Goal: Use online tool/utility: Utilize a website feature to perform a specific function

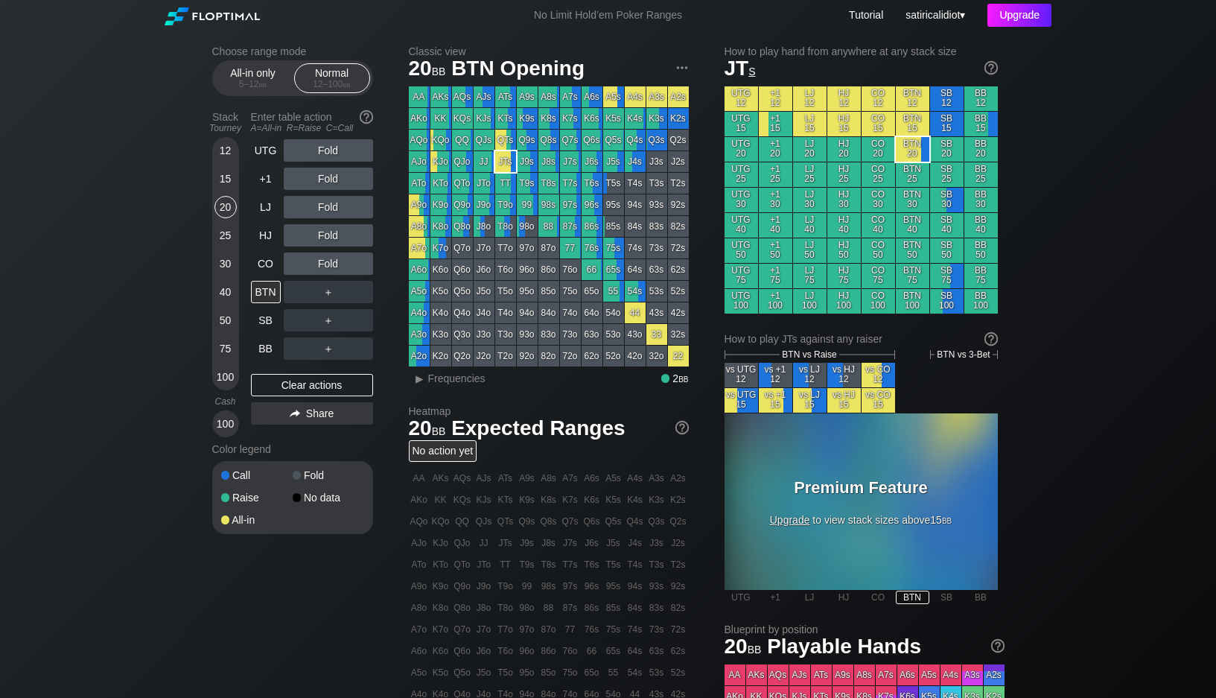
click at [1004, 22] on div "Upgrade" at bounding box center [1020, 15] width 64 height 23
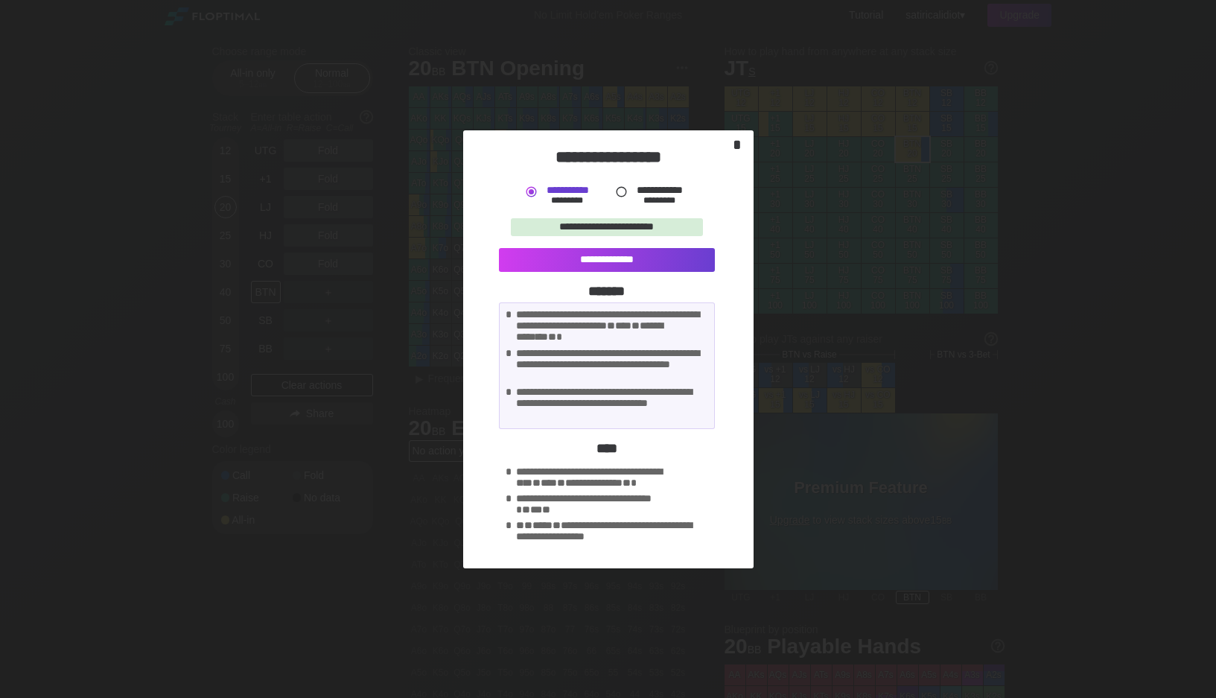
click at [740, 147] on div "*" at bounding box center [737, 144] width 21 height 17
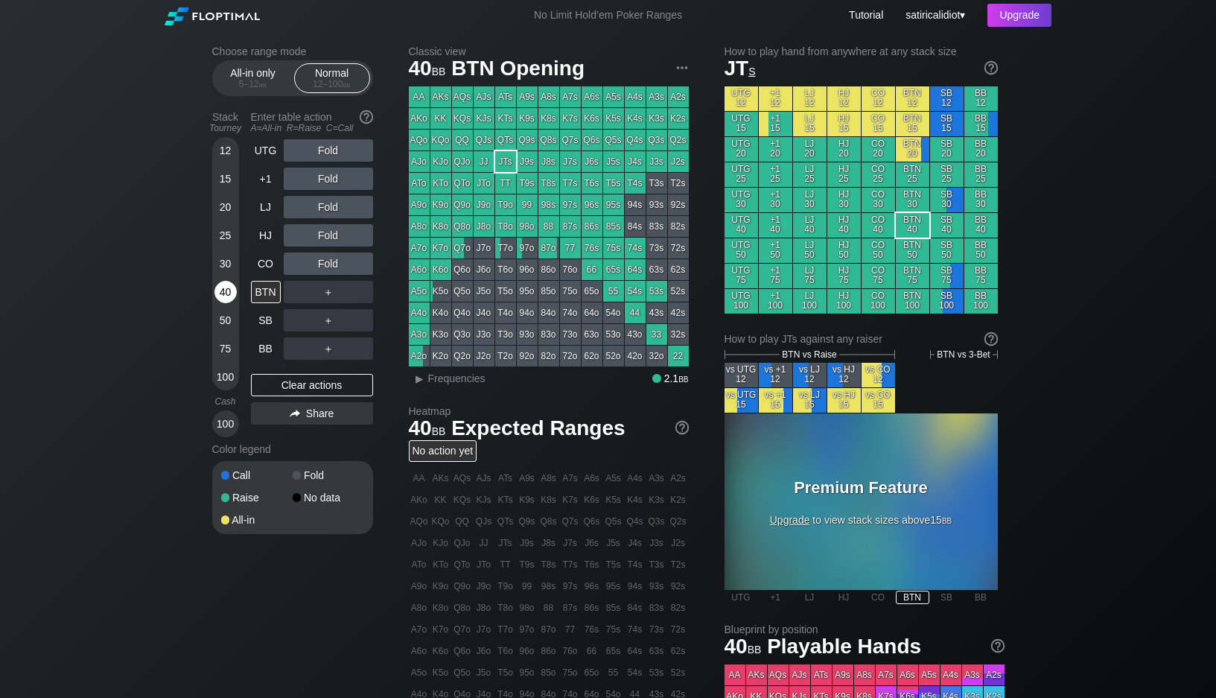
click at [223, 291] on div "40" at bounding box center [226, 292] width 22 height 22
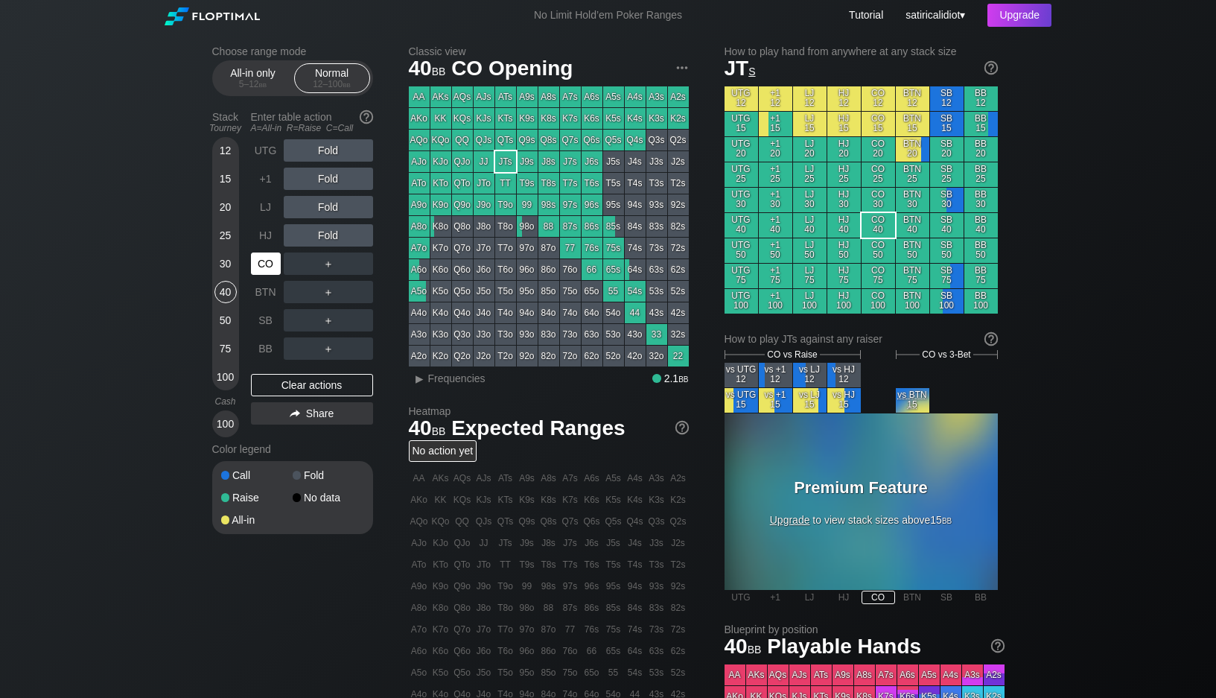
click at [265, 264] on div "CO" at bounding box center [266, 264] width 30 height 22
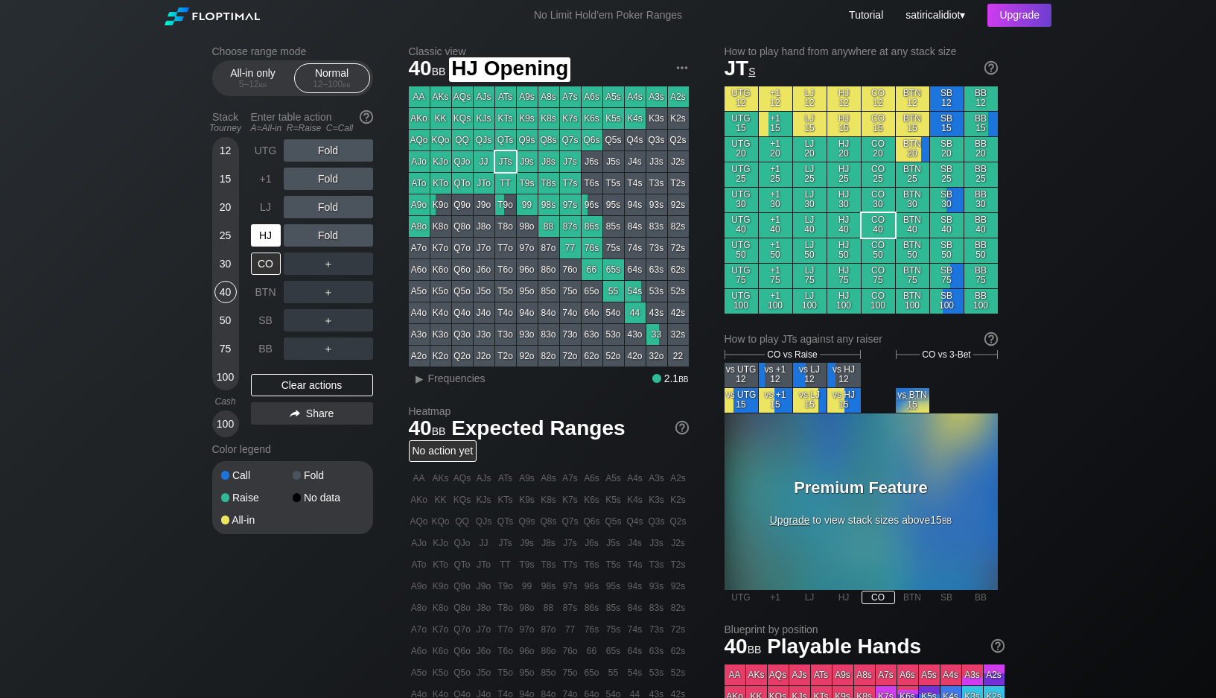
click at [265, 238] on div "HJ" at bounding box center [266, 235] width 30 height 22
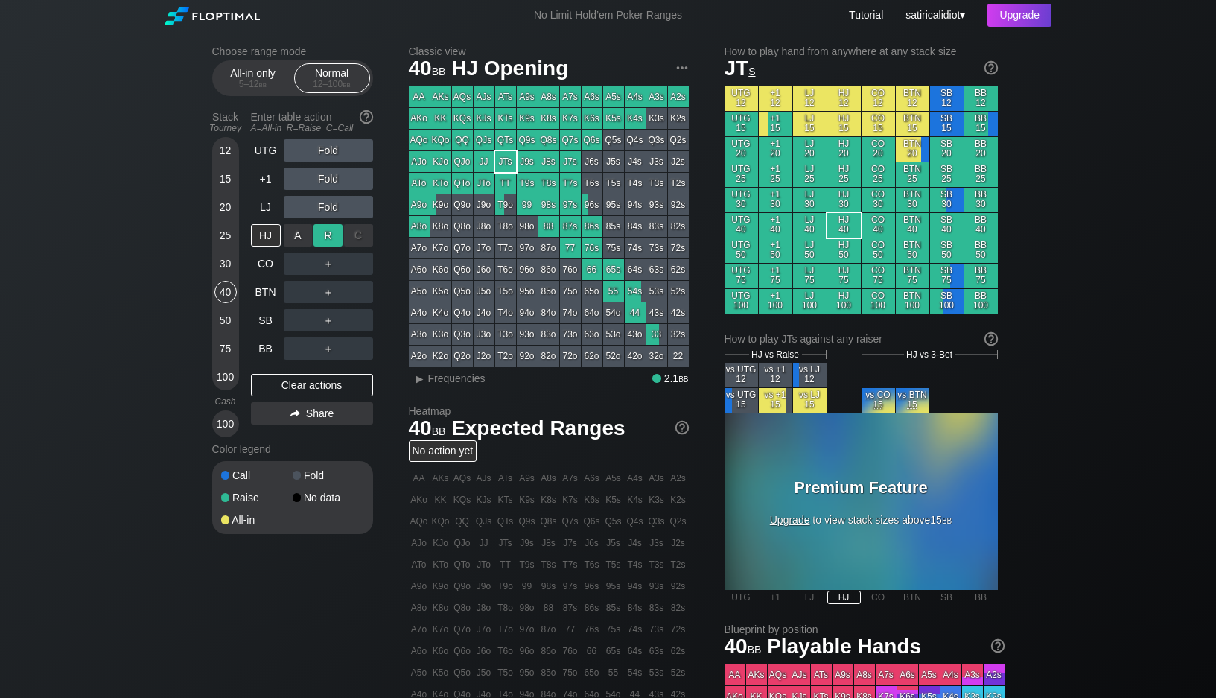
click at [322, 238] on div "R ✕" at bounding box center [328, 235] width 29 height 22
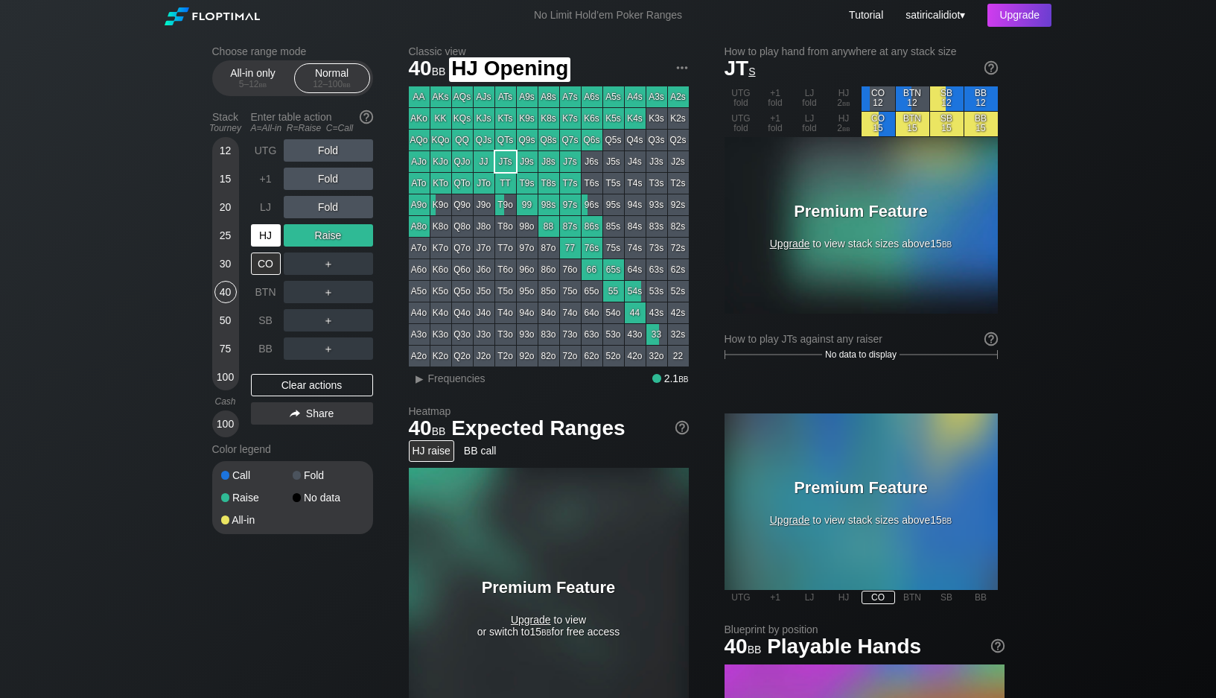
click at [262, 233] on div "HJ" at bounding box center [266, 235] width 30 height 22
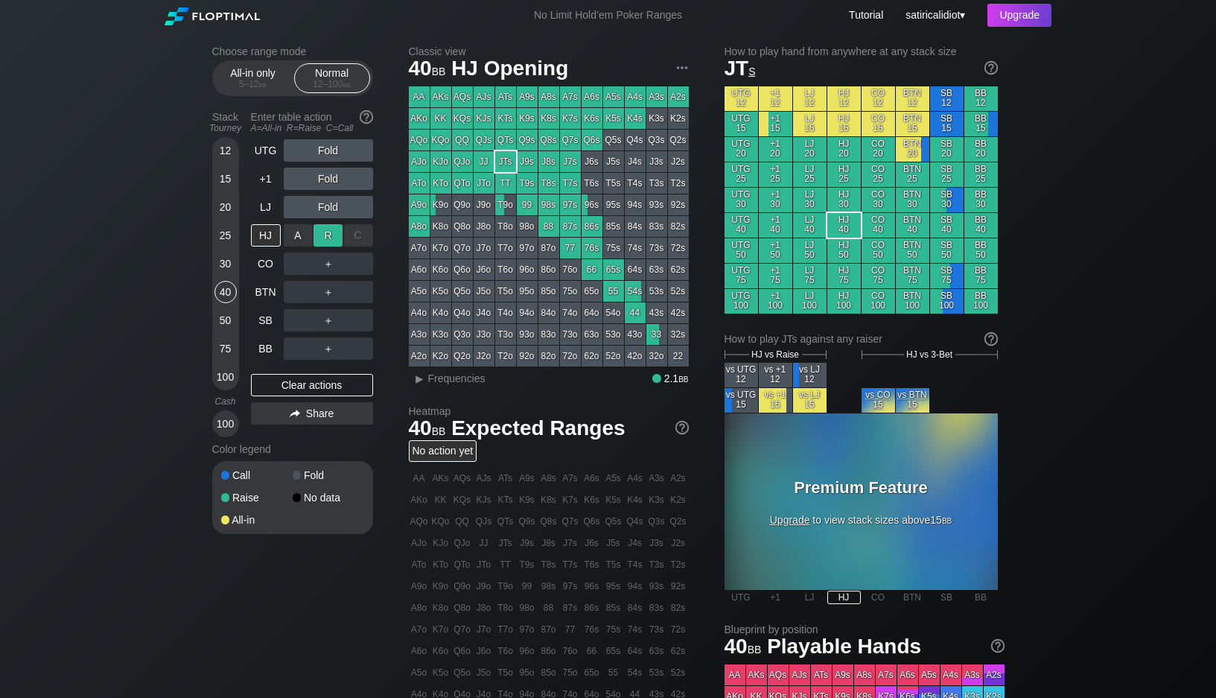
click at [319, 244] on div "R ✕" at bounding box center [328, 235] width 29 height 22
click at [267, 231] on div "HJ" at bounding box center [266, 235] width 30 height 22
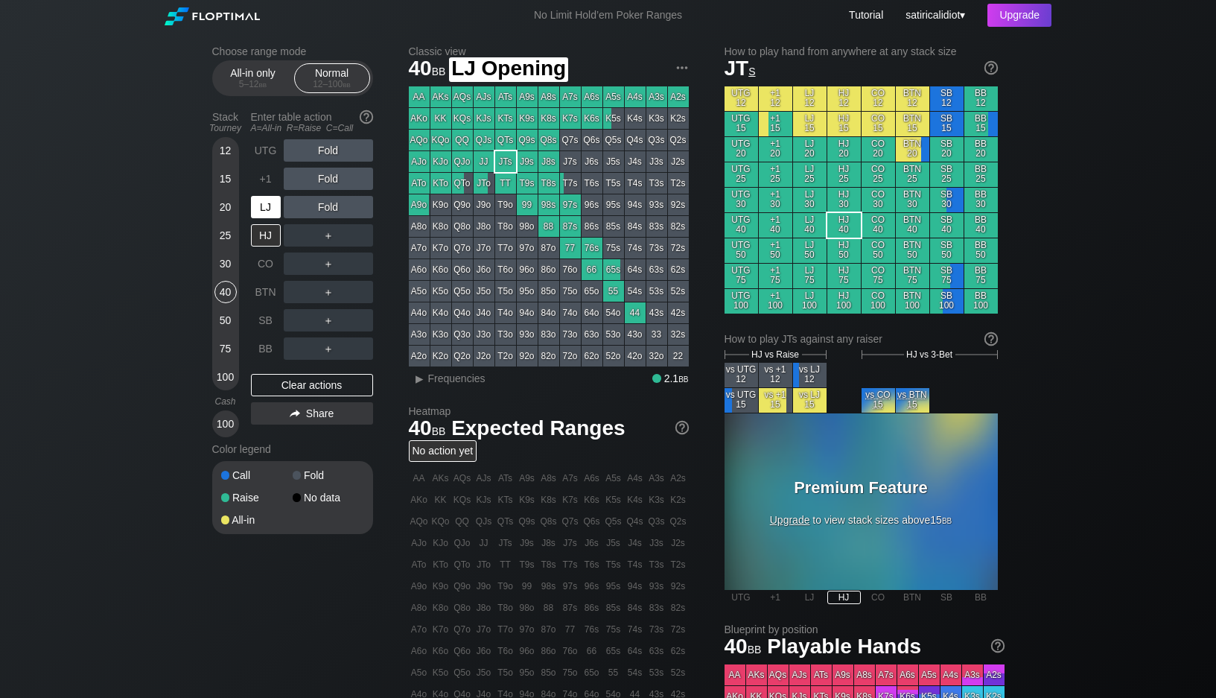
click at [261, 204] on div "LJ" at bounding box center [266, 207] width 30 height 22
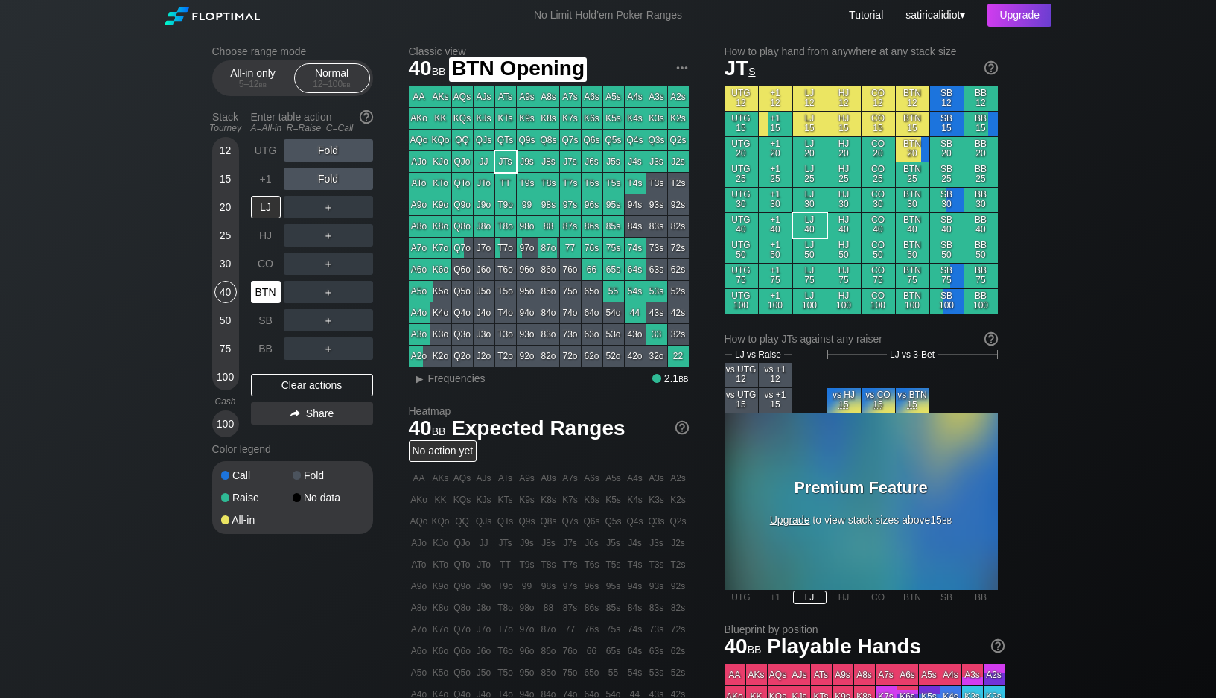
click at [261, 289] on div "BTN" at bounding box center [266, 292] width 30 height 22
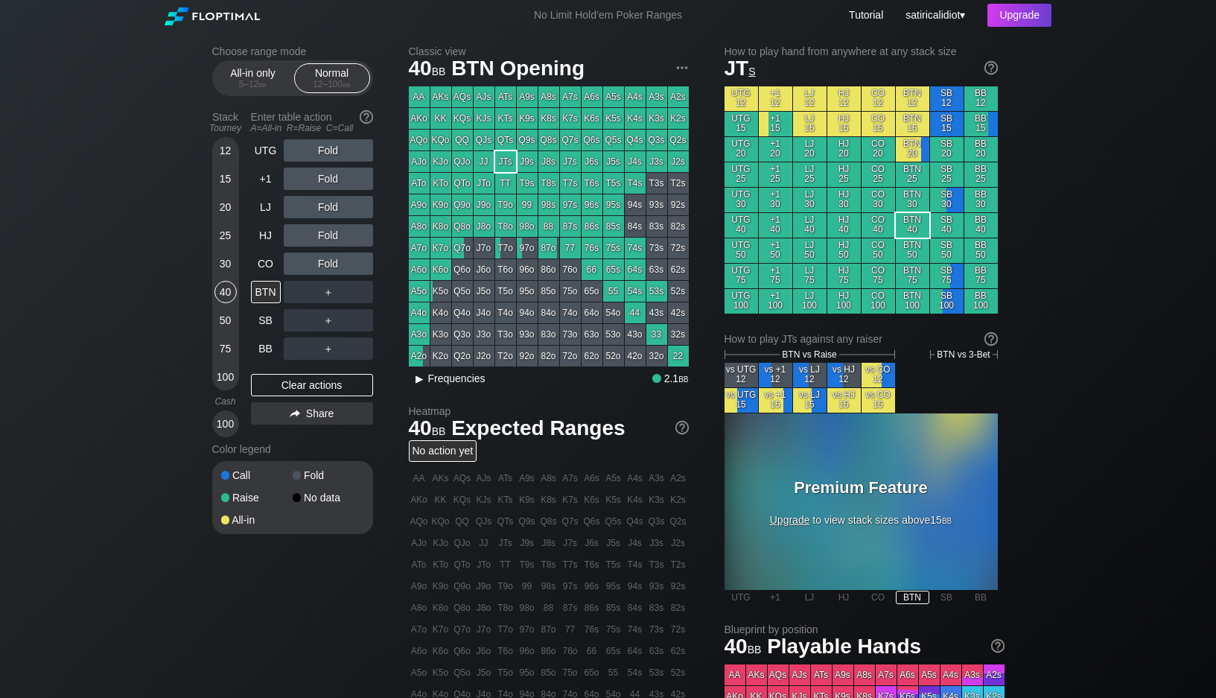
click at [419, 381] on div "▸" at bounding box center [419, 378] width 19 height 18
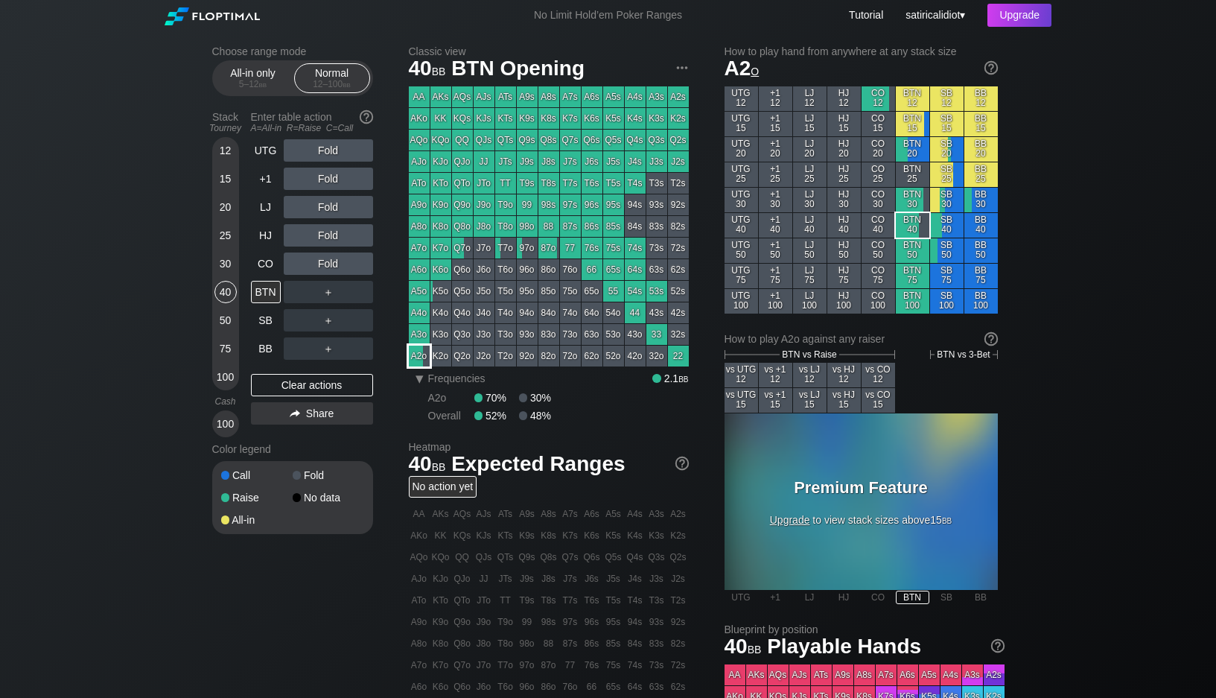
click at [410, 361] on div "A2o" at bounding box center [419, 356] width 21 height 21
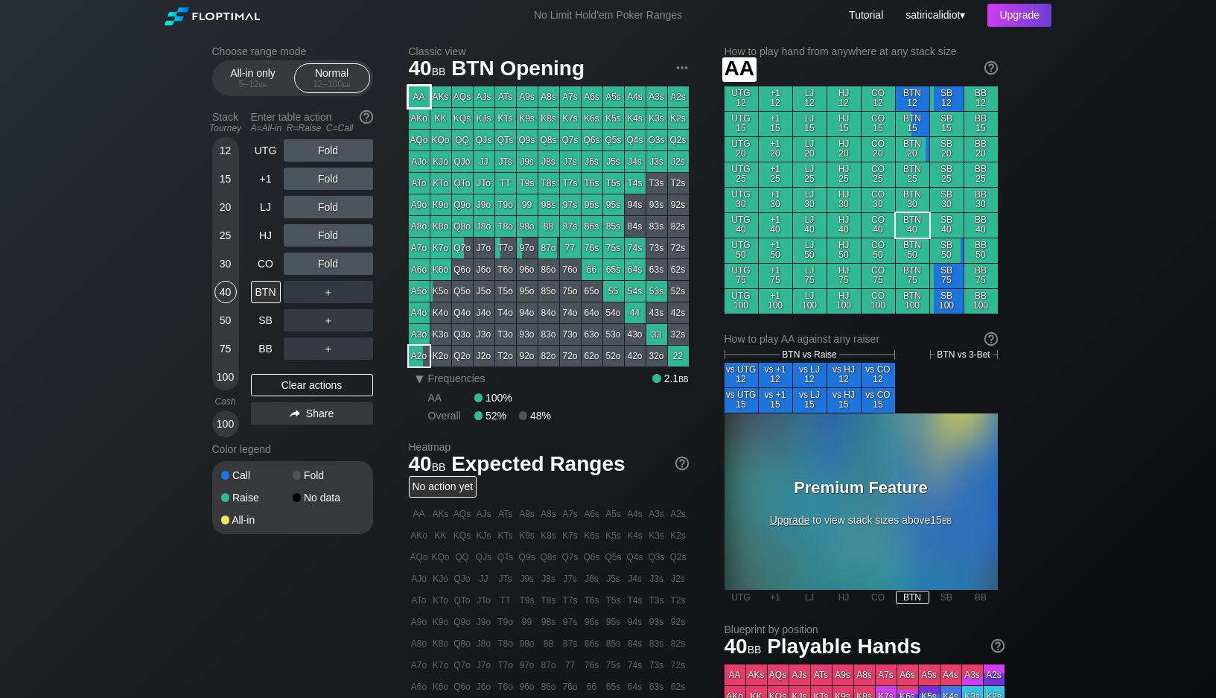
click at [422, 93] on div "AA" at bounding box center [419, 96] width 21 height 21
click at [857, 13] on link "Tutorial" at bounding box center [866, 15] width 34 height 12
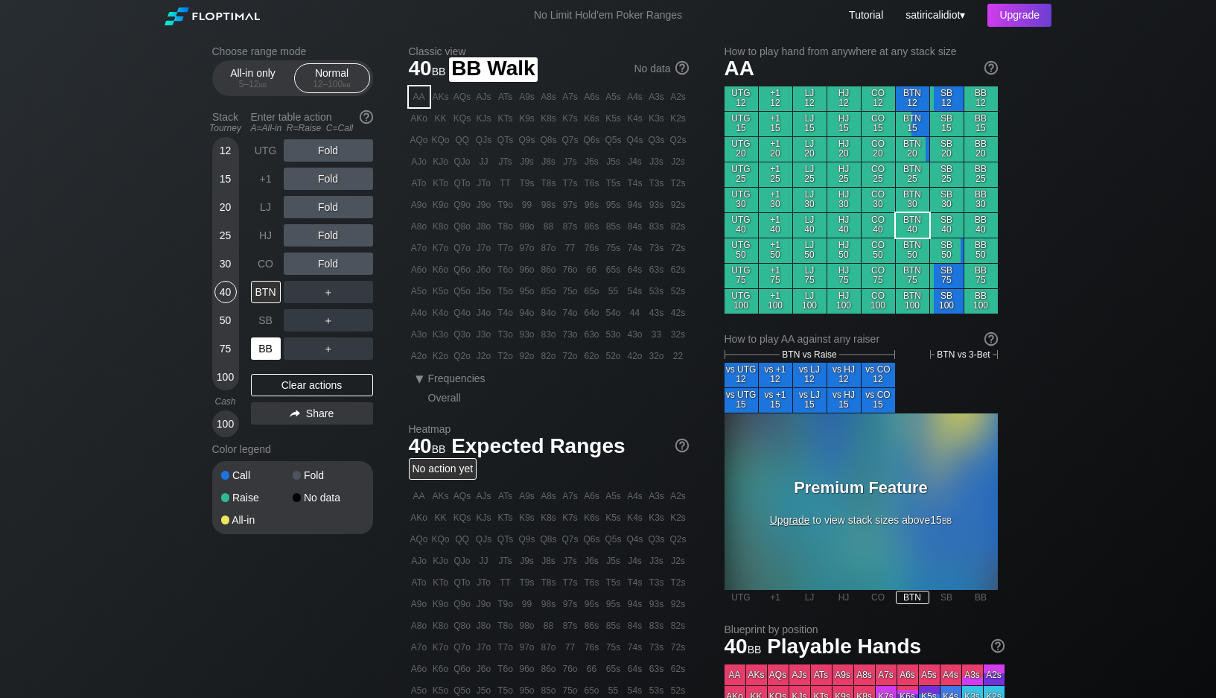
click at [264, 352] on div "BB" at bounding box center [266, 348] width 30 height 22
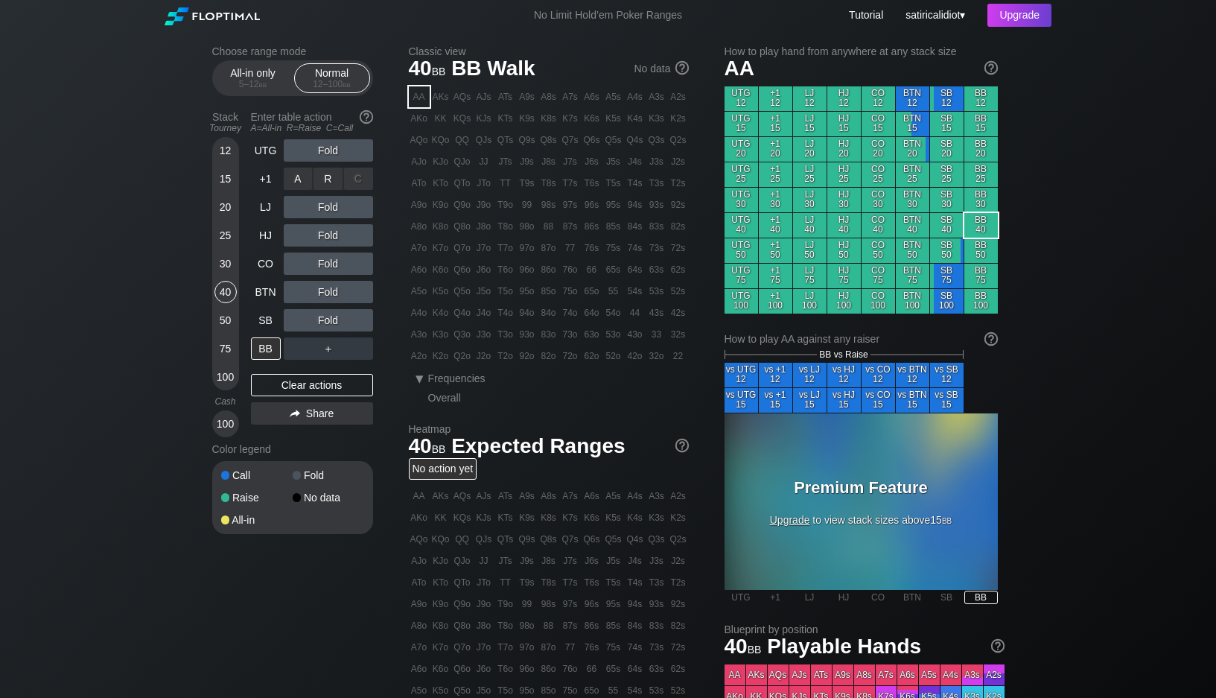
click at [354, 175] on div "C ✕" at bounding box center [358, 179] width 29 height 22
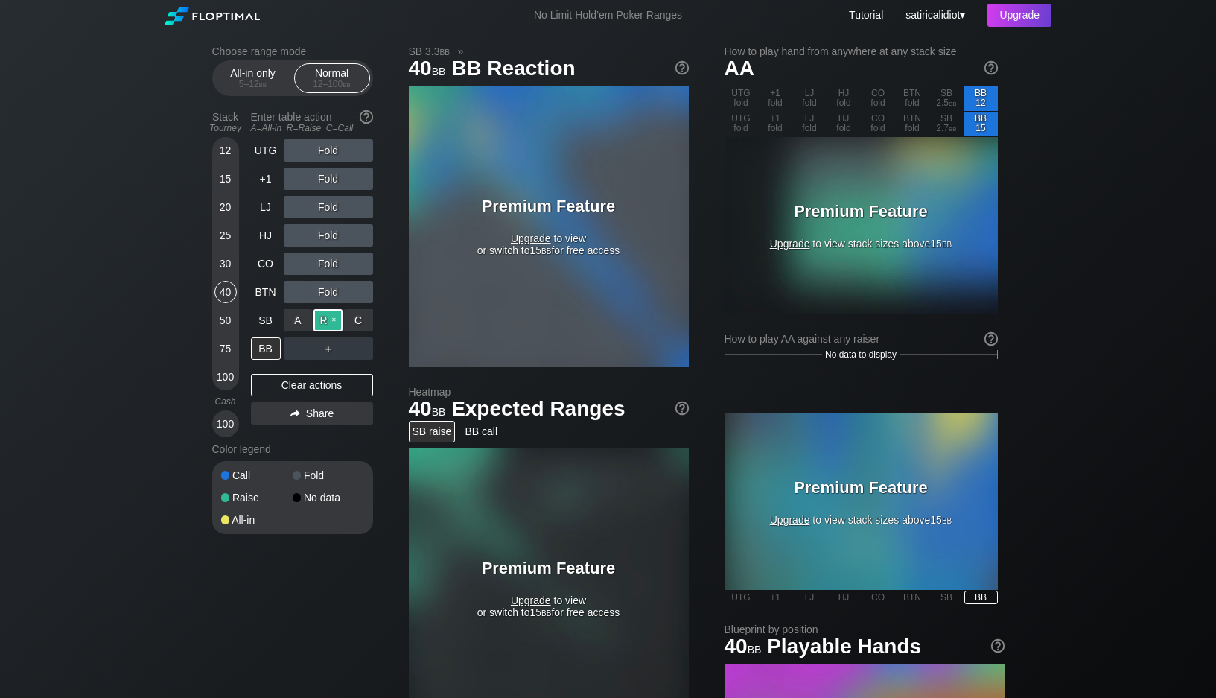
click at [328, 322] on div "R ✕" at bounding box center [328, 320] width 29 height 22
click at [361, 290] on div "C ✕" at bounding box center [358, 292] width 29 height 22
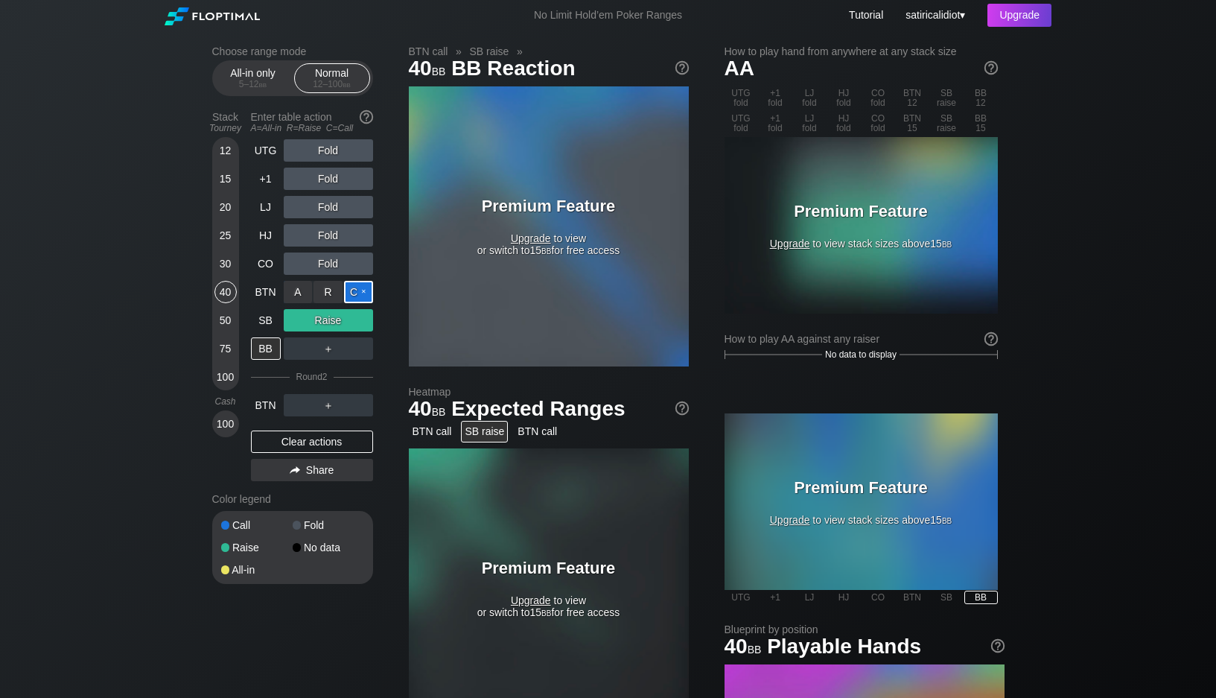
click at [364, 289] on div "C ✕" at bounding box center [358, 292] width 29 height 22
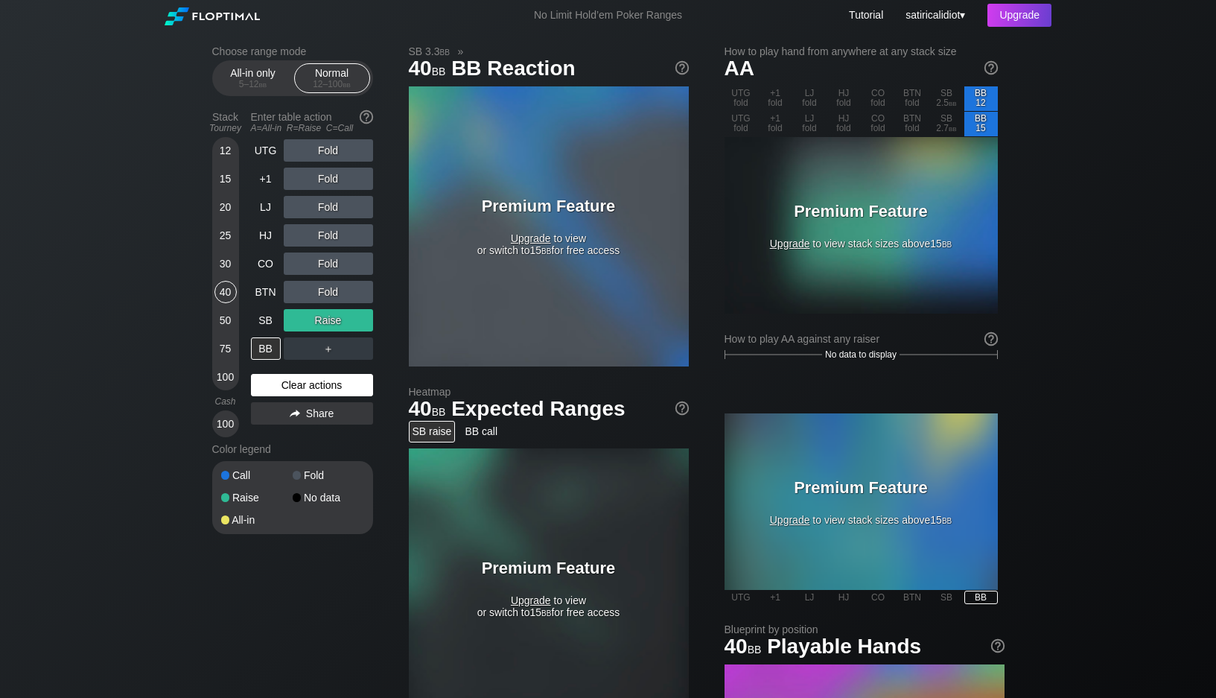
click at [305, 379] on div "Clear actions" at bounding box center [312, 385] width 122 height 22
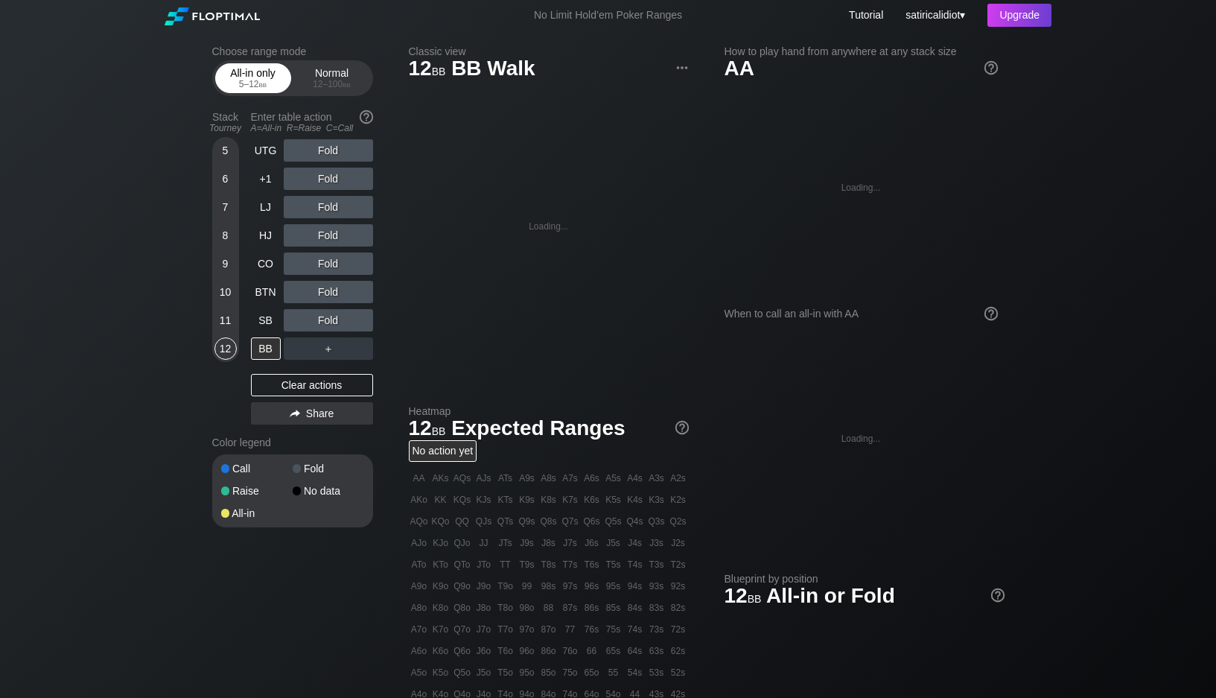
click at [255, 87] on div "5 – 12 bb" at bounding box center [253, 84] width 63 height 10
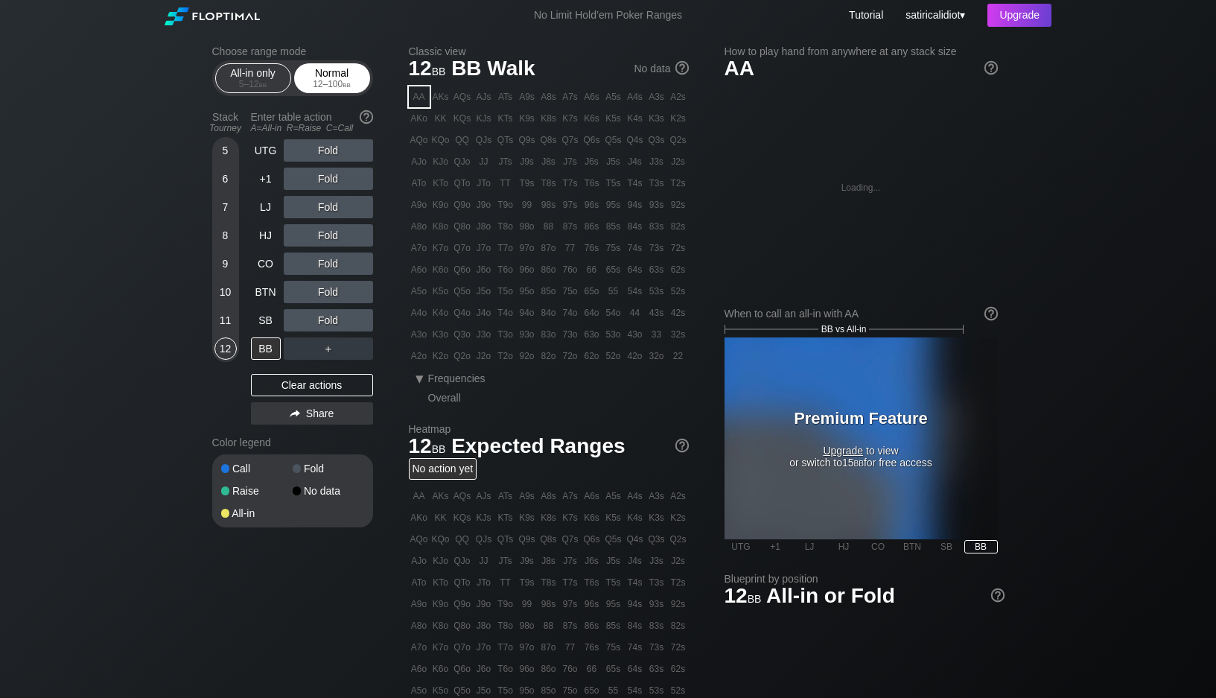
click at [330, 76] on div "Normal 12 – 100 bb" at bounding box center [332, 78] width 69 height 28
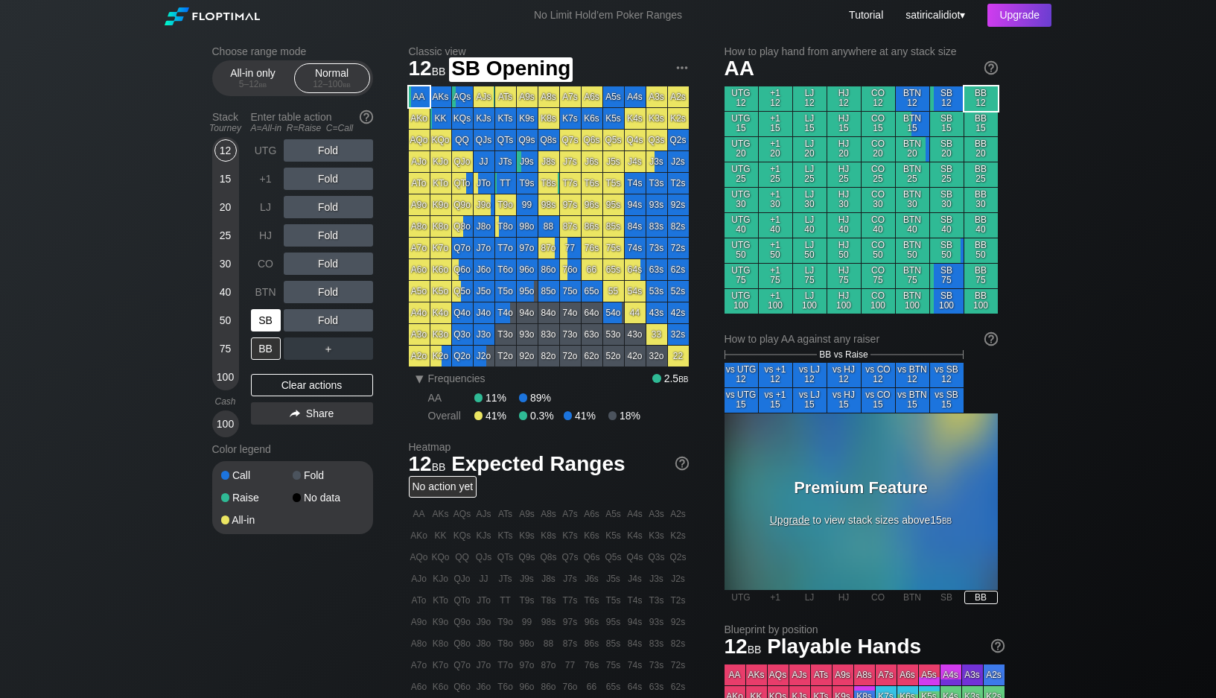
click at [268, 317] on div "SB" at bounding box center [266, 320] width 30 height 22
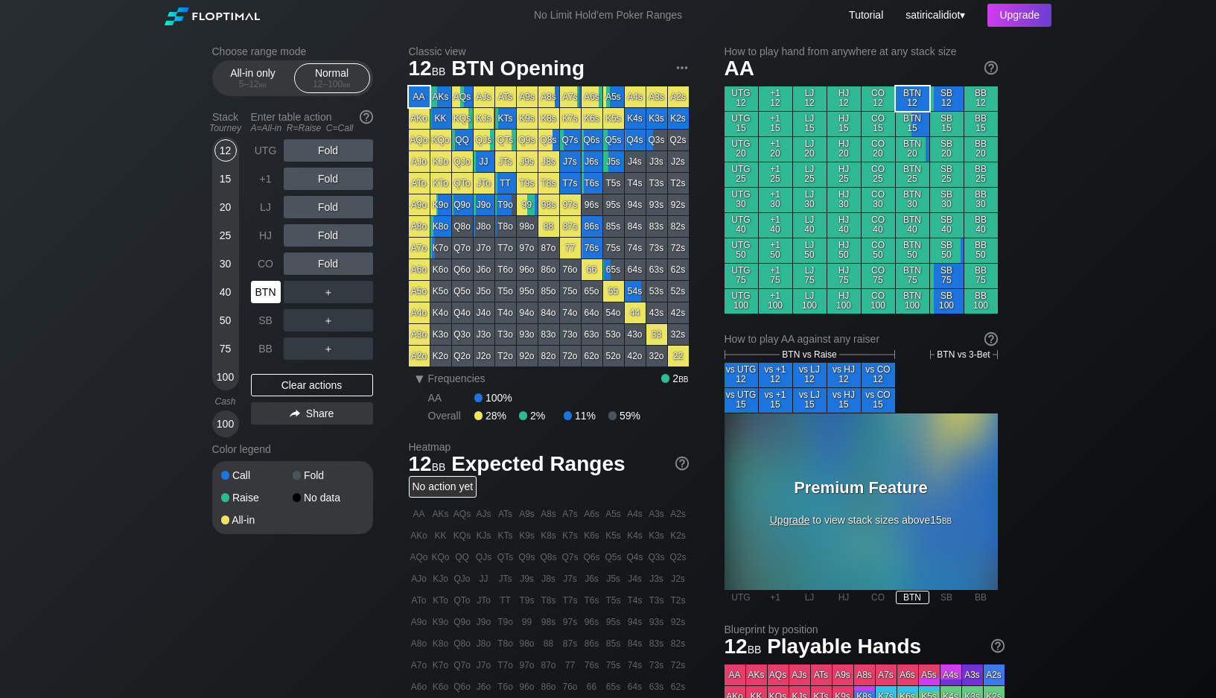
click at [261, 291] on div "BTN" at bounding box center [266, 292] width 30 height 22
click at [321, 260] on div "R ✕" at bounding box center [328, 264] width 29 height 22
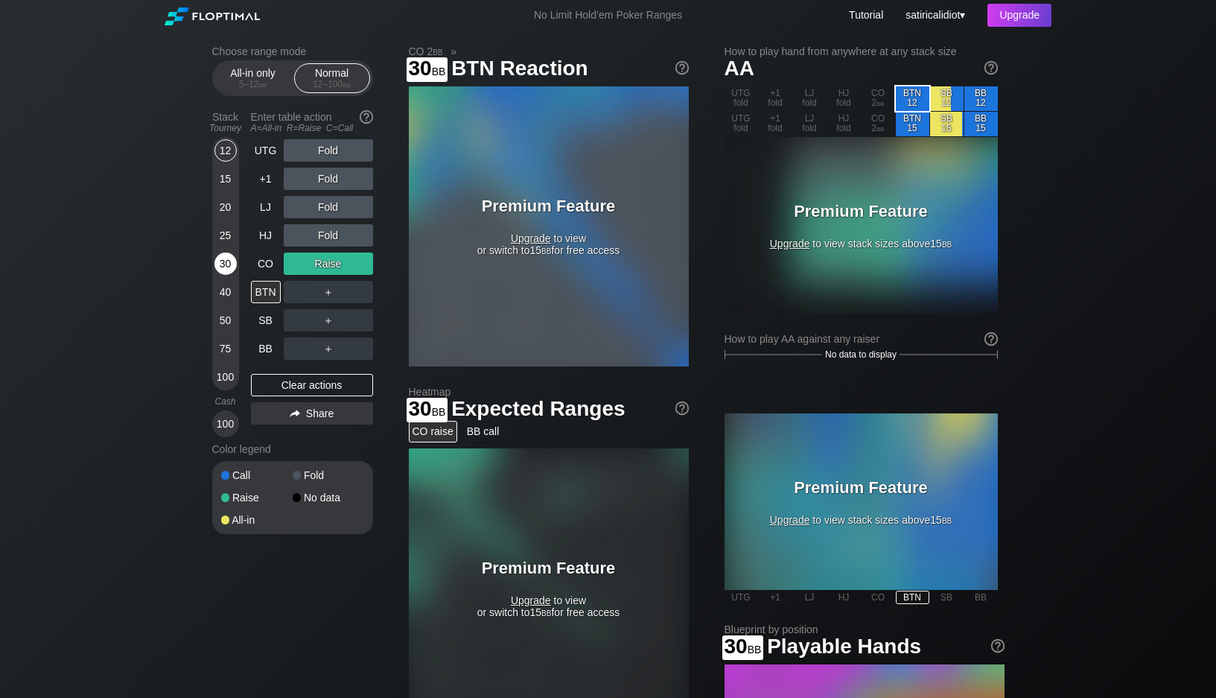
click at [224, 260] on div "30" at bounding box center [226, 264] width 22 height 22
click at [1021, 15] on div "Upgrade" at bounding box center [1020, 15] width 64 height 23
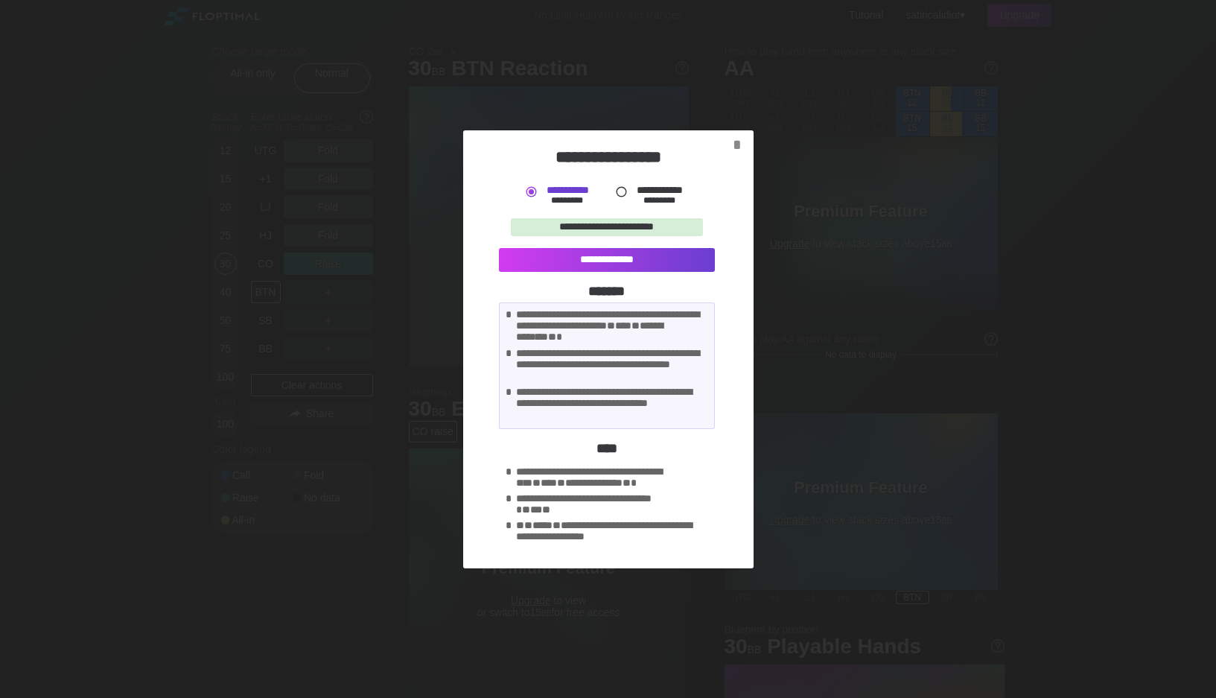
click at [635, 195] on label "**********" at bounding box center [659, 190] width 48 height 10
click at [322, 568] on div at bounding box center [608, 349] width 1216 height 698
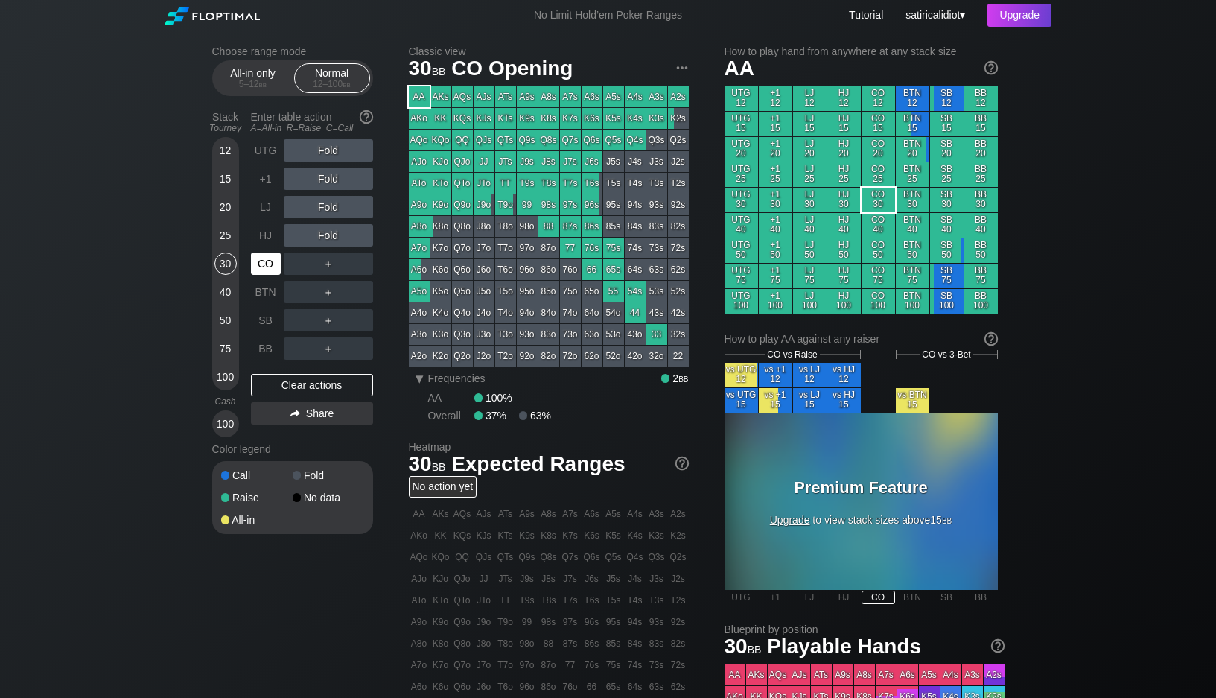
click at [265, 263] on div "CO" at bounding box center [266, 264] width 30 height 22
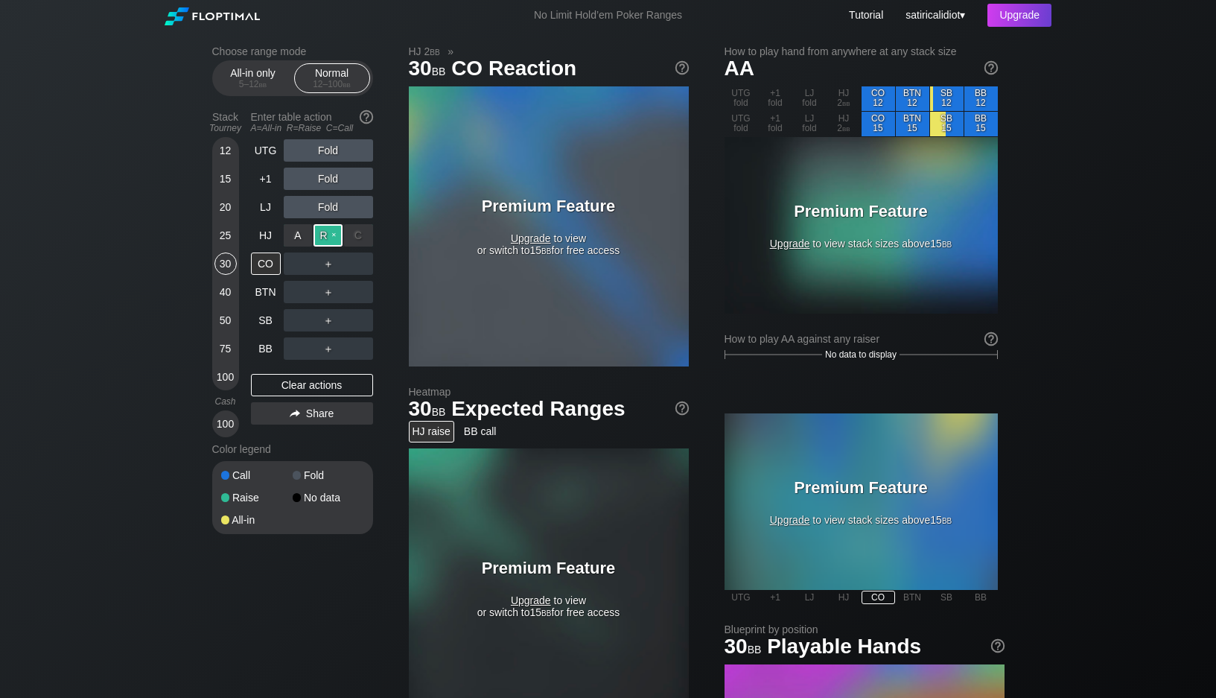
click at [328, 240] on div "R ✕" at bounding box center [328, 235] width 29 height 22
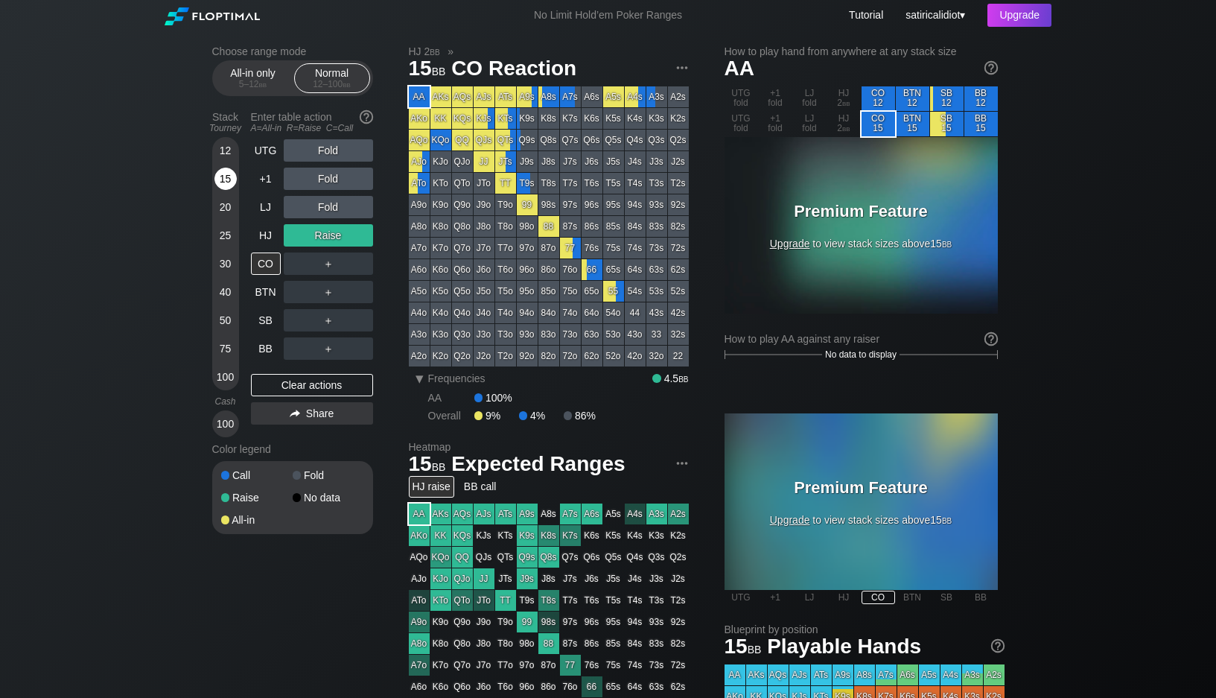
click at [226, 180] on div "15" at bounding box center [226, 179] width 22 height 22
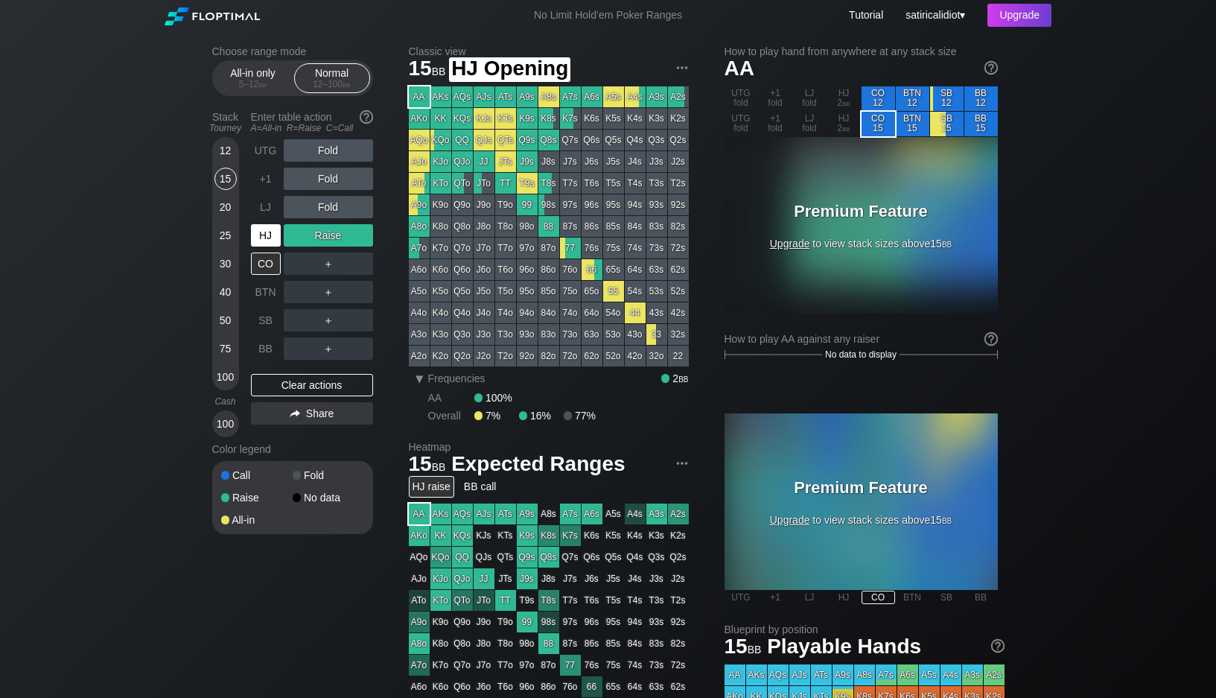
click at [261, 242] on div "HJ" at bounding box center [266, 235] width 30 height 22
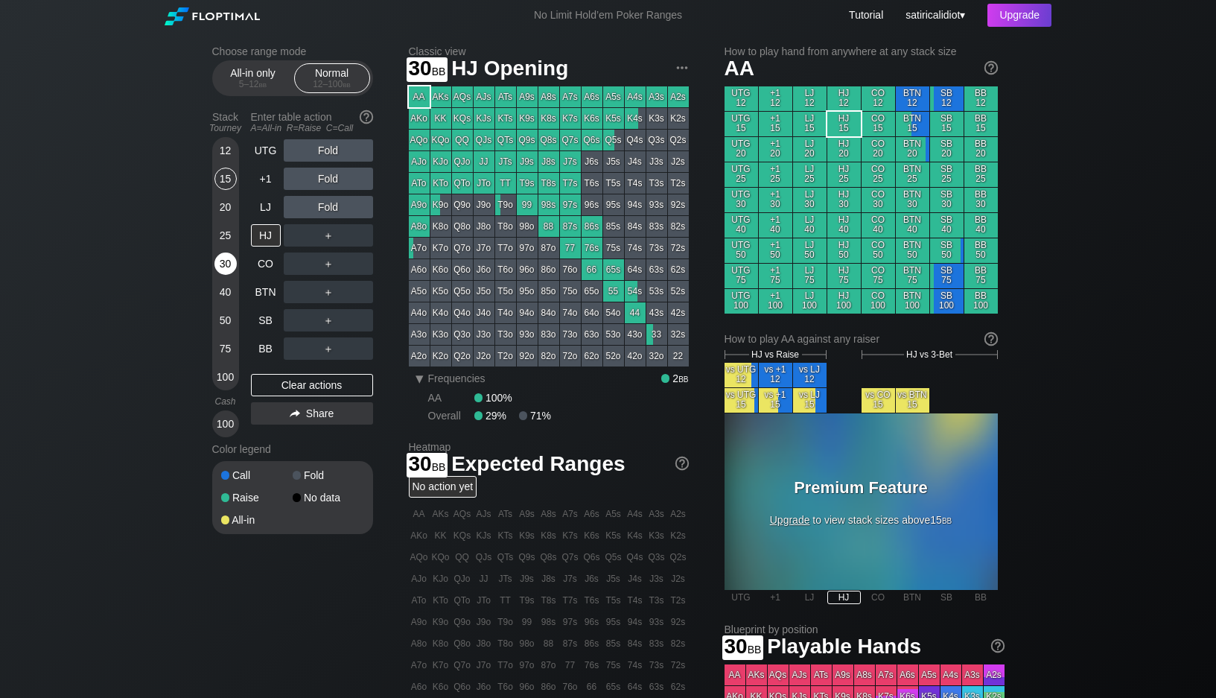
click at [226, 264] on div "30" at bounding box center [226, 264] width 22 height 22
click at [476, 399] on span at bounding box center [478, 397] width 9 height 9
click at [800, 4] on div "No Limit Hold’em Poker Ranges Tutorial satiricalidiot ▾ Upgrade" at bounding box center [608, 15] width 911 height 31
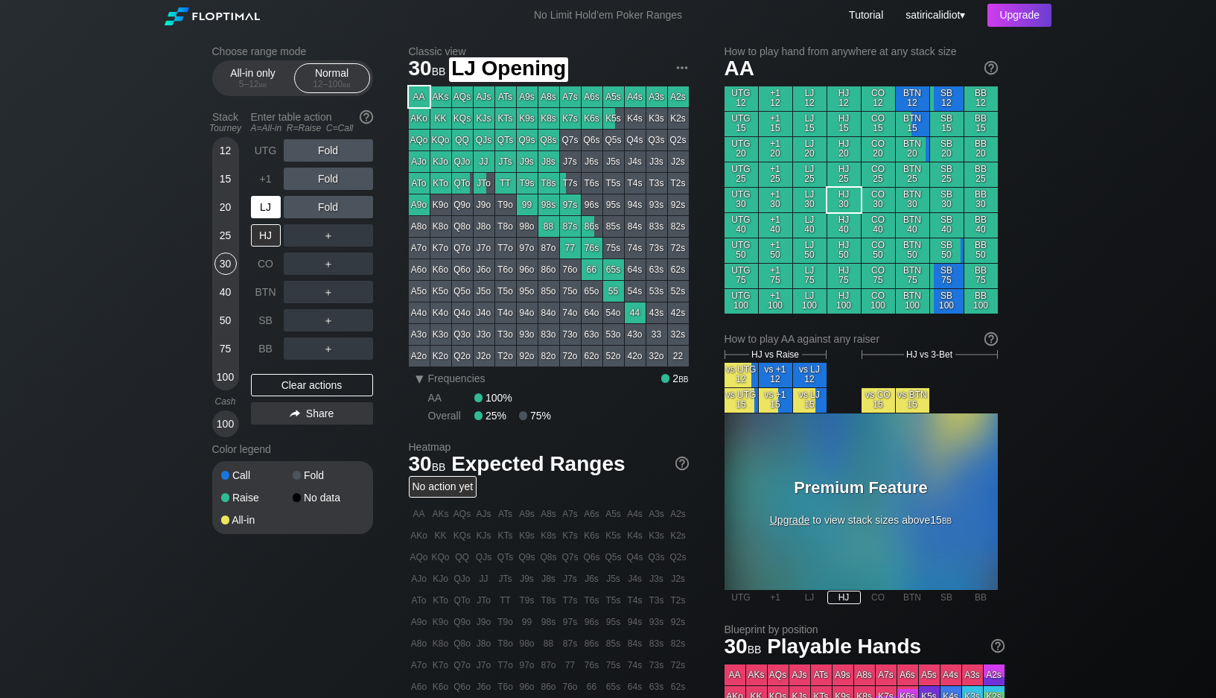
click at [269, 205] on div "LJ" at bounding box center [266, 207] width 30 height 22
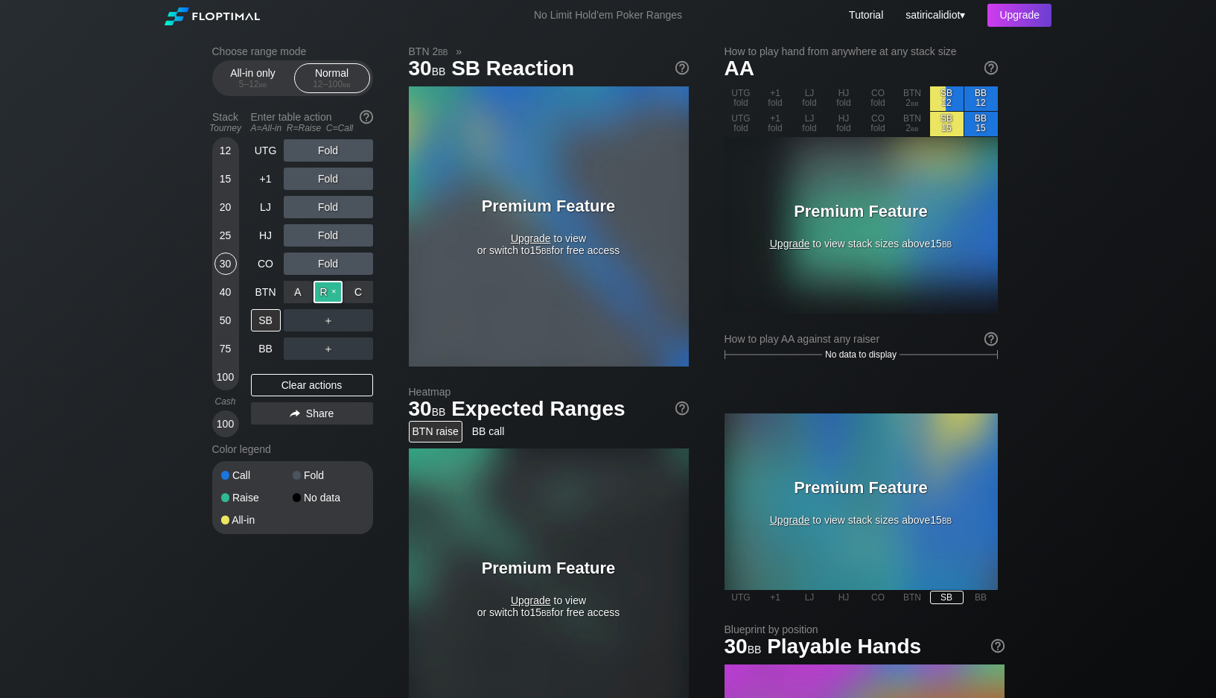
click at [326, 285] on div "R ✕" at bounding box center [328, 292] width 29 height 22
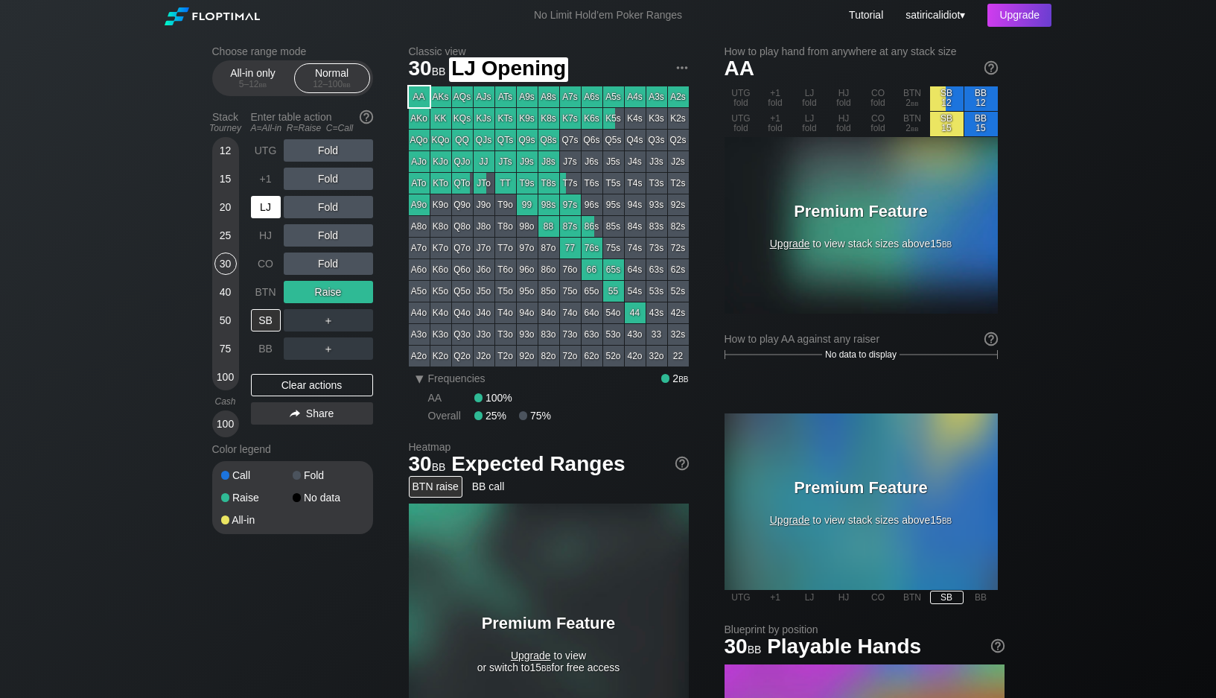
click at [271, 208] on div "LJ" at bounding box center [266, 207] width 30 height 22
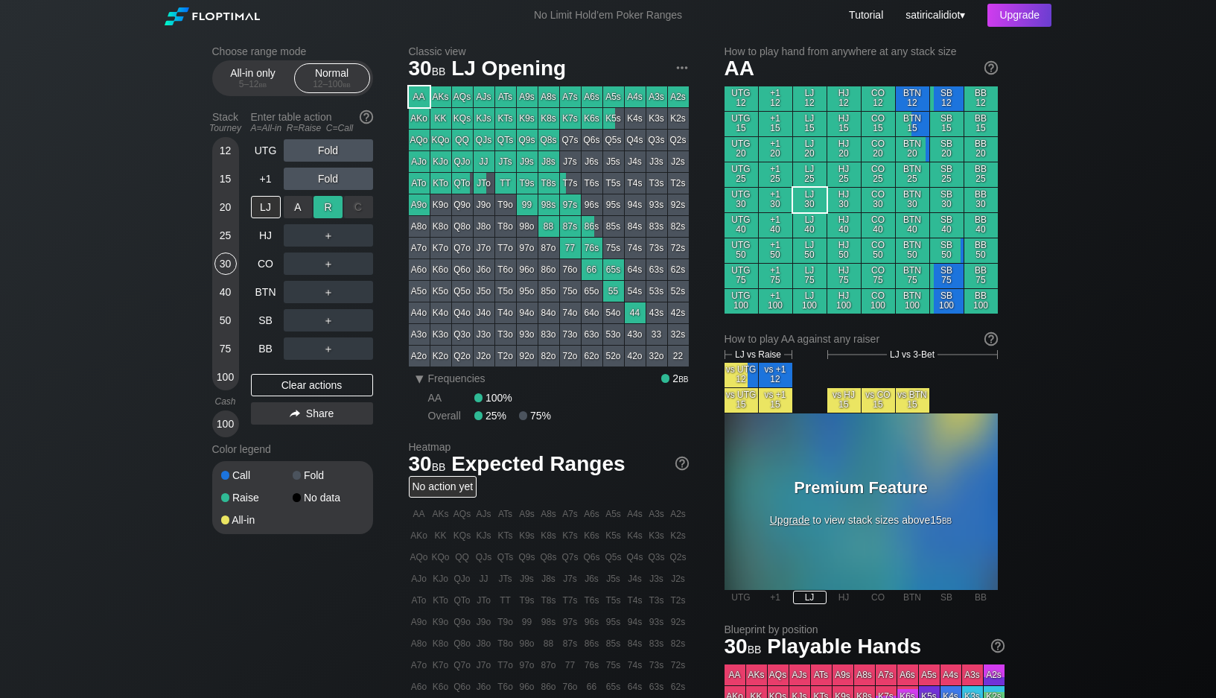
click at [323, 209] on div "R ✕" at bounding box center [328, 207] width 29 height 22
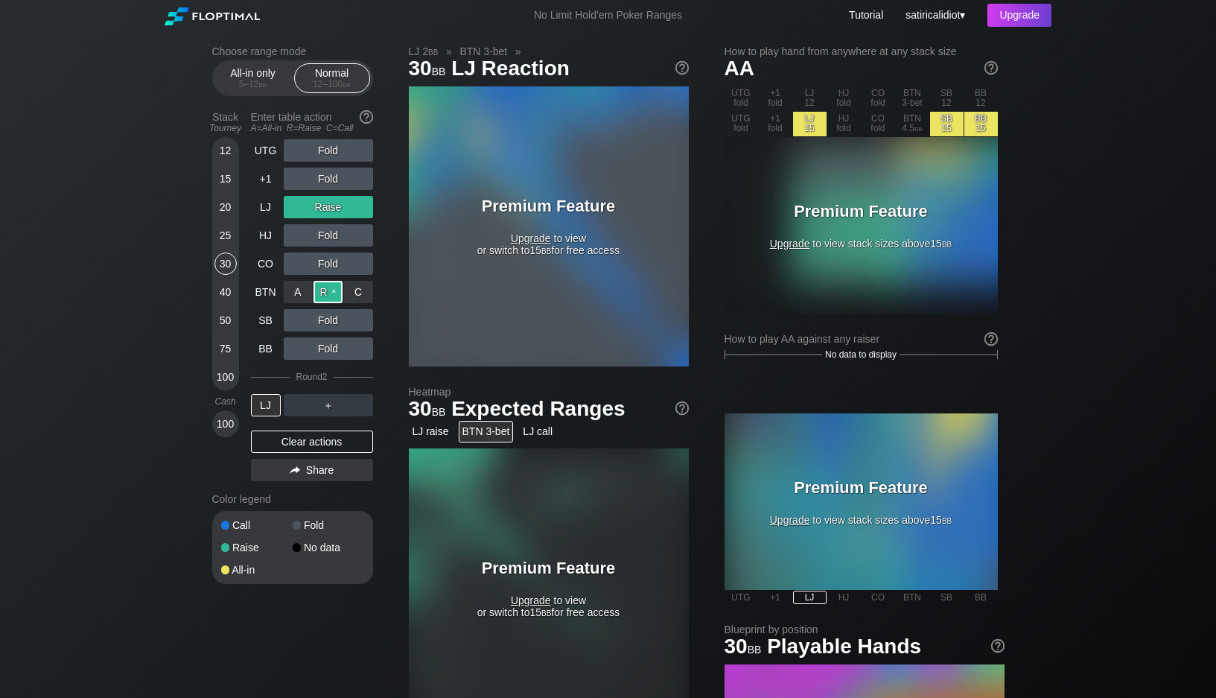
click at [324, 298] on div "R ✕" at bounding box center [328, 292] width 29 height 22
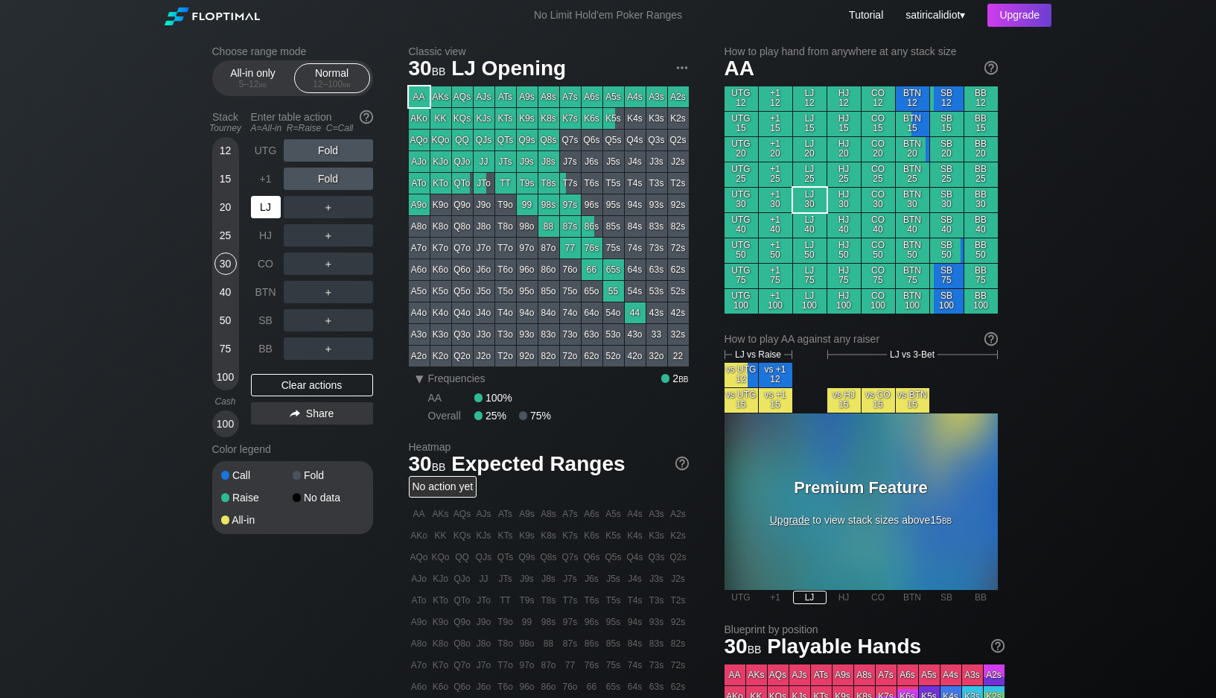
click at [263, 216] on div "LJ" at bounding box center [266, 207] width 30 height 22
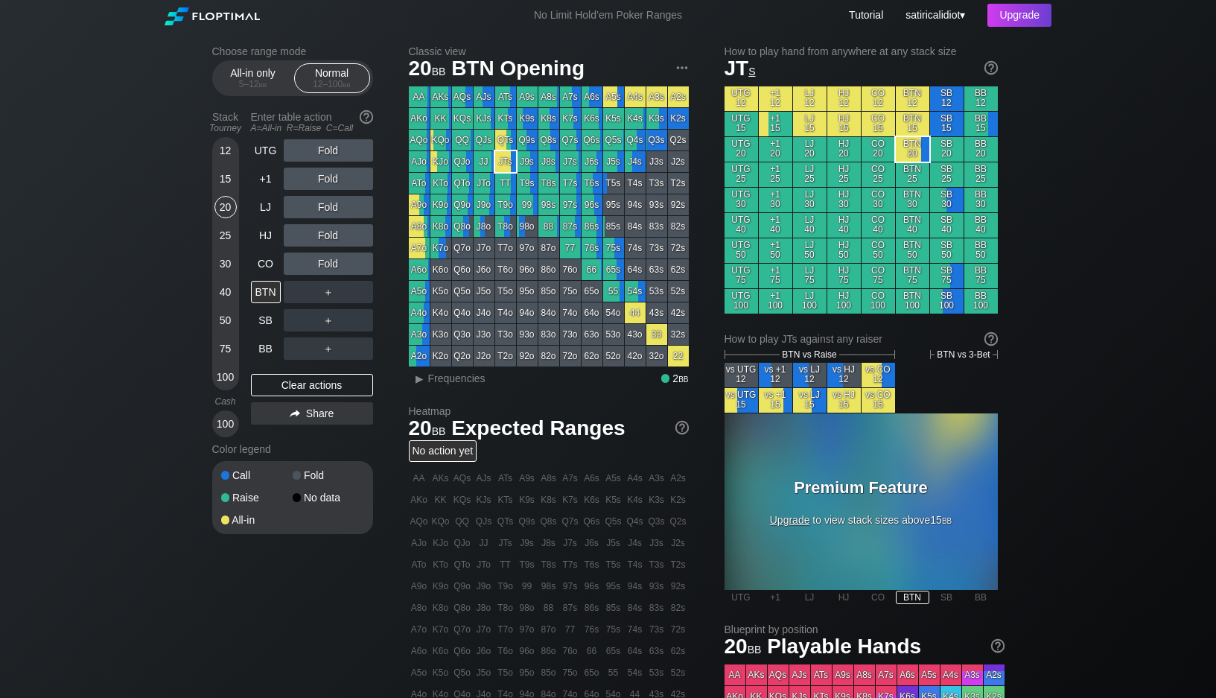
click at [656, 1] on div "No Limit Hold’em Poker Ranges Tutorial satiricalidiot ▾ Upgrade" at bounding box center [608, 15] width 911 height 31
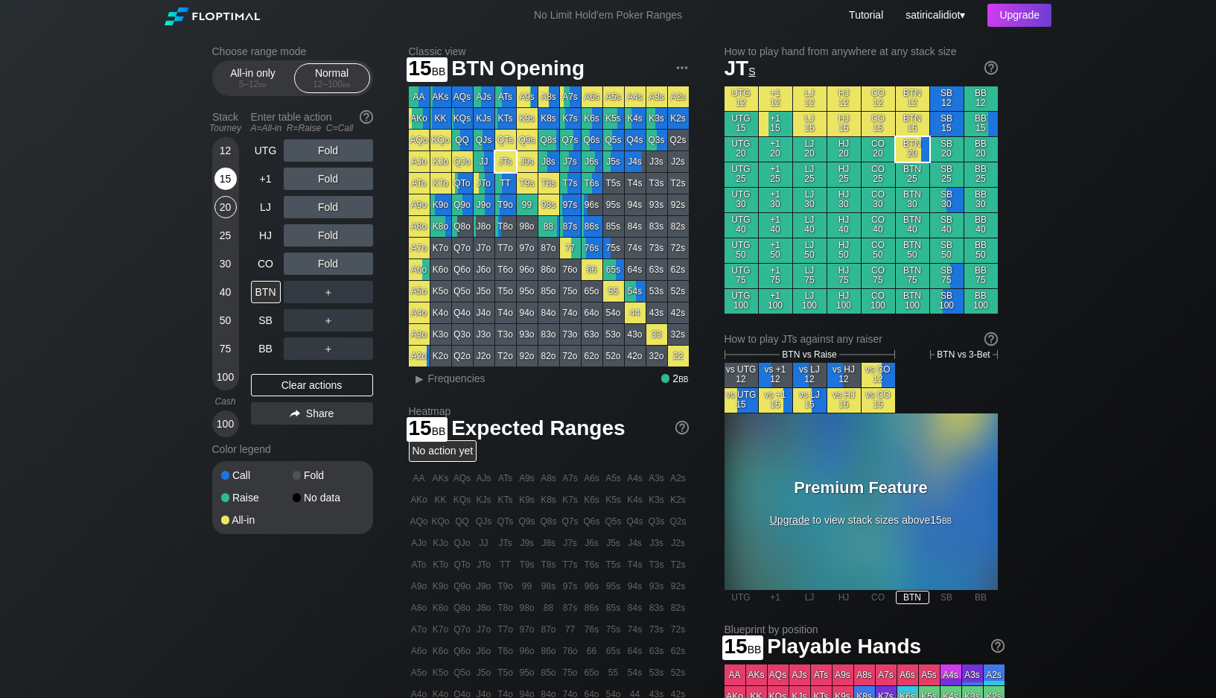
click at [232, 175] on div "15" at bounding box center [226, 179] width 22 height 22
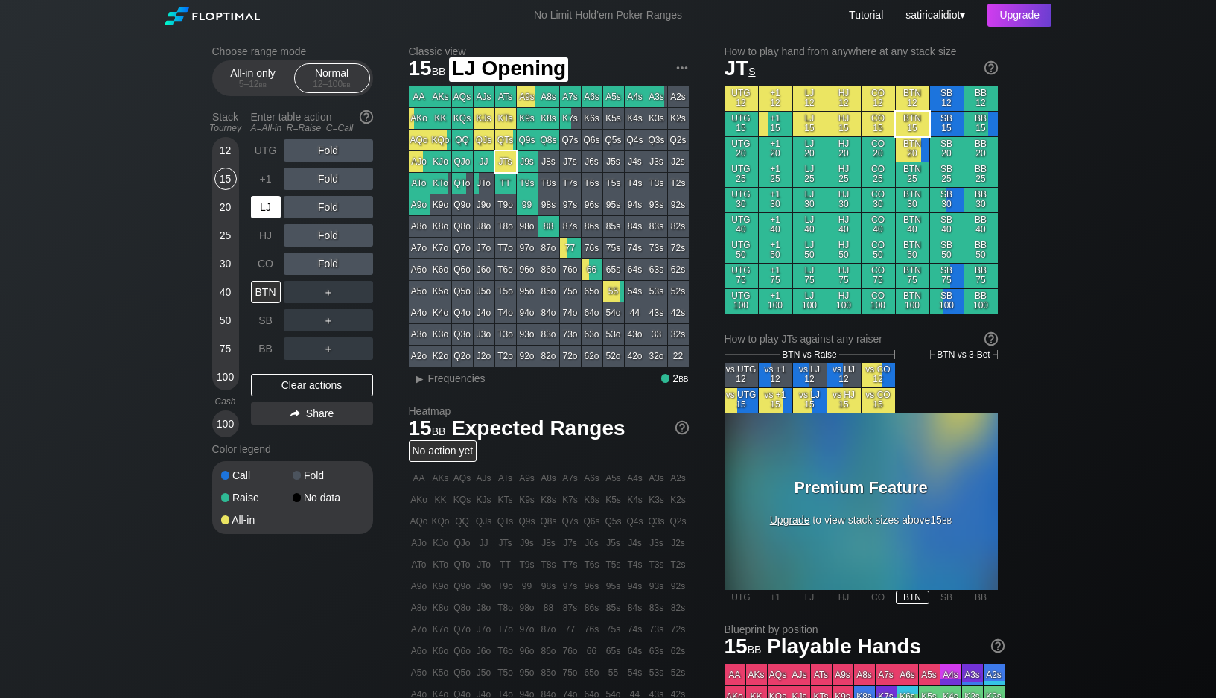
click at [263, 212] on div "LJ" at bounding box center [266, 207] width 30 height 22
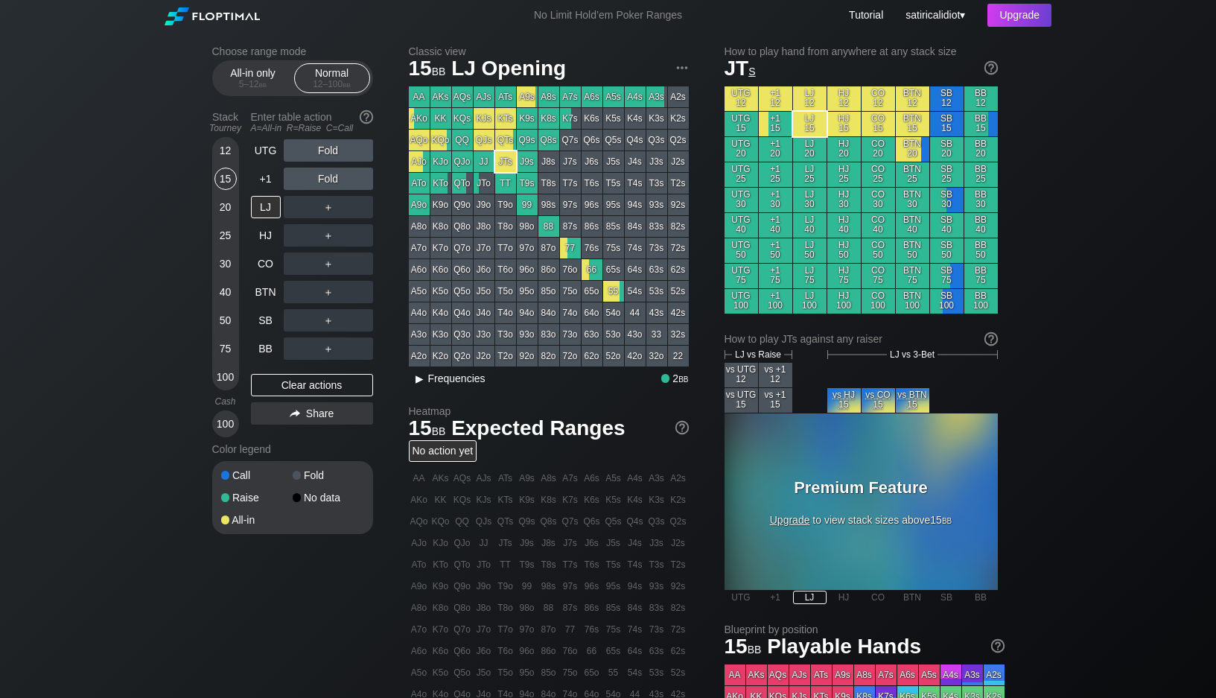
click at [425, 378] on div "▸" at bounding box center [419, 378] width 19 height 18
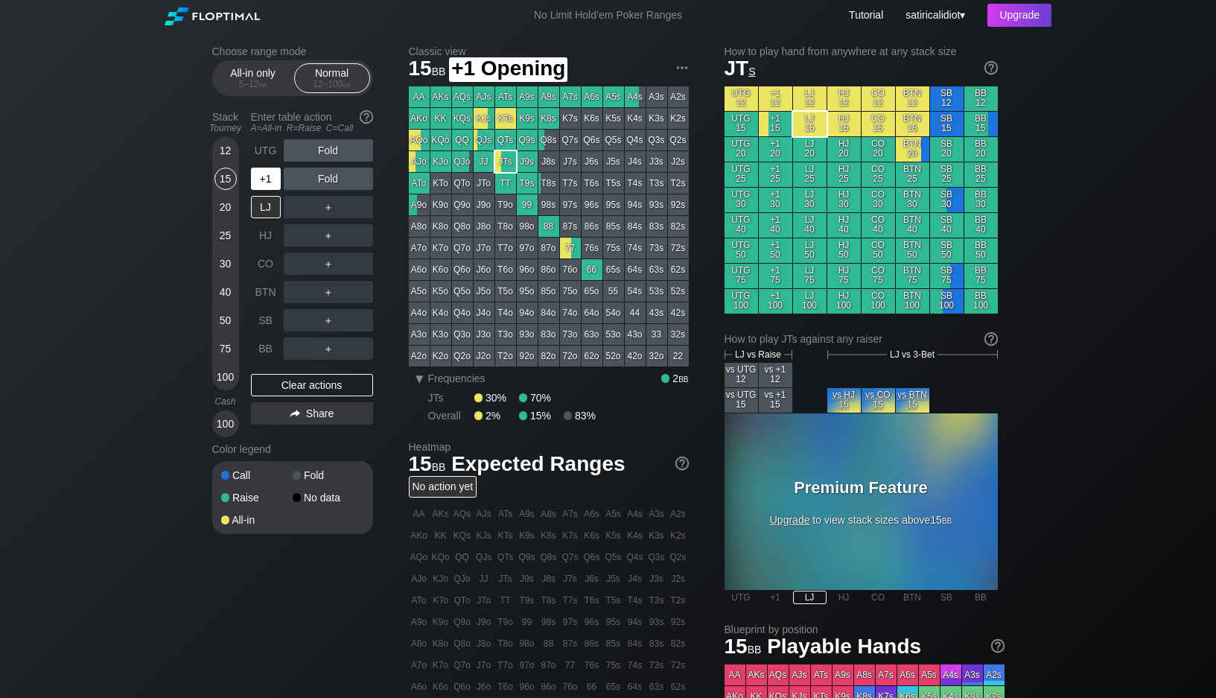
click at [261, 179] on div "+1" at bounding box center [266, 179] width 30 height 22
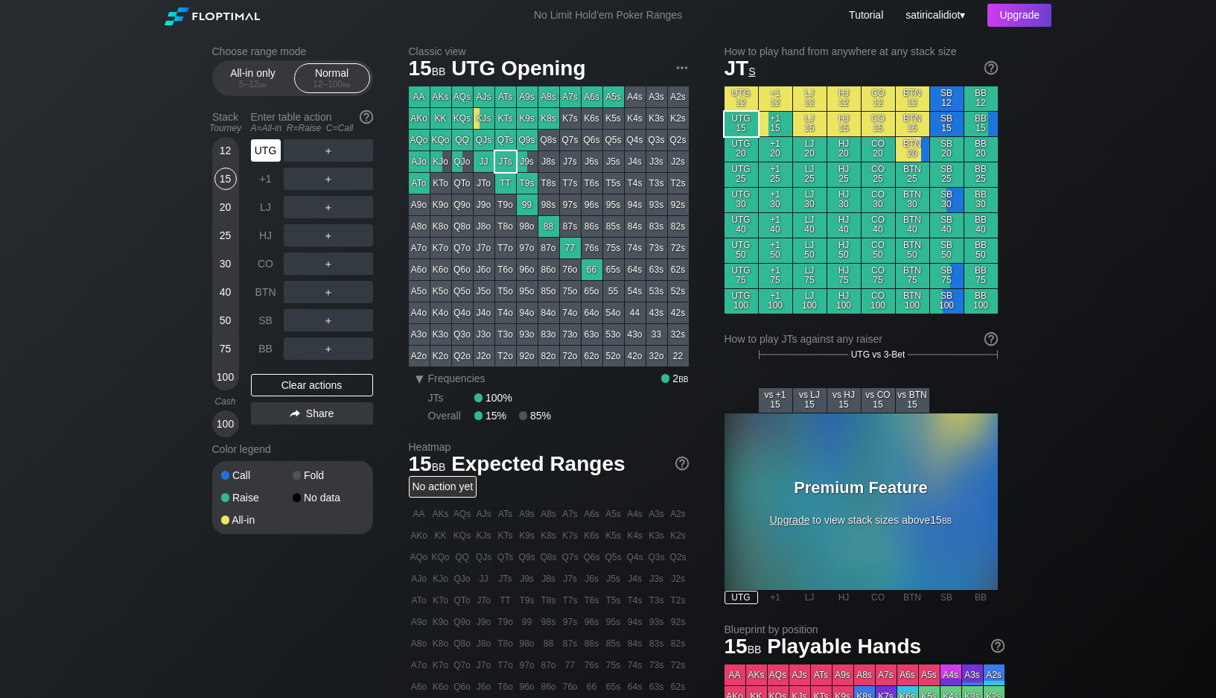
click at [267, 147] on div "UTG" at bounding box center [266, 150] width 30 height 22
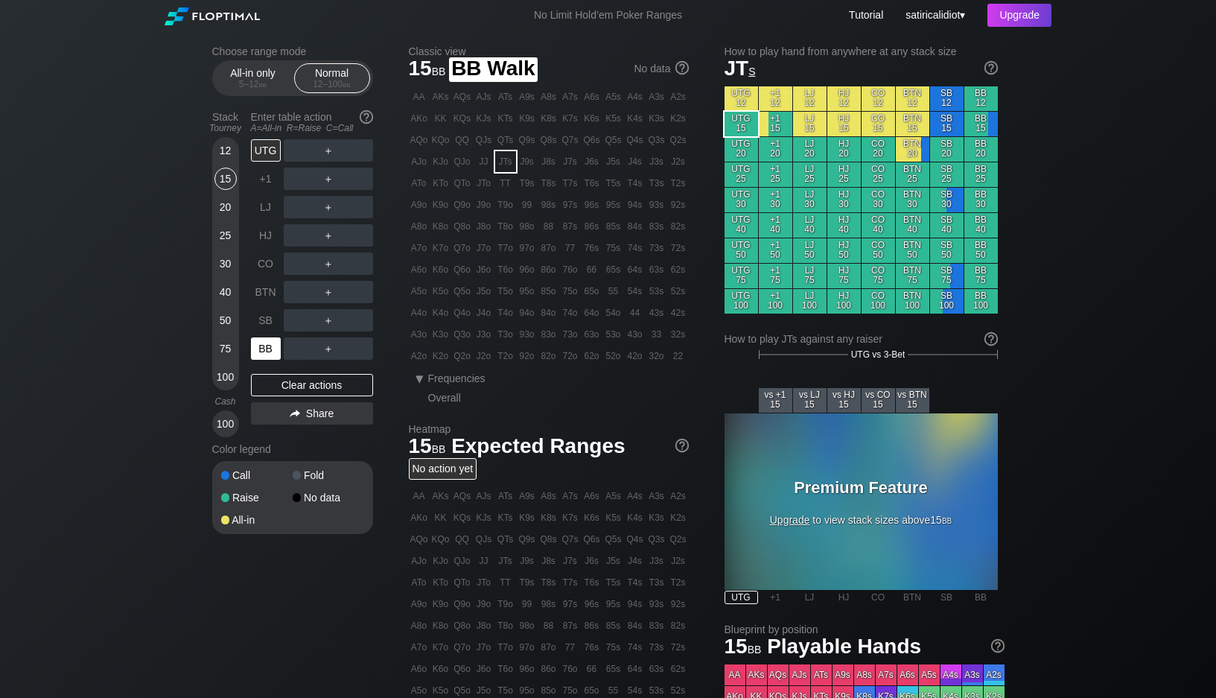
click at [266, 343] on div "BB" at bounding box center [266, 348] width 30 height 22
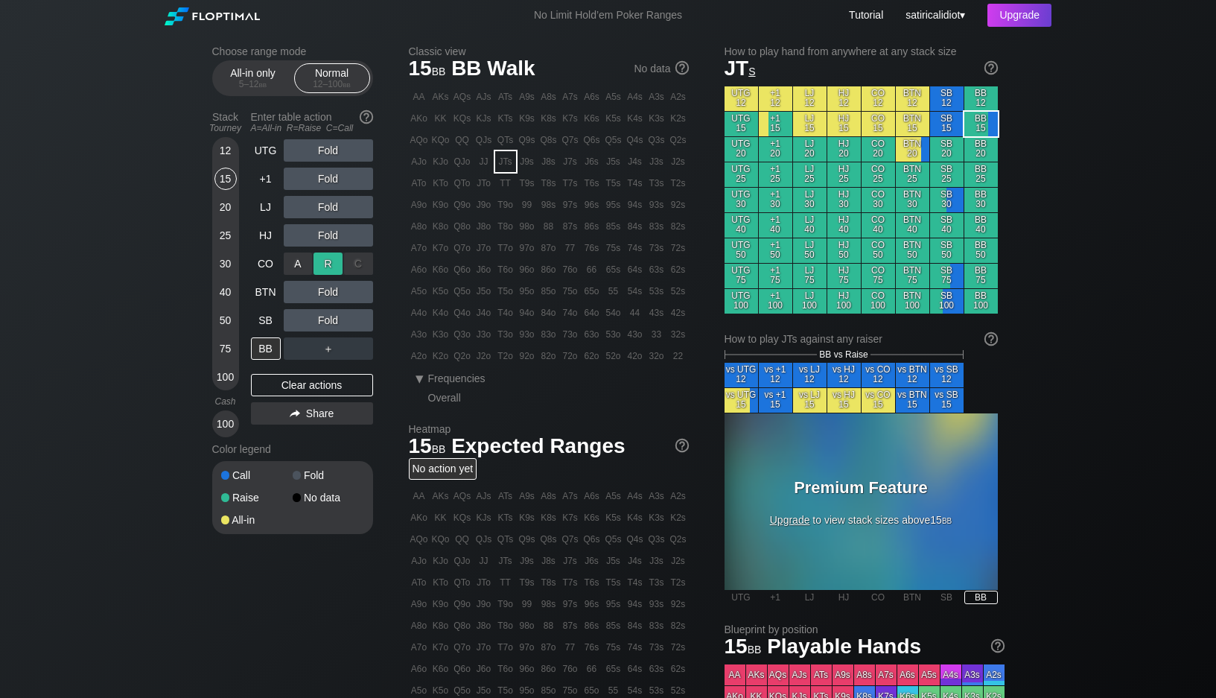
click at [333, 265] on div "R ✕" at bounding box center [328, 264] width 29 height 22
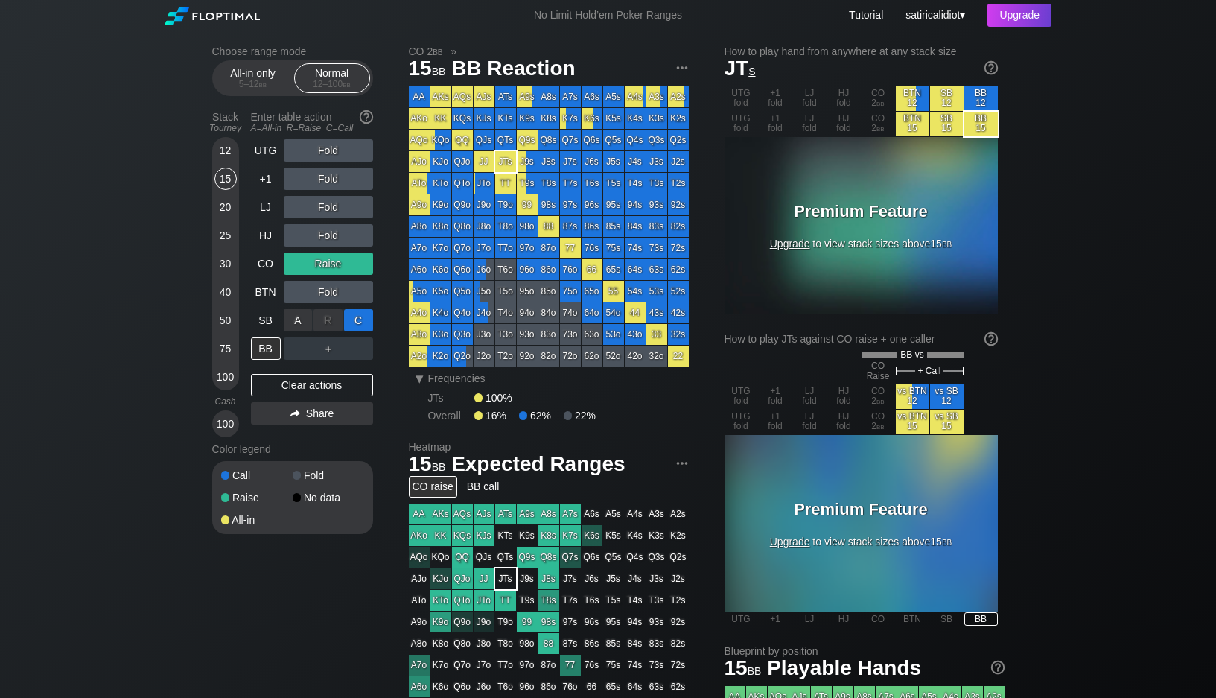
click at [353, 322] on div "C ✕" at bounding box center [358, 320] width 29 height 22
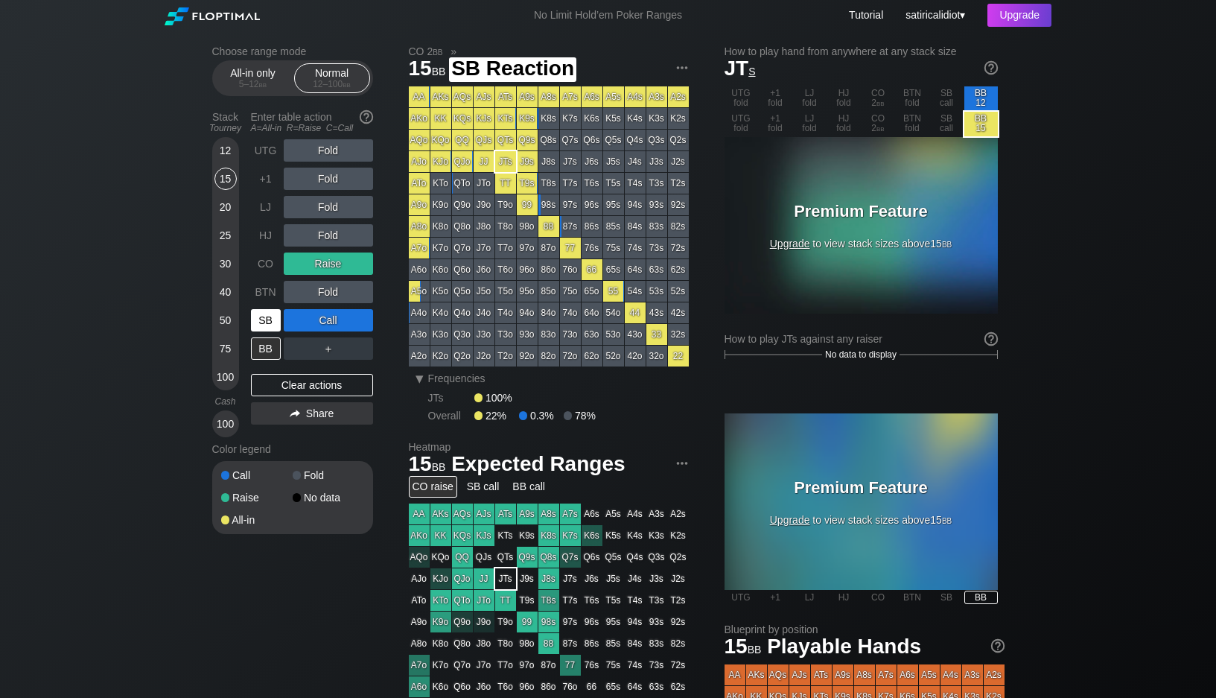
click at [270, 320] on div "SB" at bounding box center [266, 320] width 30 height 22
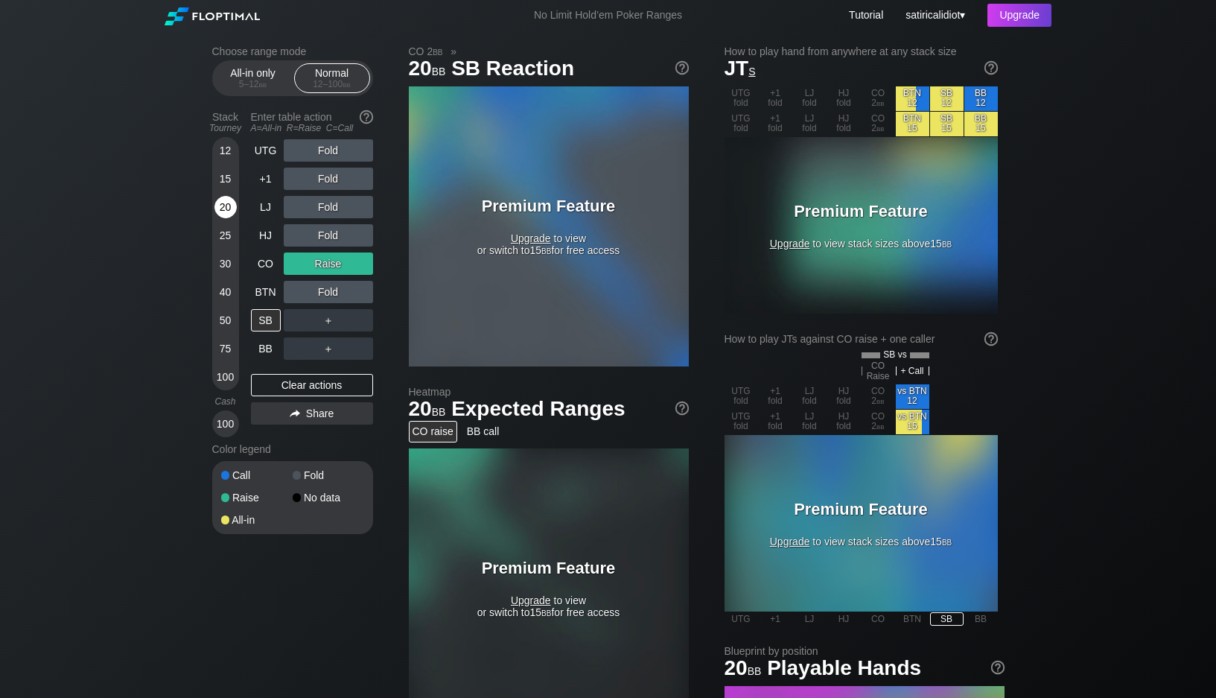
click at [225, 204] on div "20" at bounding box center [226, 207] width 22 height 22
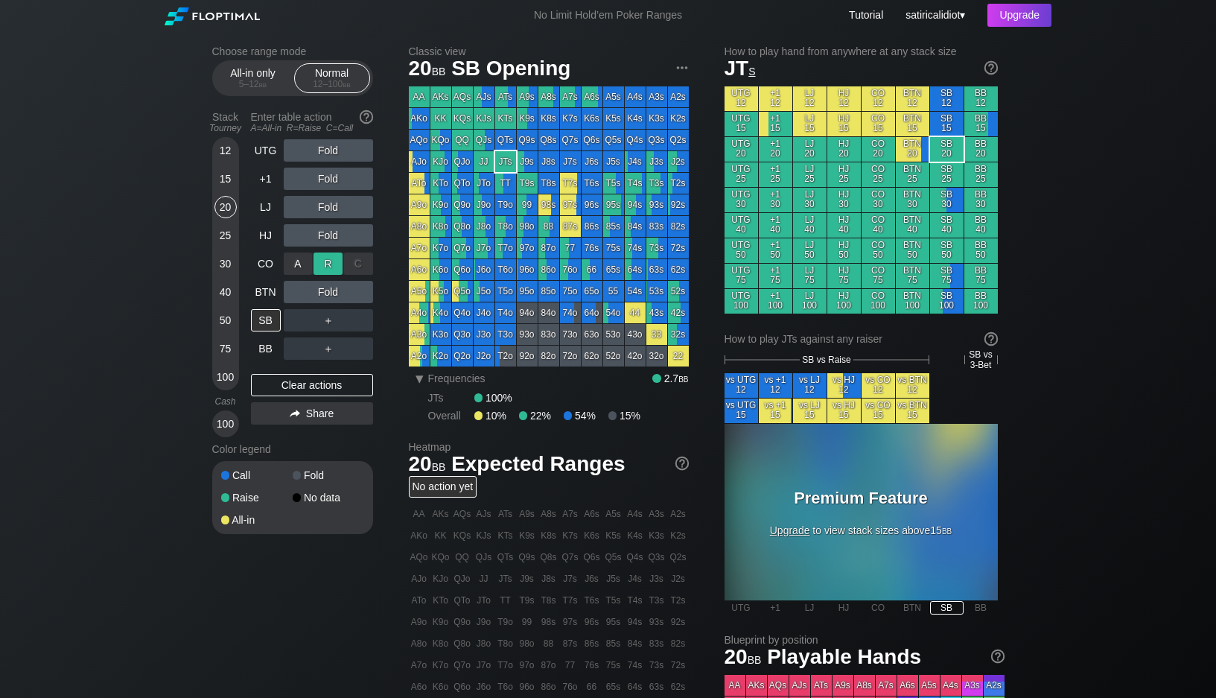
click at [333, 262] on div "R ✕" at bounding box center [328, 264] width 29 height 22
click at [323, 152] on div "R ✕" at bounding box center [328, 150] width 29 height 22
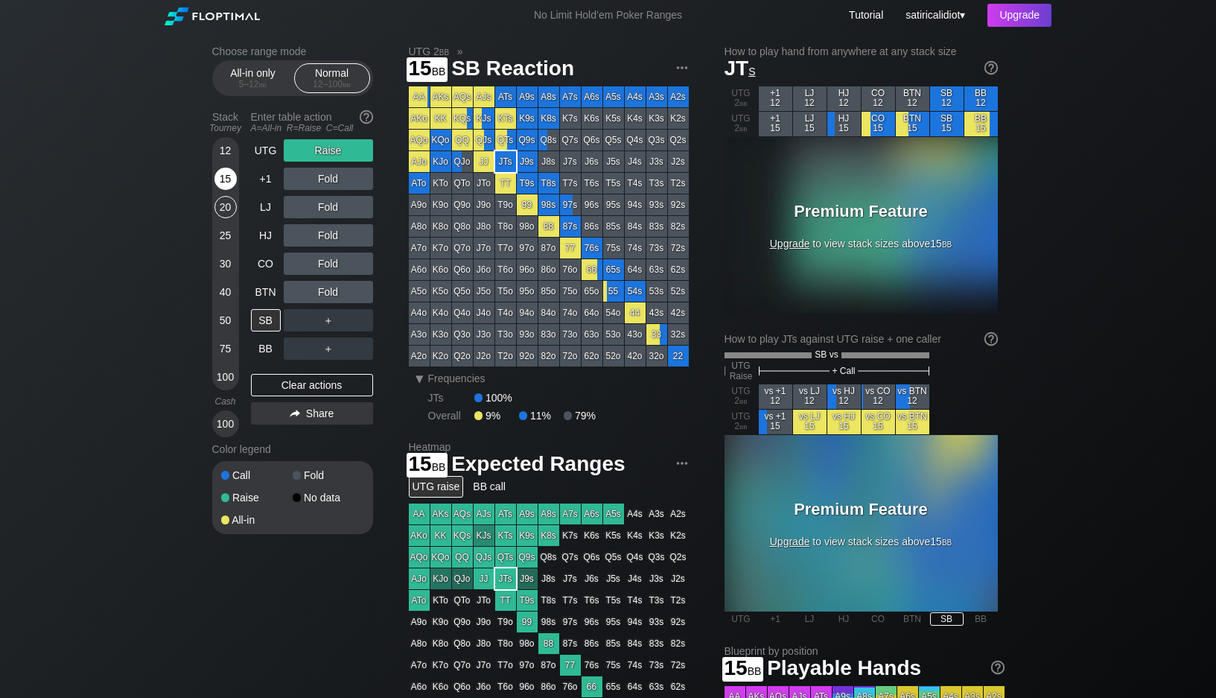
click at [220, 171] on div "15" at bounding box center [226, 179] width 22 height 22
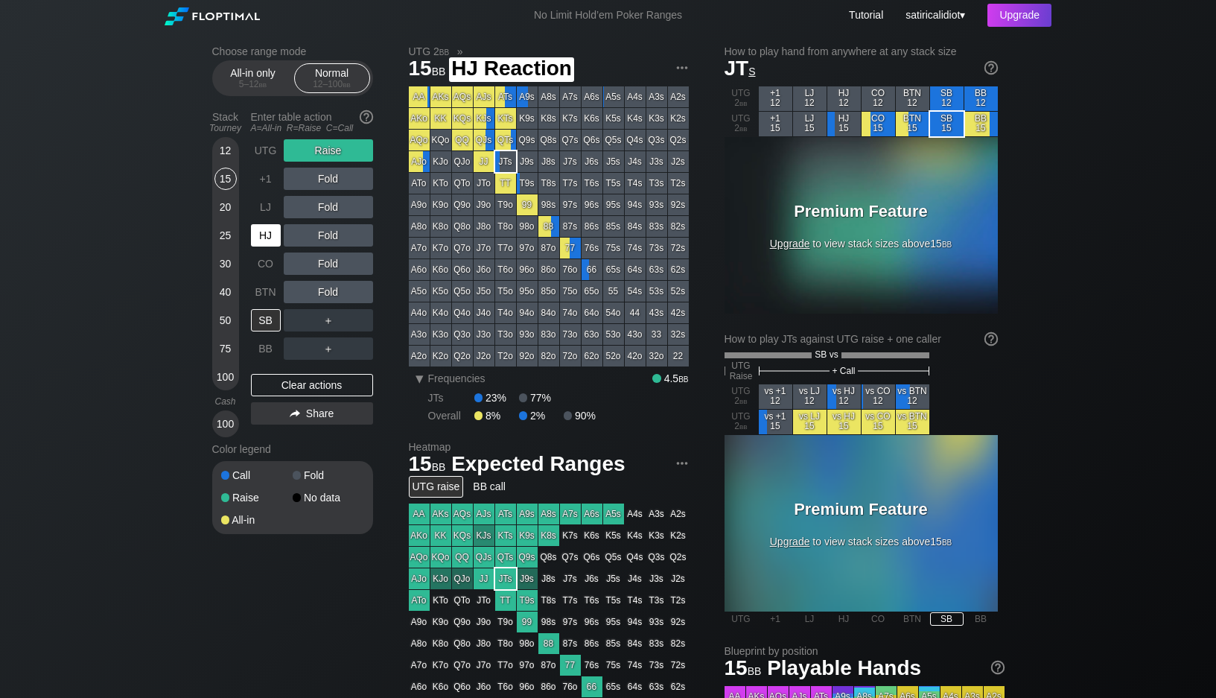
click at [269, 241] on div "HJ" at bounding box center [266, 235] width 30 height 22
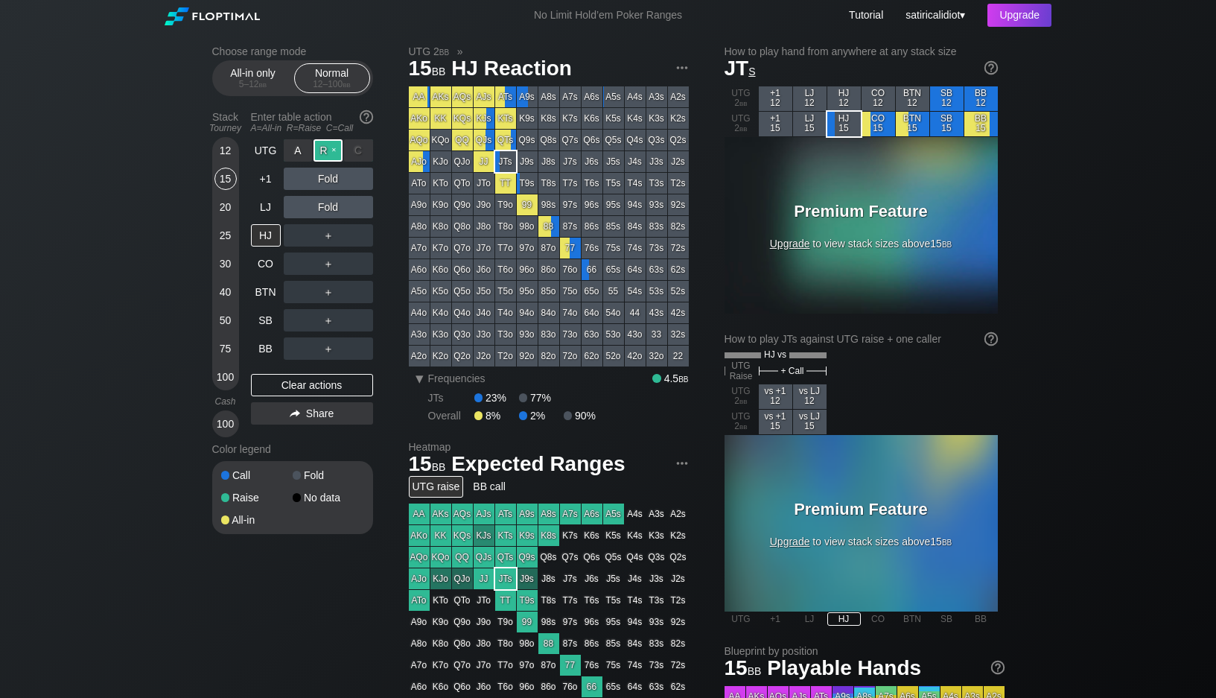
click at [333, 150] on div "R ✕" at bounding box center [328, 150] width 29 height 22
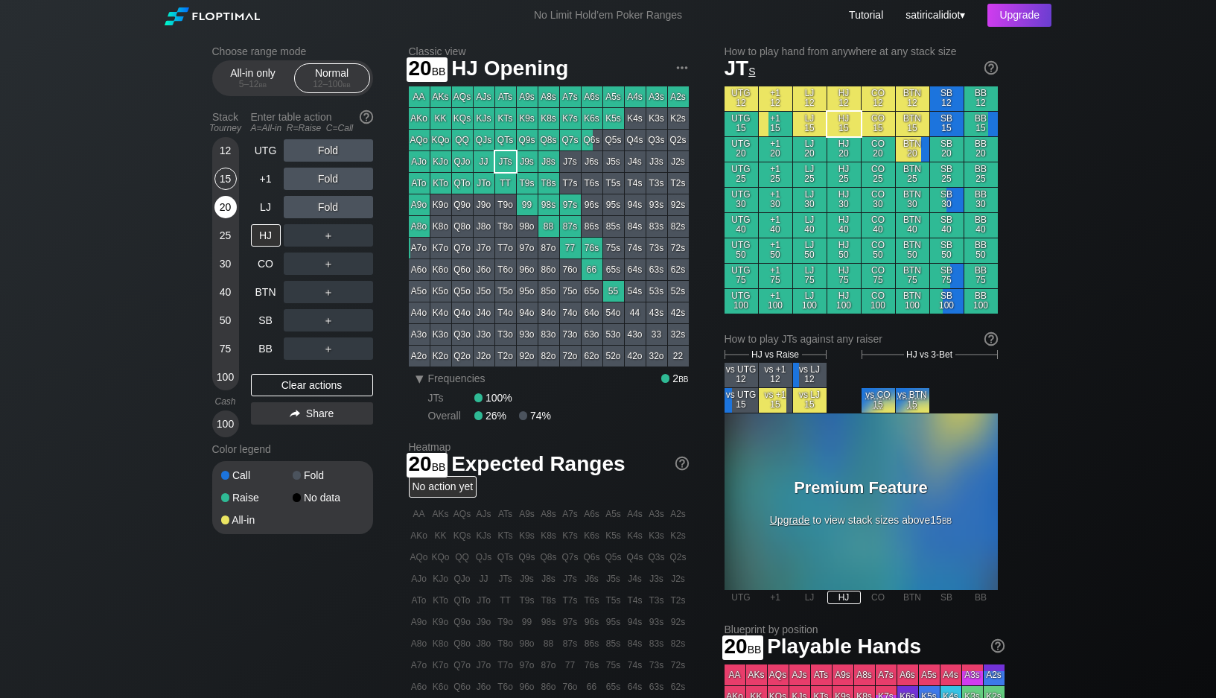
click at [220, 201] on div "20" at bounding box center [226, 207] width 22 height 22
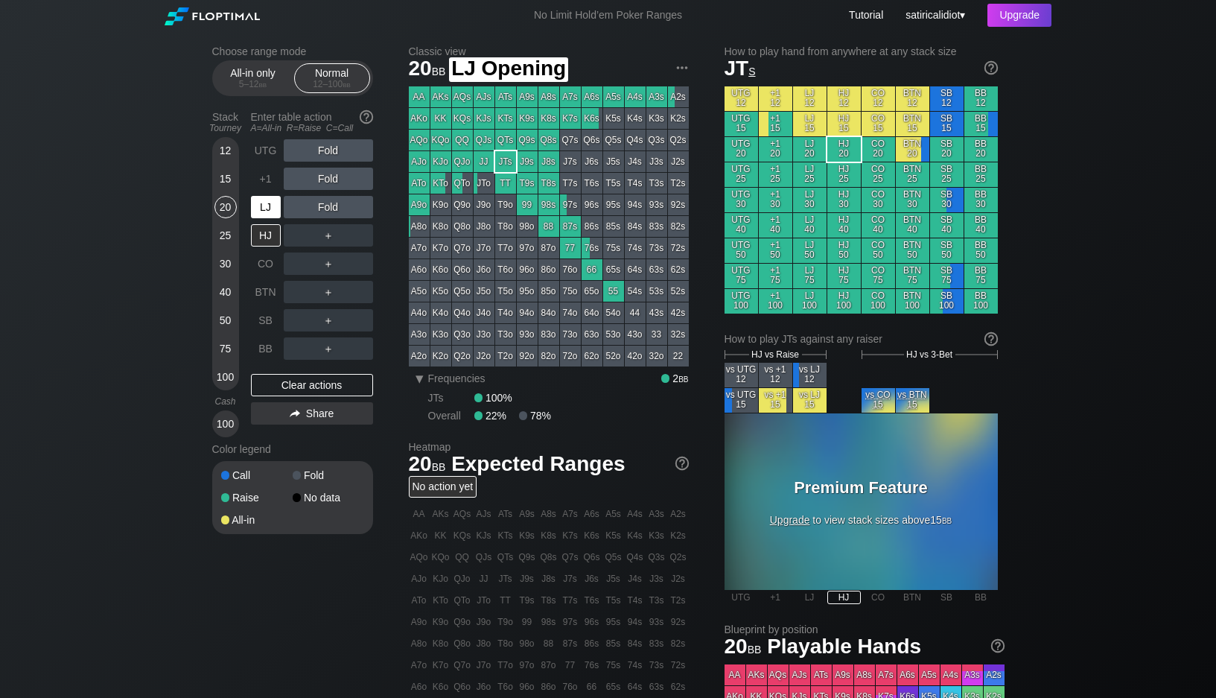
click at [264, 201] on div "LJ" at bounding box center [266, 207] width 30 height 22
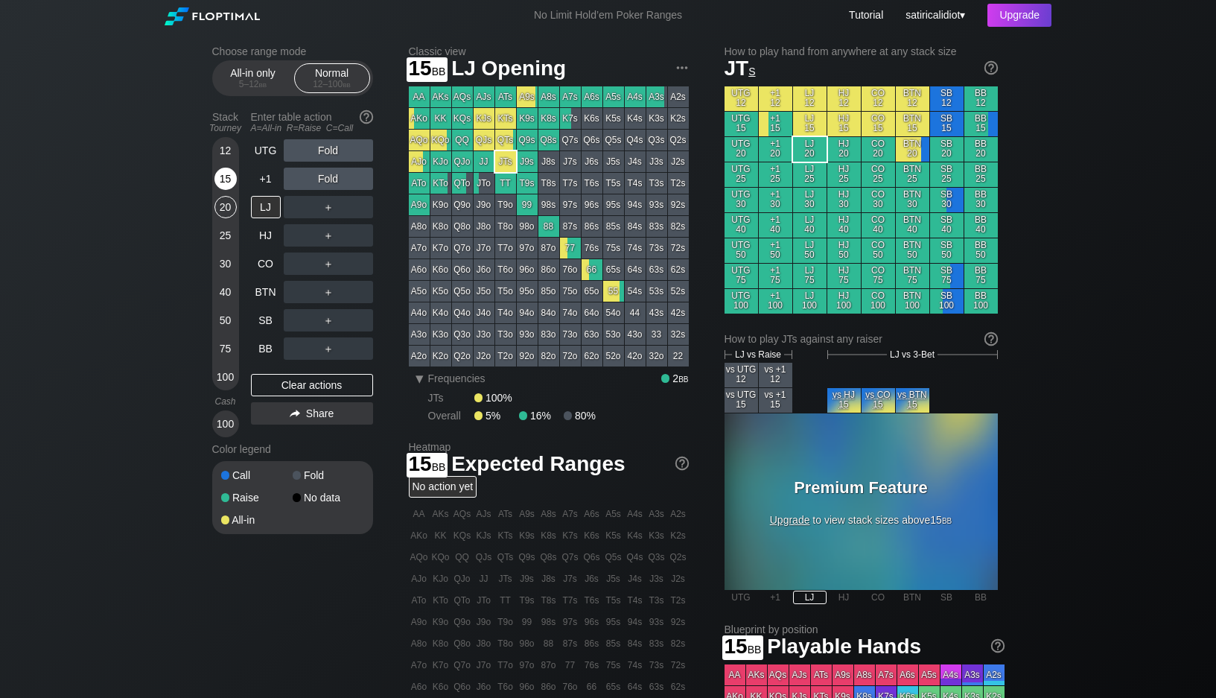
click at [219, 180] on div "15" at bounding box center [226, 179] width 22 height 22
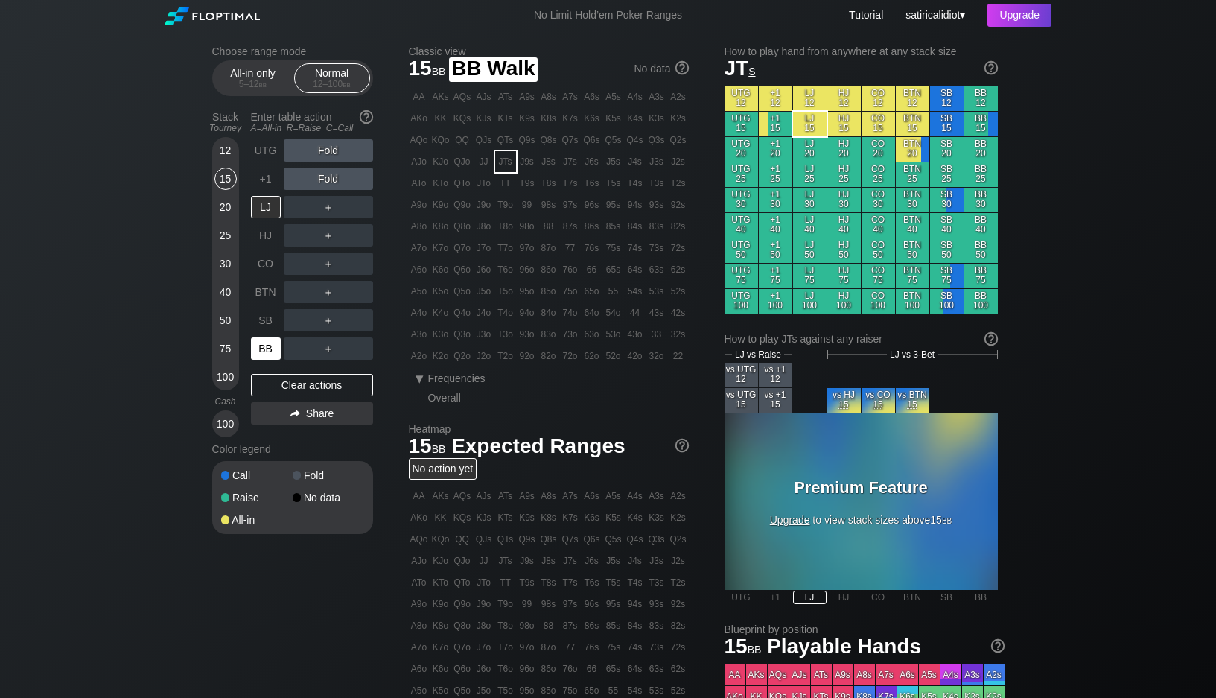
click at [259, 347] on div "BB" at bounding box center [266, 348] width 30 height 22
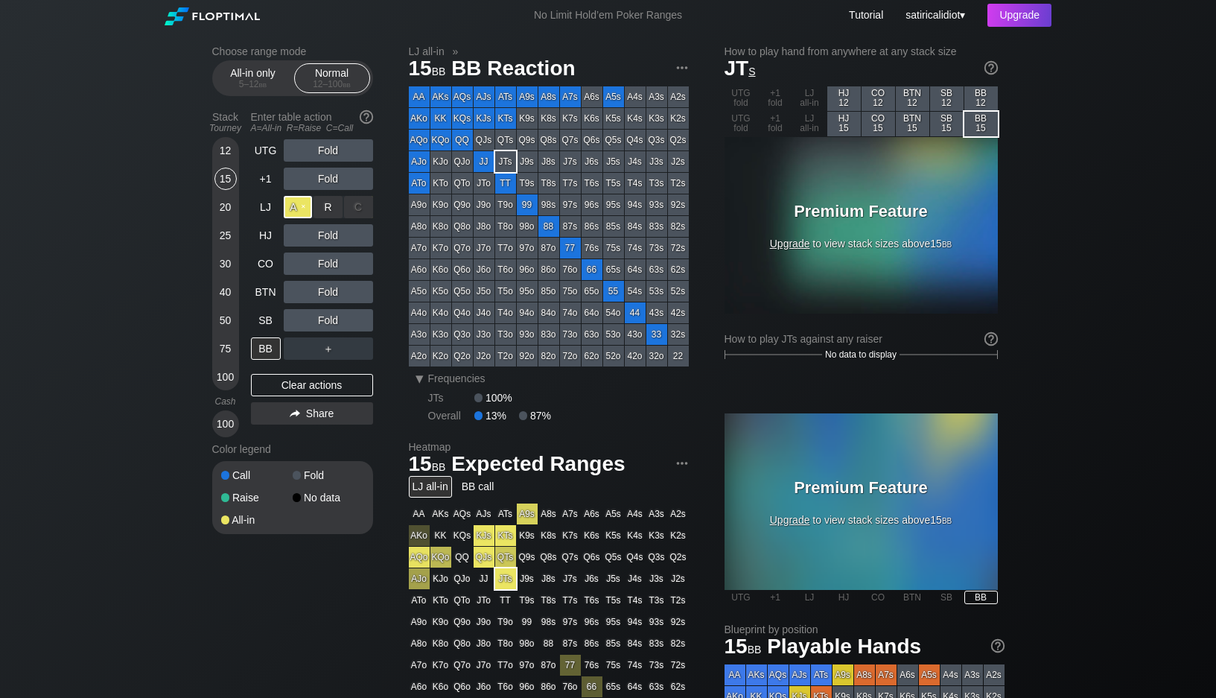
click at [302, 202] on div "A ✕" at bounding box center [298, 207] width 29 height 22
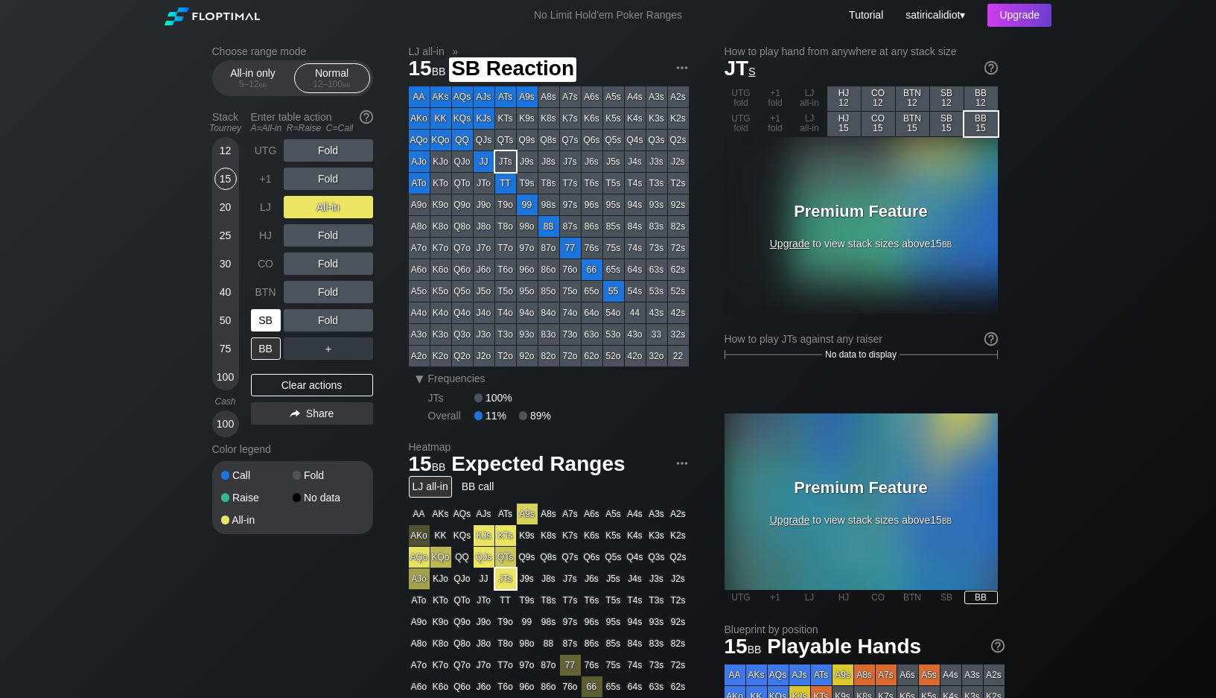
click at [264, 326] on div "SB" at bounding box center [266, 320] width 30 height 22
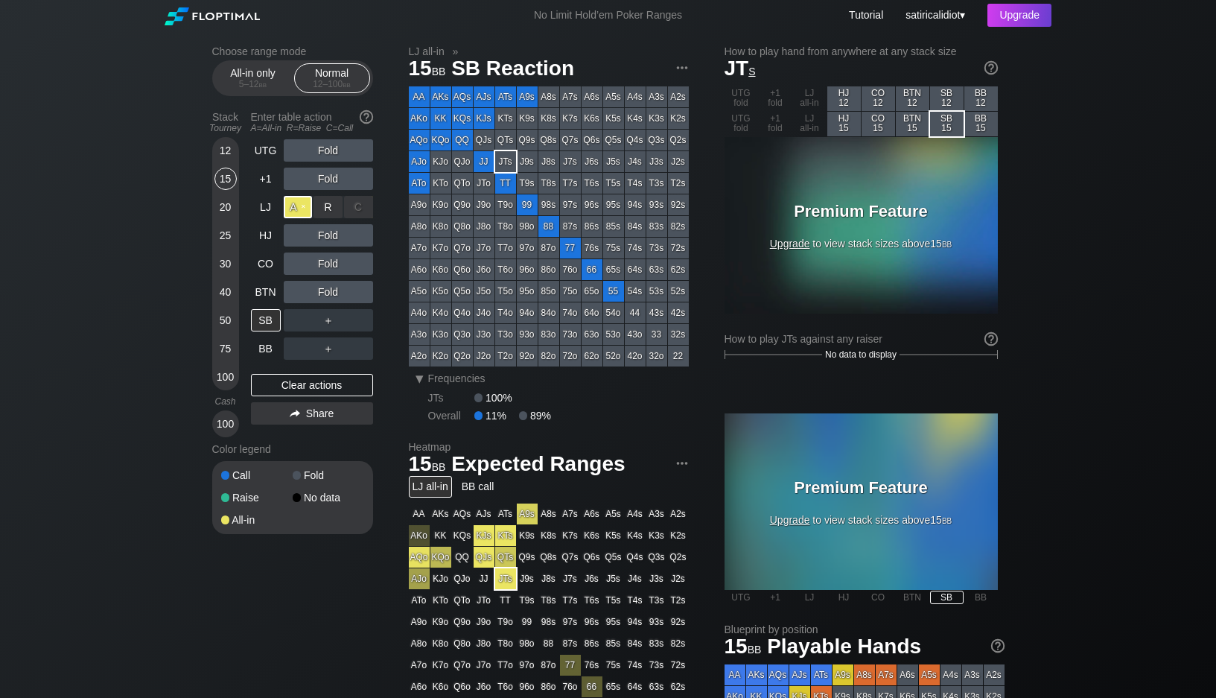
click at [307, 206] on div "A ✕" at bounding box center [298, 207] width 29 height 22
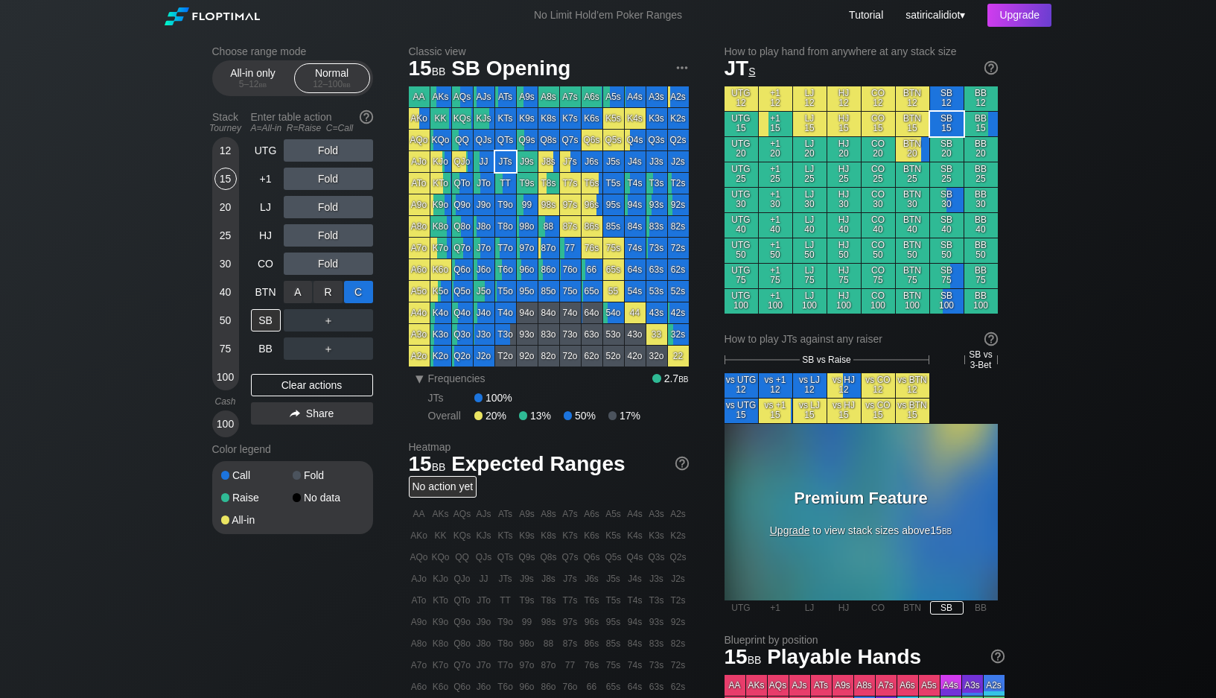
click at [351, 291] on div "C ✕" at bounding box center [358, 292] width 29 height 22
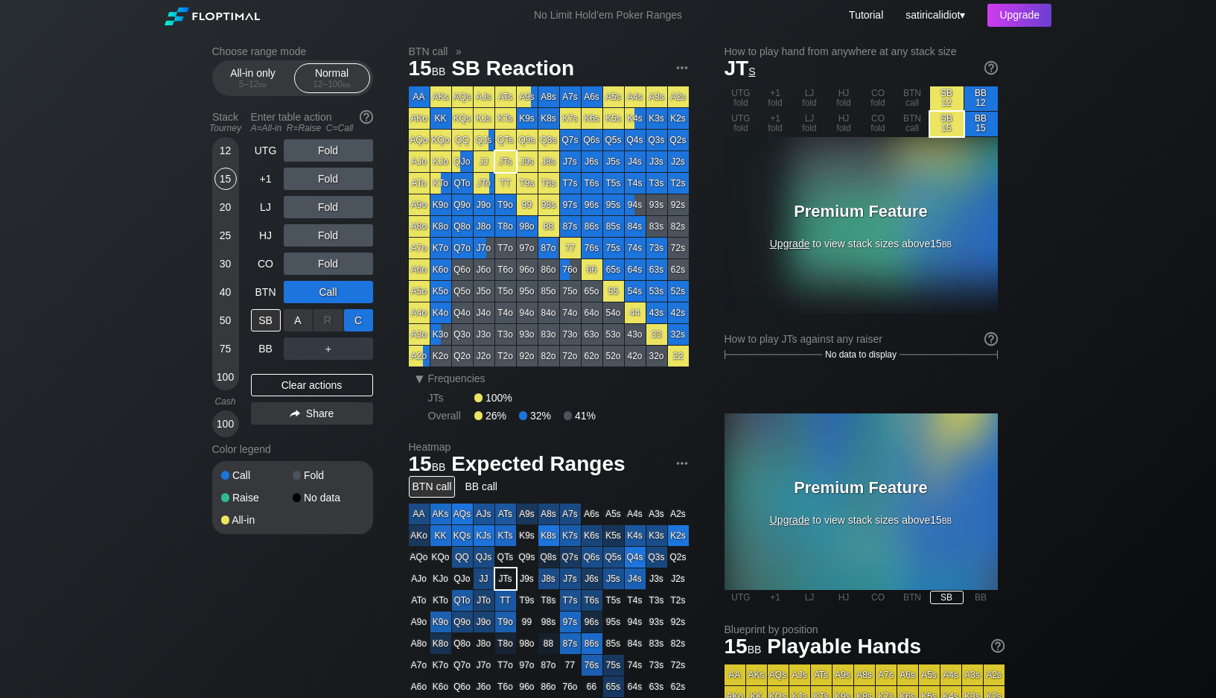
click at [352, 322] on div "C ✕" at bounding box center [358, 320] width 29 height 22
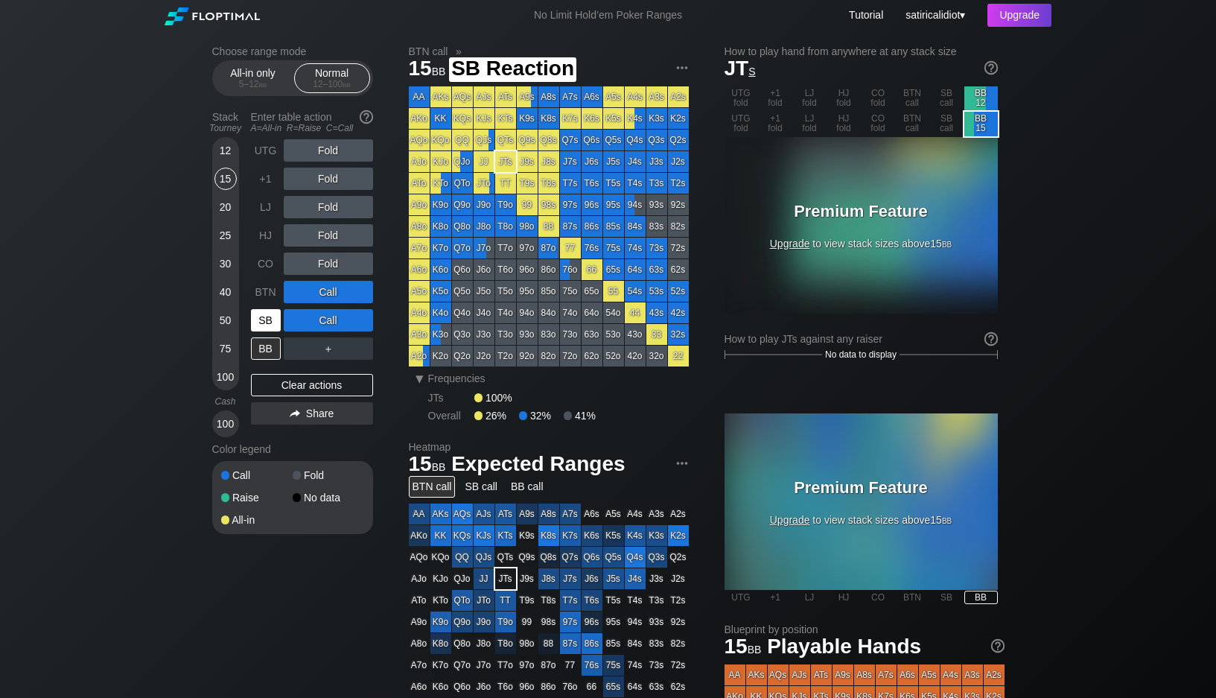
click at [266, 315] on div "SB" at bounding box center [266, 320] width 30 height 22
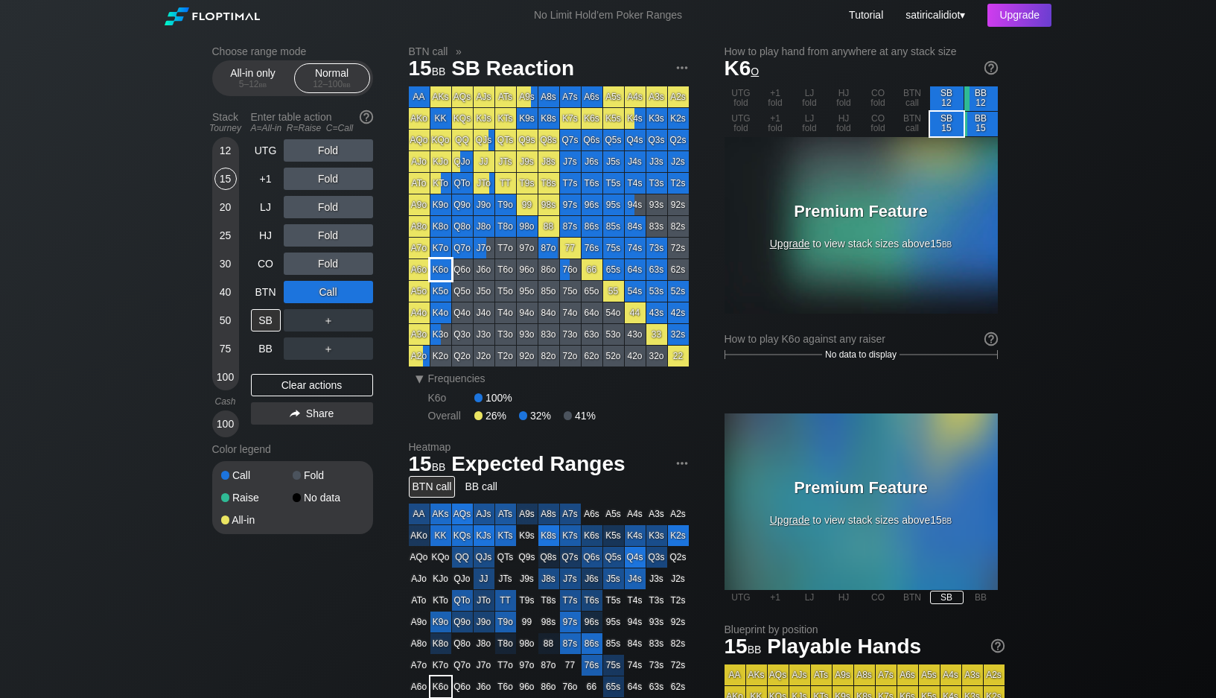
click at [441, 274] on div "K6o" at bounding box center [441, 269] width 21 height 21
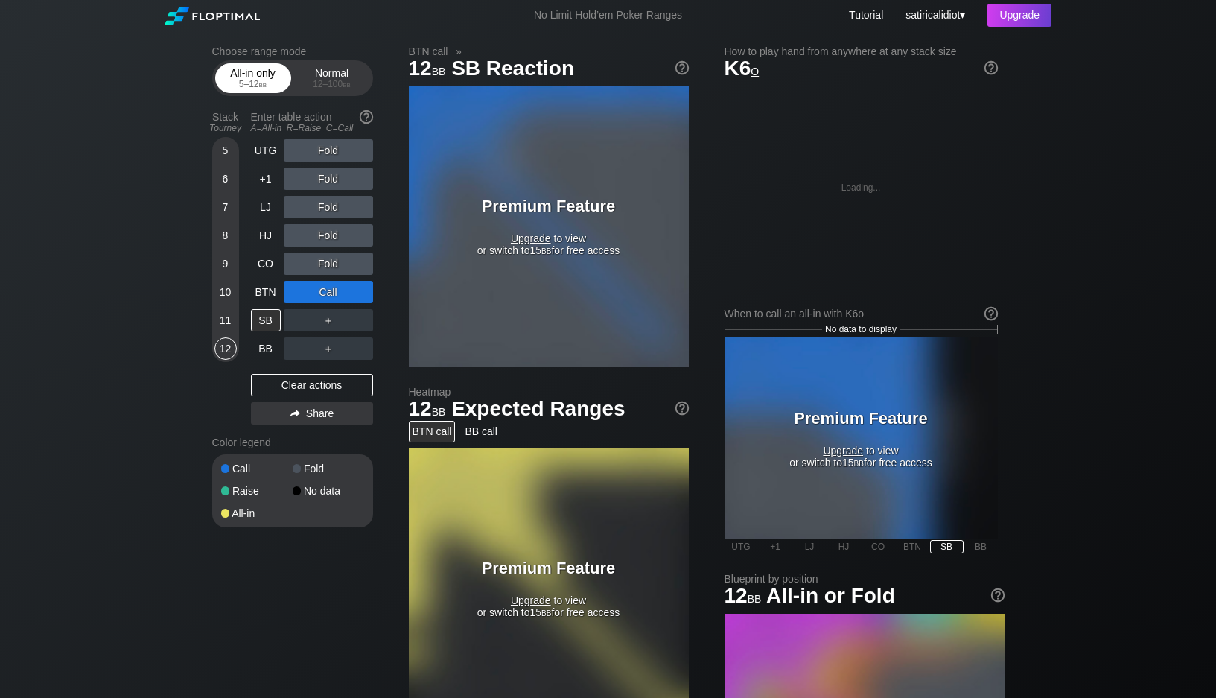
click at [244, 83] on div "5 – 12 bb" at bounding box center [253, 84] width 63 height 10
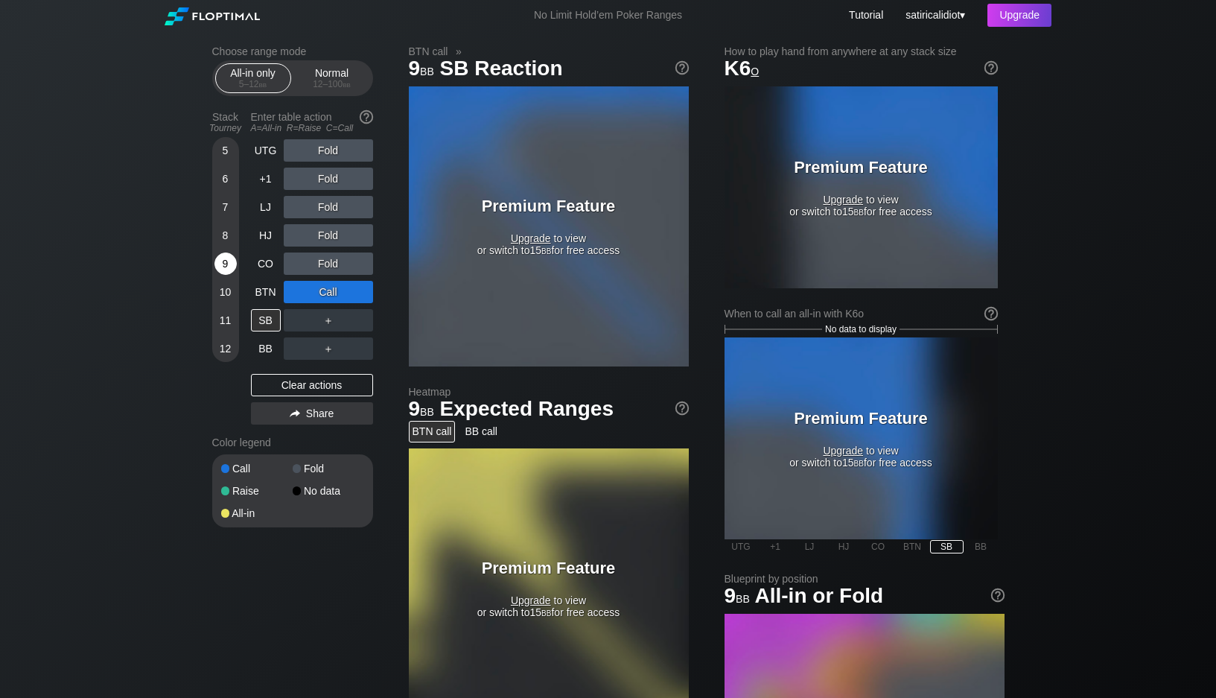
click at [231, 263] on div "9" at bounding box center [226, 264] width 22 height 22
click at [355, 291] on div "C ✕" at bounding box center [358, 292] width 29 height 22
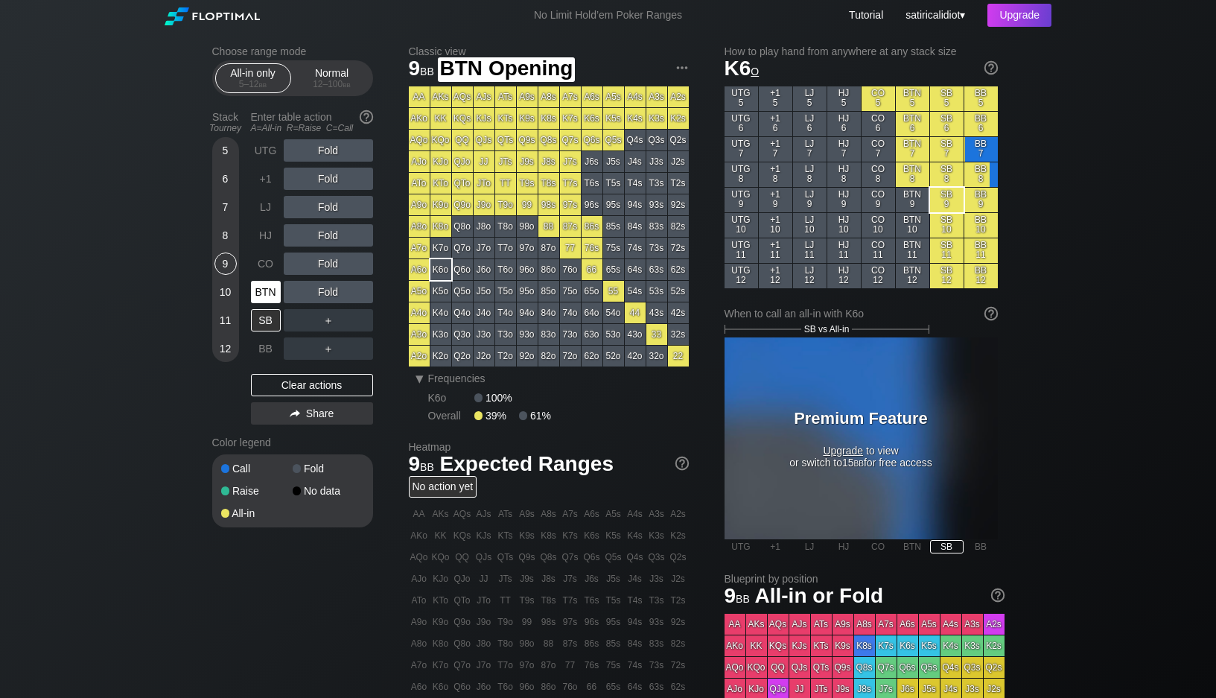
click at [264, 301] on div "BTN" at bounding box center [266, 292] width 30 height 22
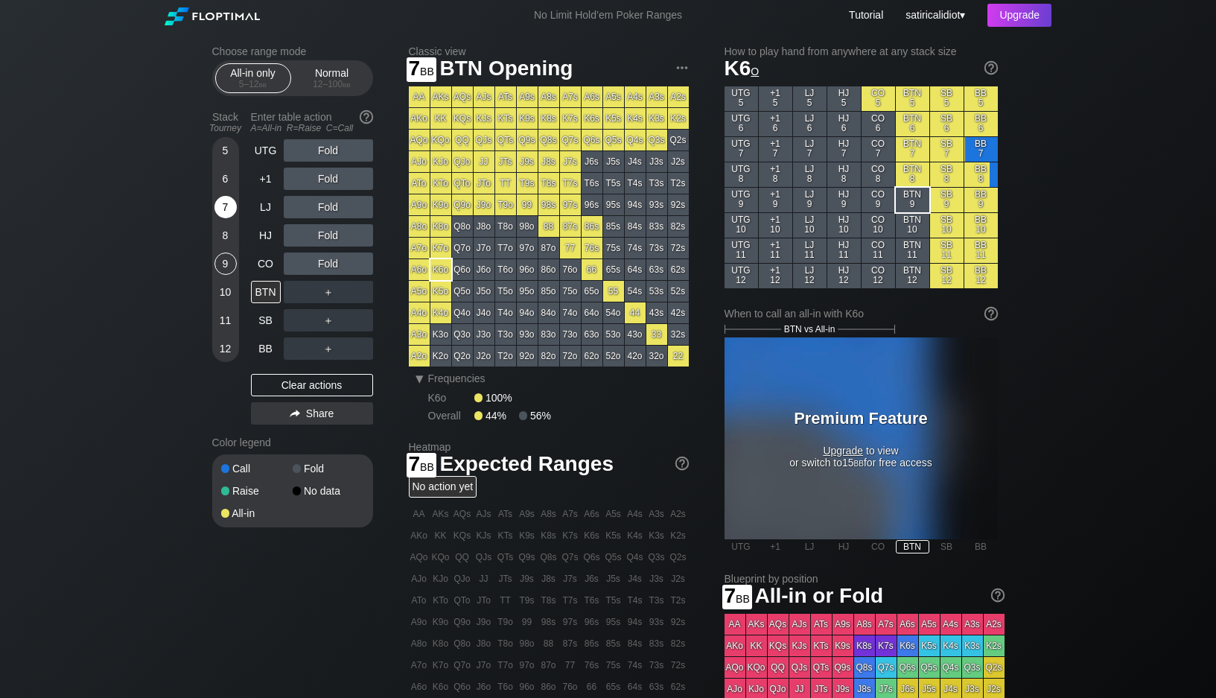
click at [228, 206] on div "7" at bounding box center [226, 207] width 22 height 22
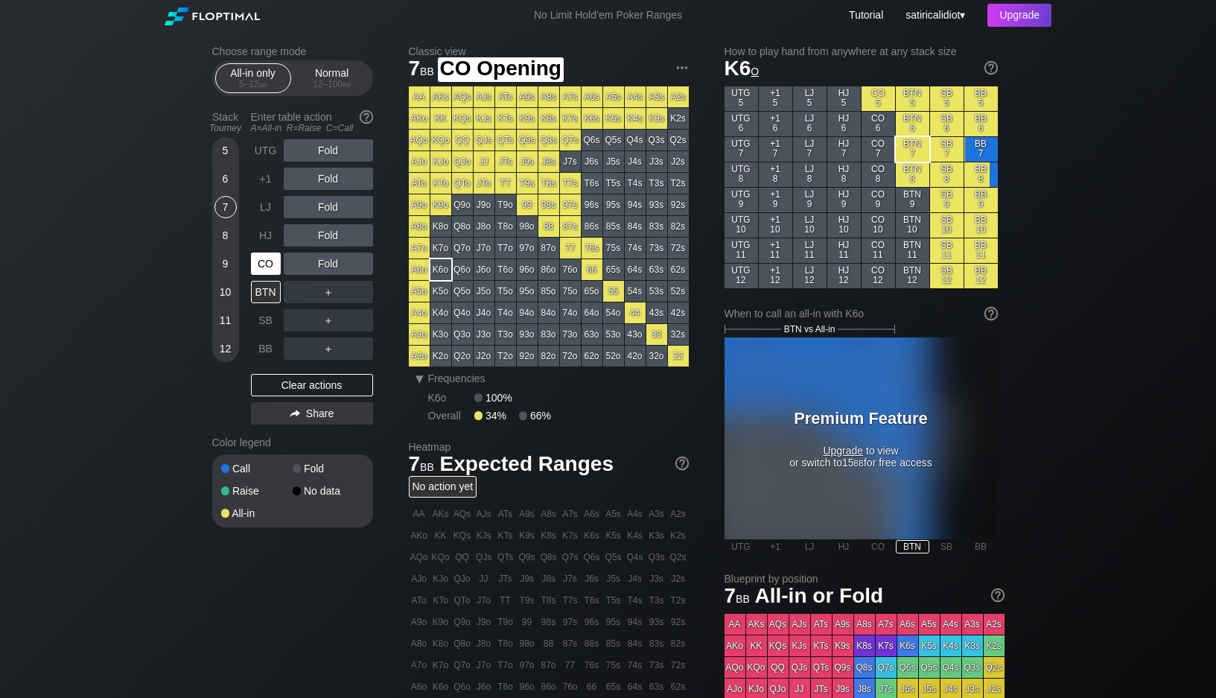
click at [264, 266] on div "CO" at bounding box center [266, 264] width 30 height 22
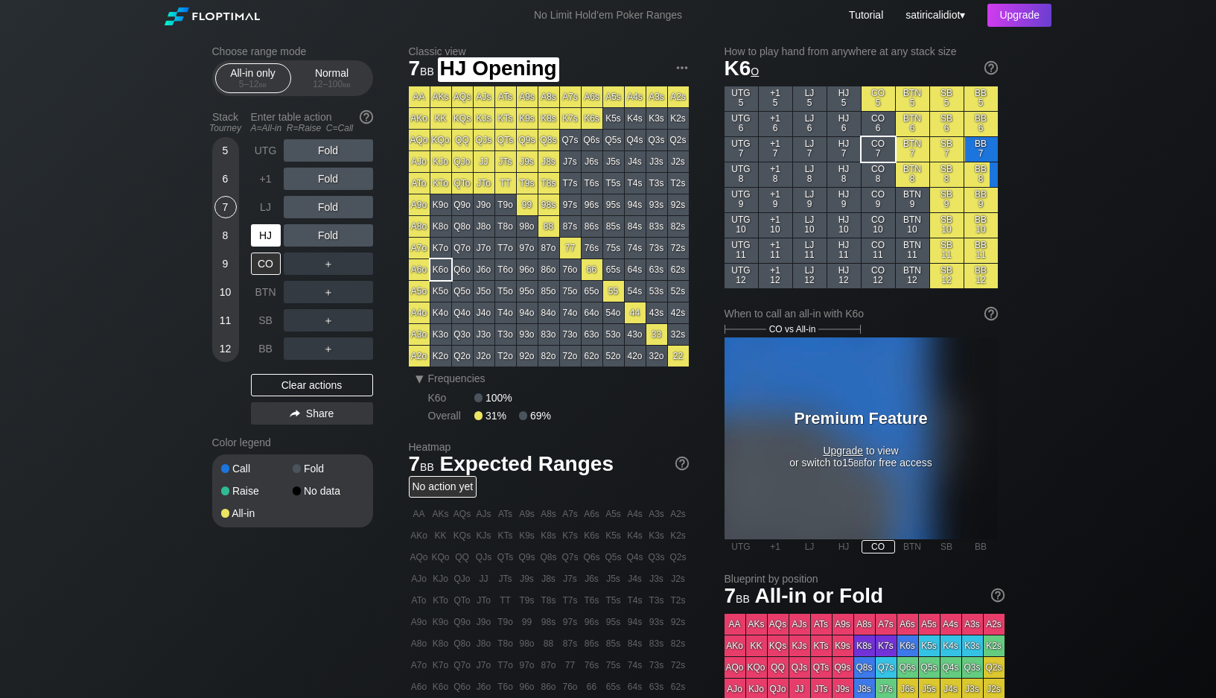
click at [266, 242] on div "HJ" at bounding box center [266, 235] width 30 height 22
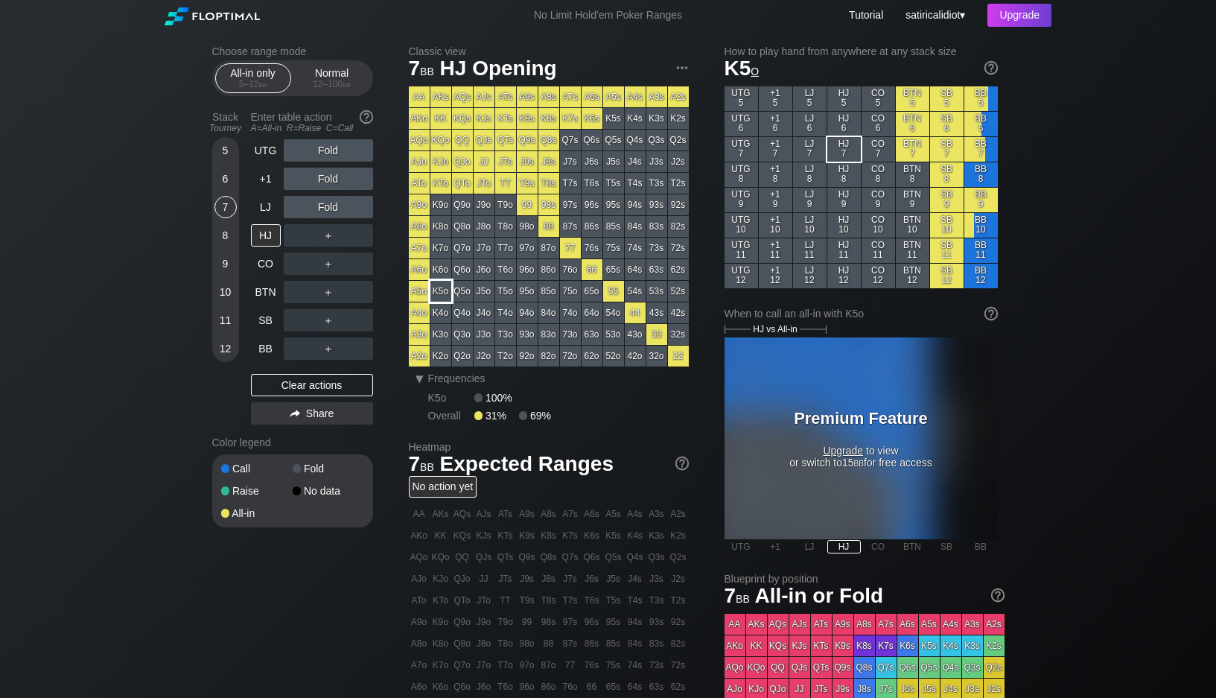
click at [445, 291] on div "K5o" at bounding box center [441, 291] width 21 height 21
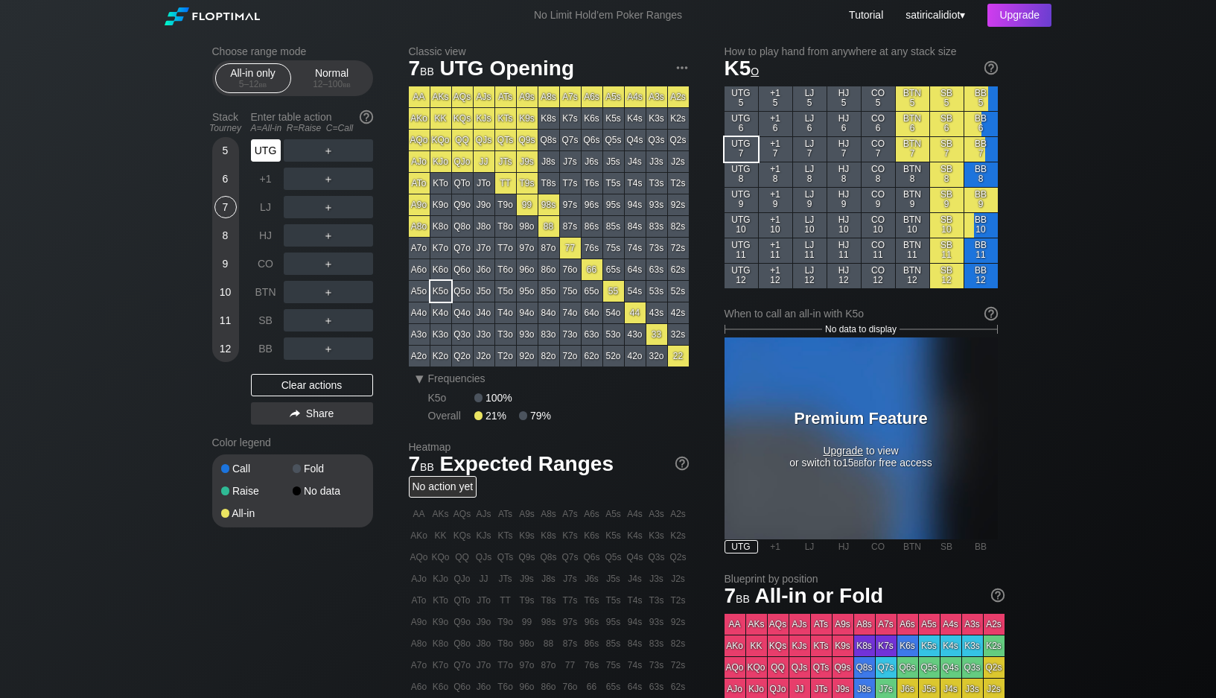
click at [259, 156] on div "UTG" at bounding box center [266, 150] width 30 height 22
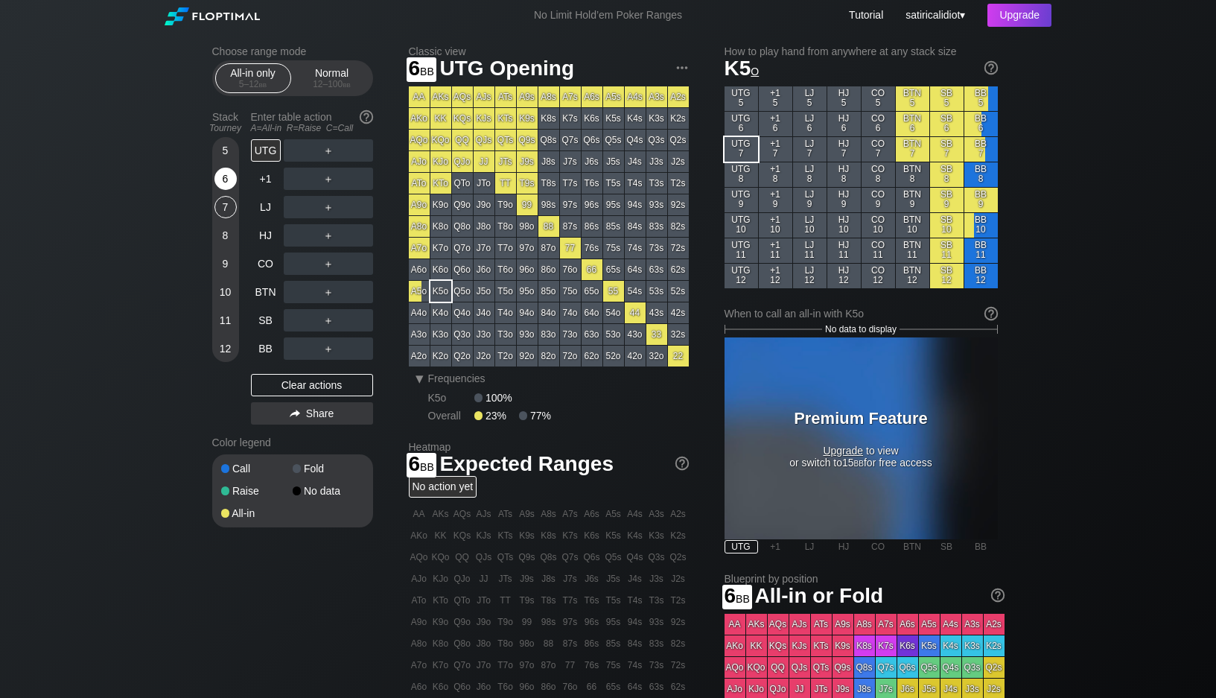
click at [228, 183] on div "6" at bounding box center [226, 179] width 22 height 22
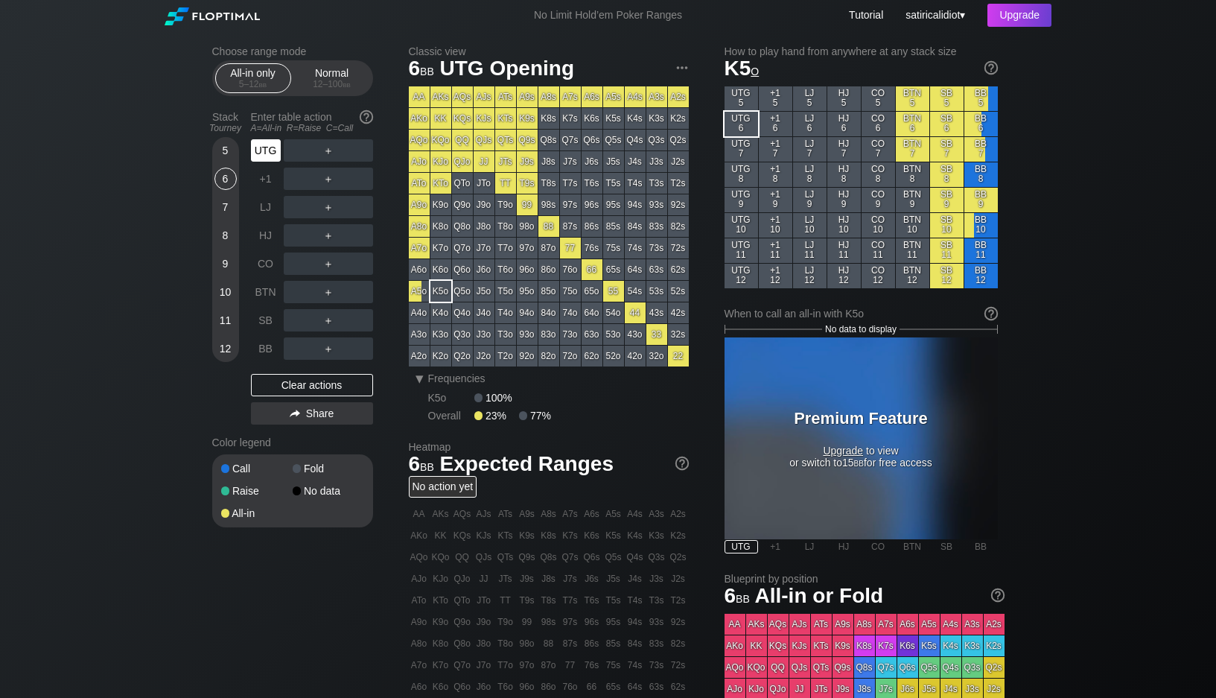
click at [273, 148] on div "UTG" at bounding box center [266, 150] width 30 height 22
click at [320, 83] on div "12 – 100 bb" at bounding box center [332, 84] width 63 height 10
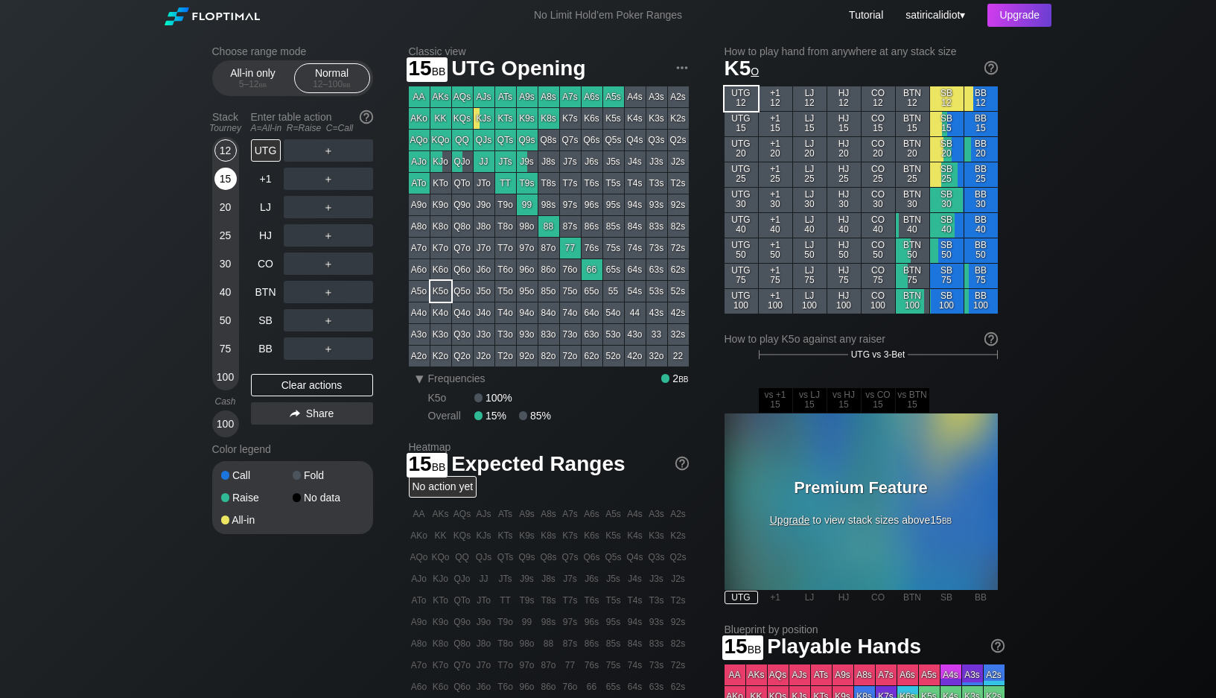
click at [227, 184] on div "15" at bounding box center [226, 179] width 22 height 22
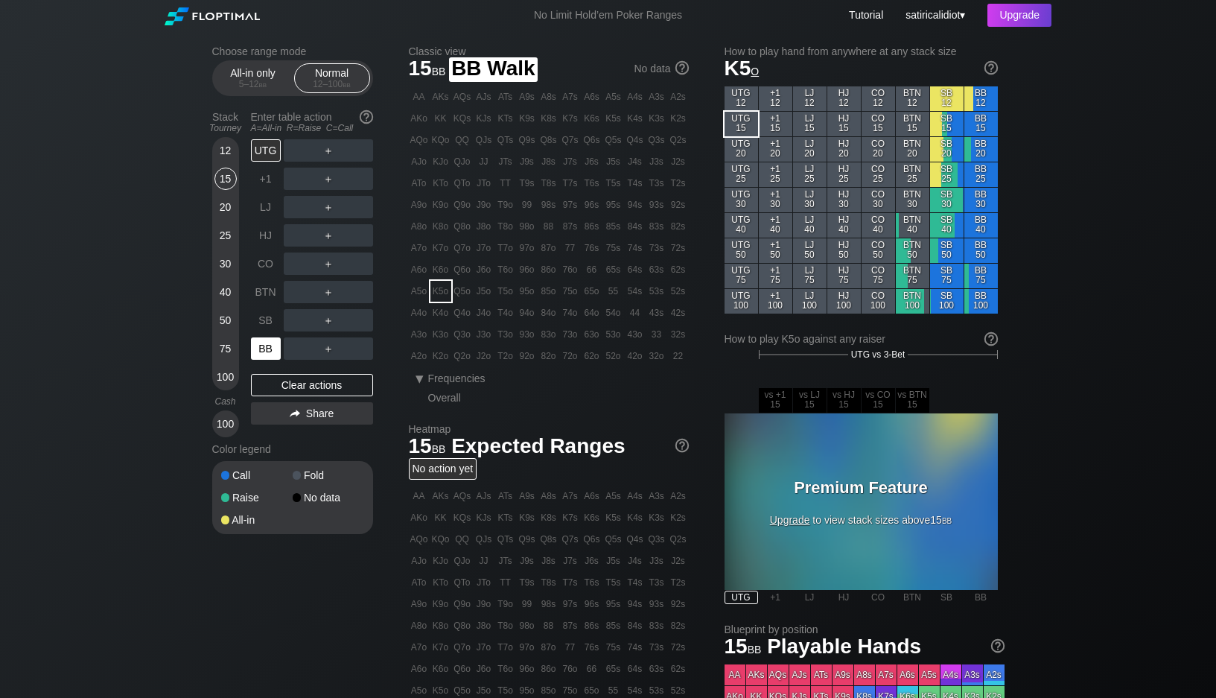
click at [268, 347] on div "BB" at bounding box center [266, 348] width 30 height 22
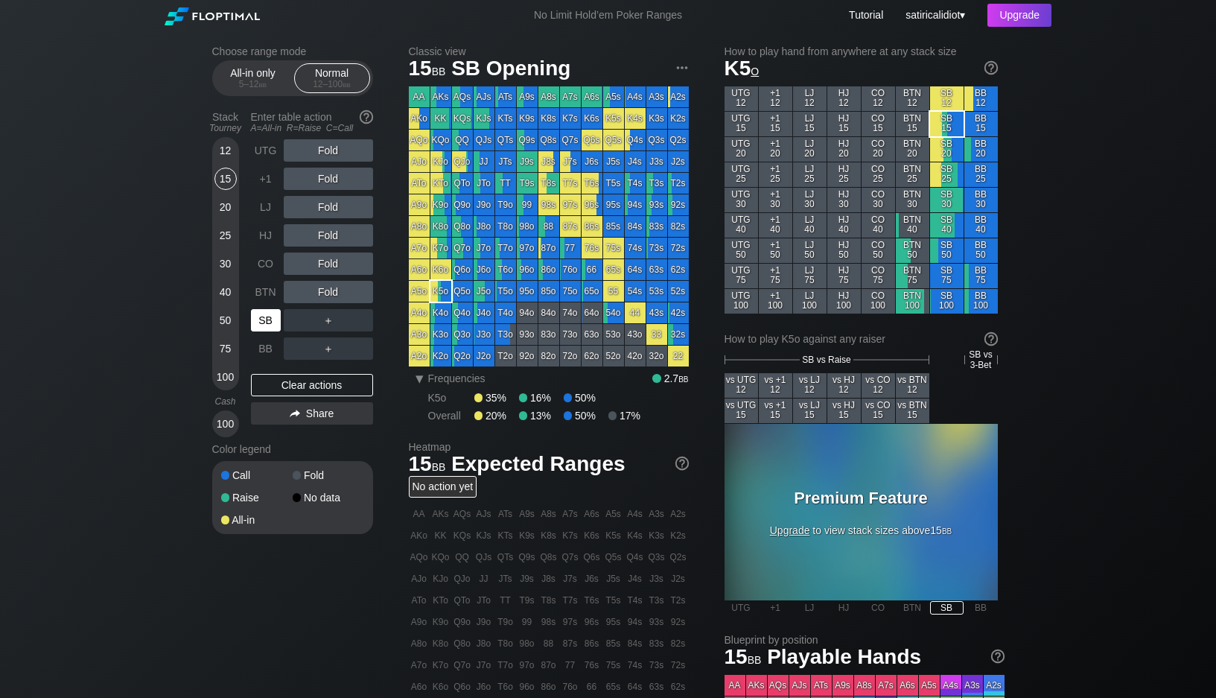
click at [261, 324] on div "SB" at bounding box center [266, 320] width 30 height 22
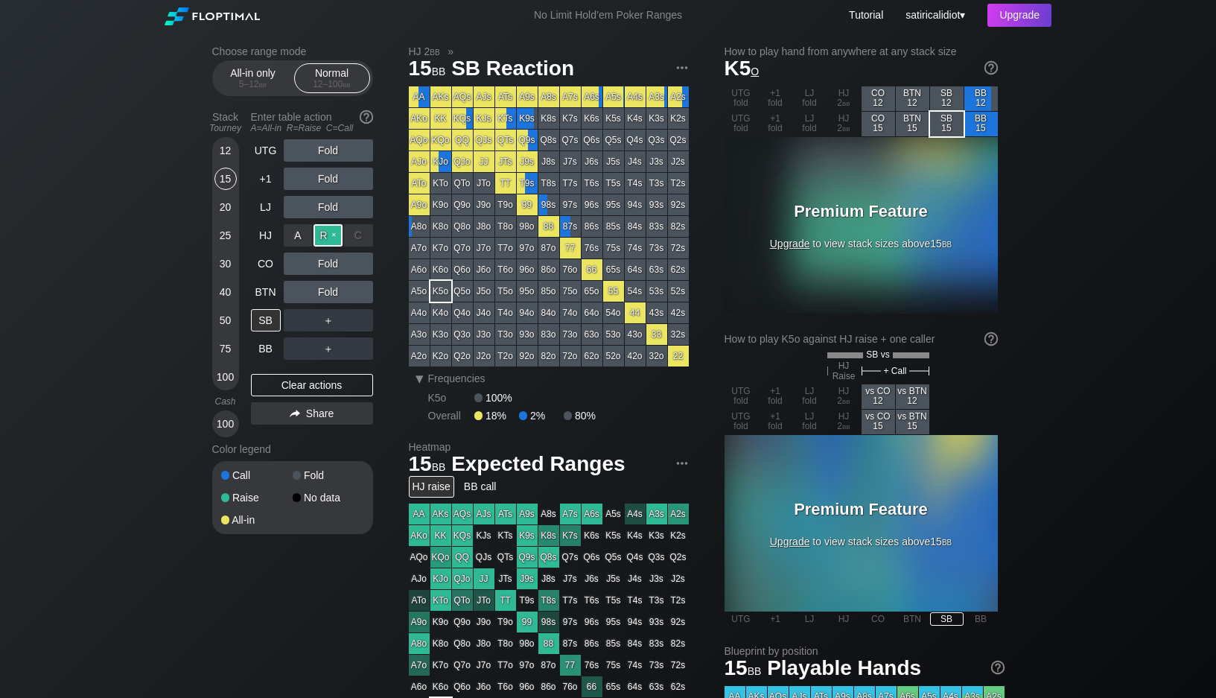
click at [323, 230] on div "R ✕" at bounding box center [328, 235] width 29 height 22
click at [331, 264] on div "R ✕" at bounding box center [328, 264] width 29 height 22
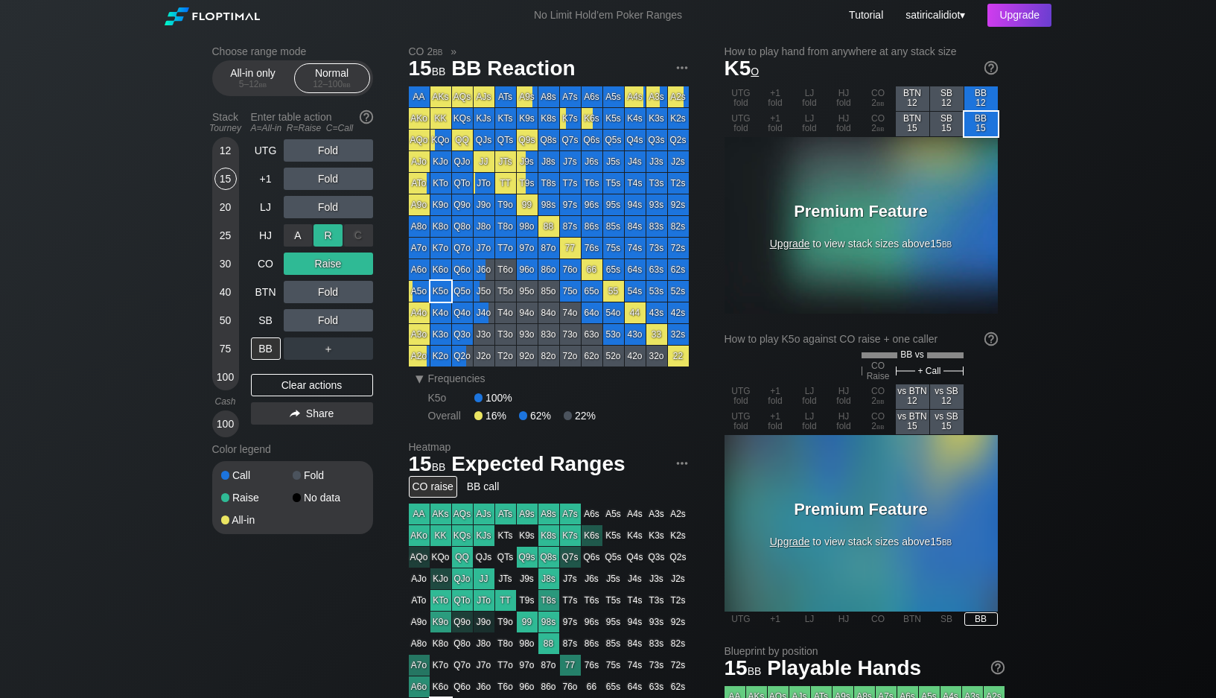
click at [332, 232] on div "R ✕" at bounding box center [328, 235] width 29 height 22
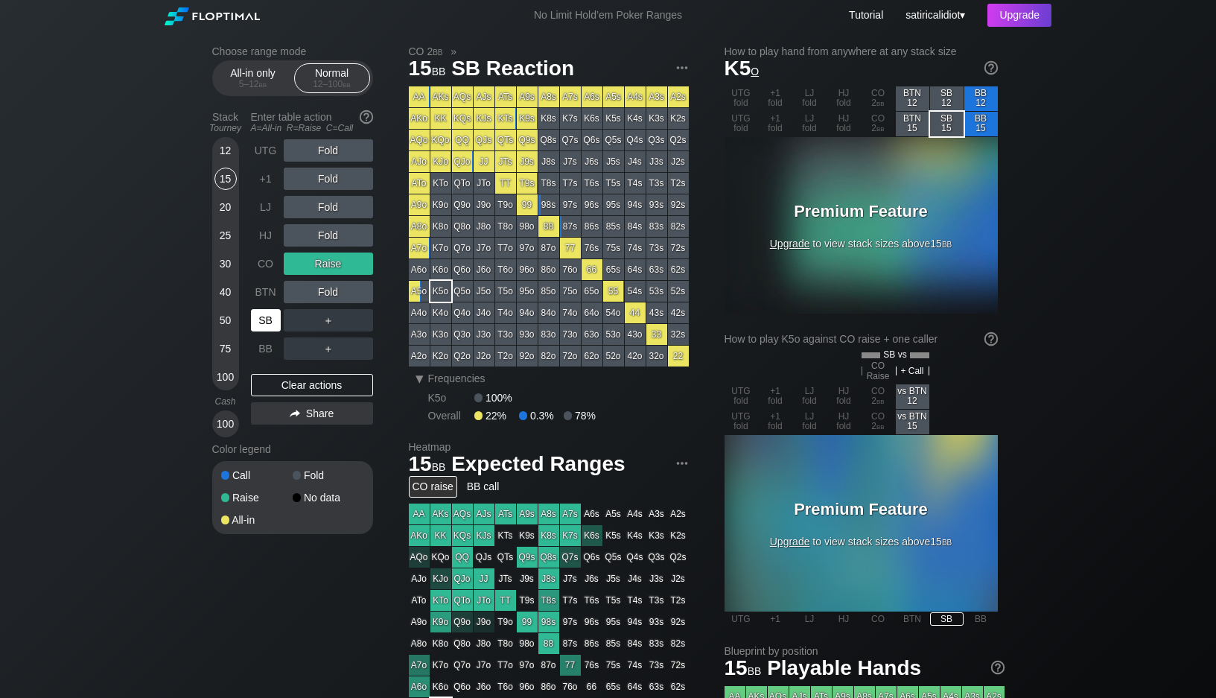
click at [267, 324] on div "SB" at bounding box center [266, 320] width 30 height 22
click at [419, 309] on div "A4o" at bounding box center [419, 312] width 21 height 21
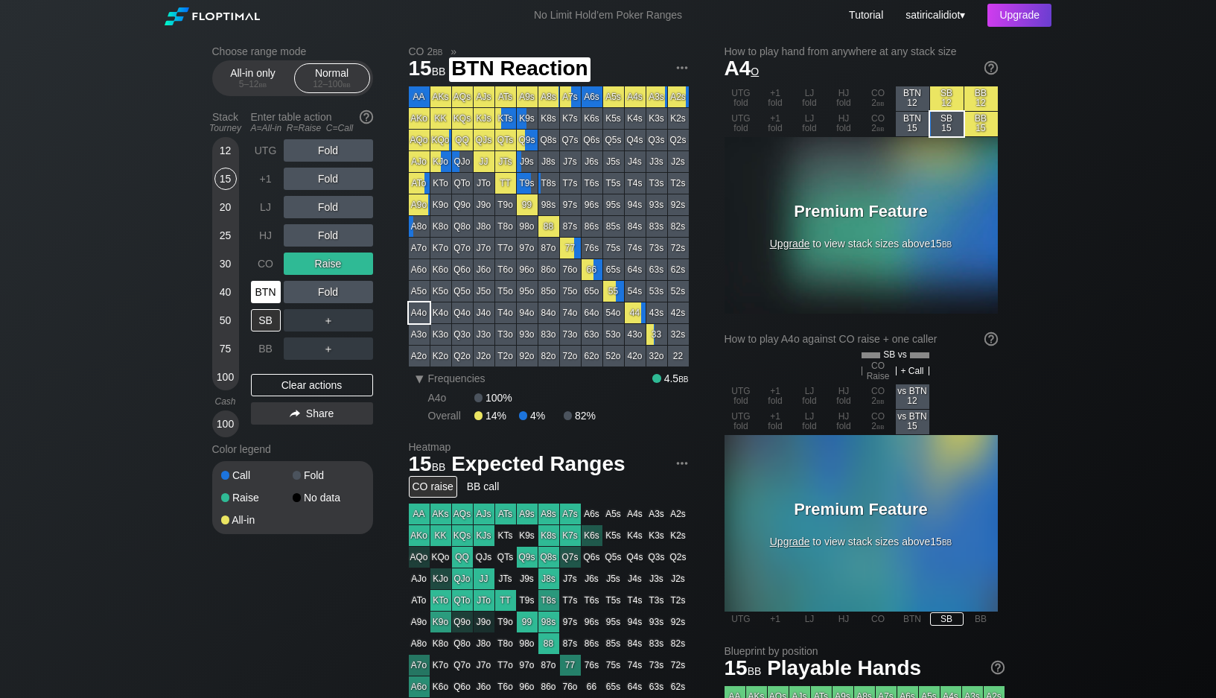
click at [263, 286] on div "BTN" at bounding box center [266, 292] width 30 height 22
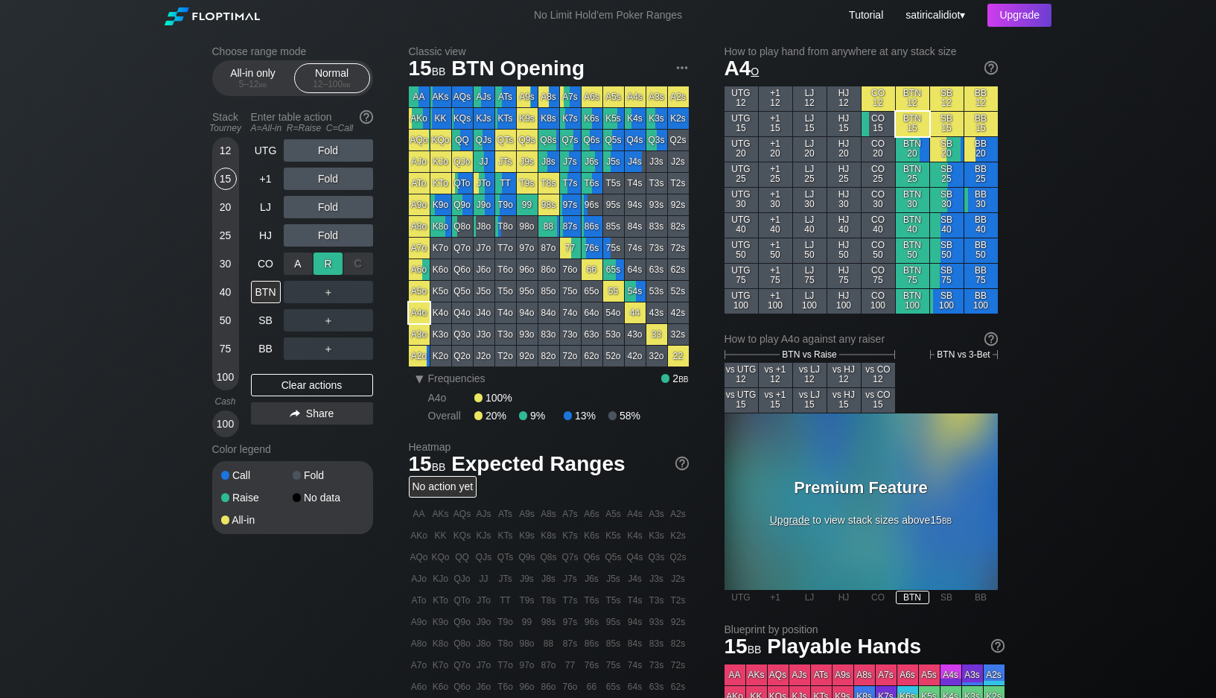
click at [333, 264] on div "R ✕" at bounding box center [328, 264] width 29 height 22
click at [272, 74] on div "All-in only 5 – 12 bb" at bounding box center [253, 78] width 69 height 28
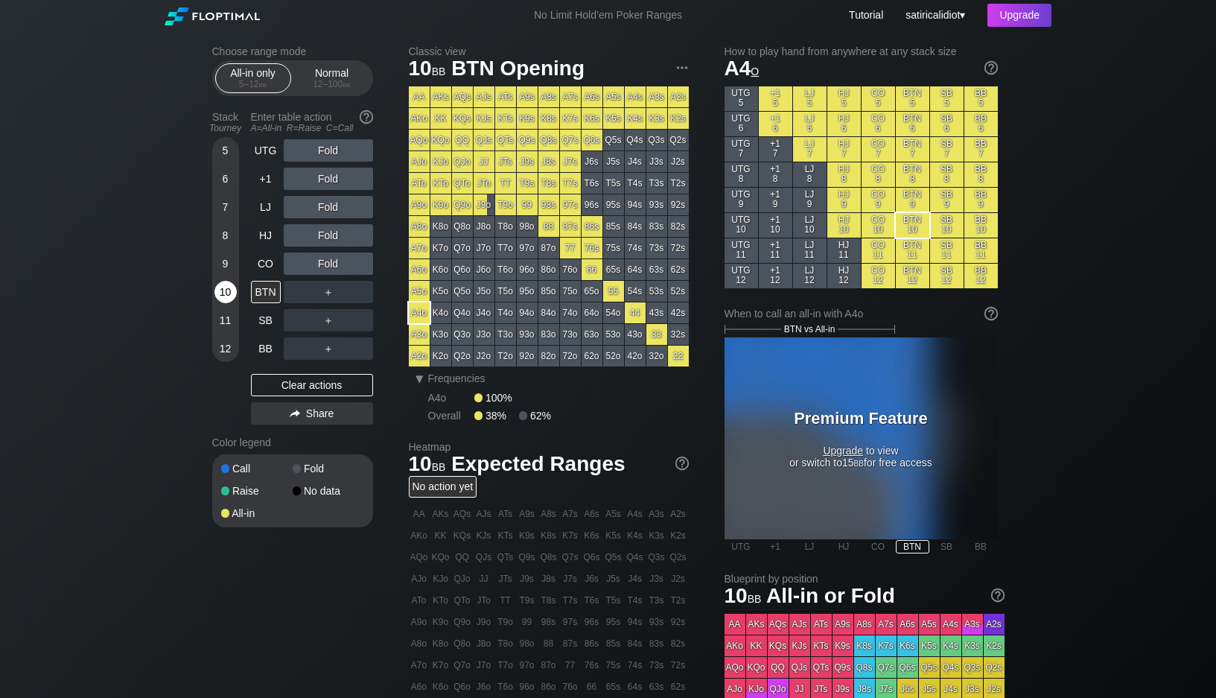
click at [222, 305] on div "10" at bounding box center [226, 295] width 22 height 28
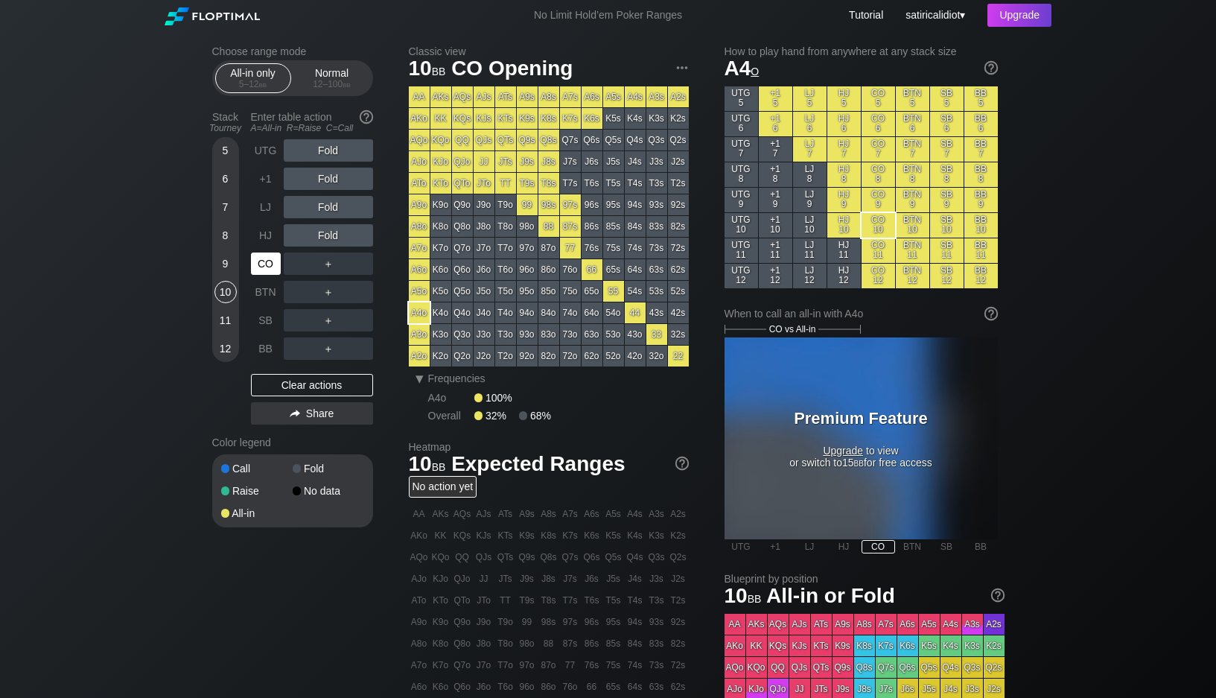
click at [273, 261] on div "CO" at bounding box center [266, 264] width 30 height 22
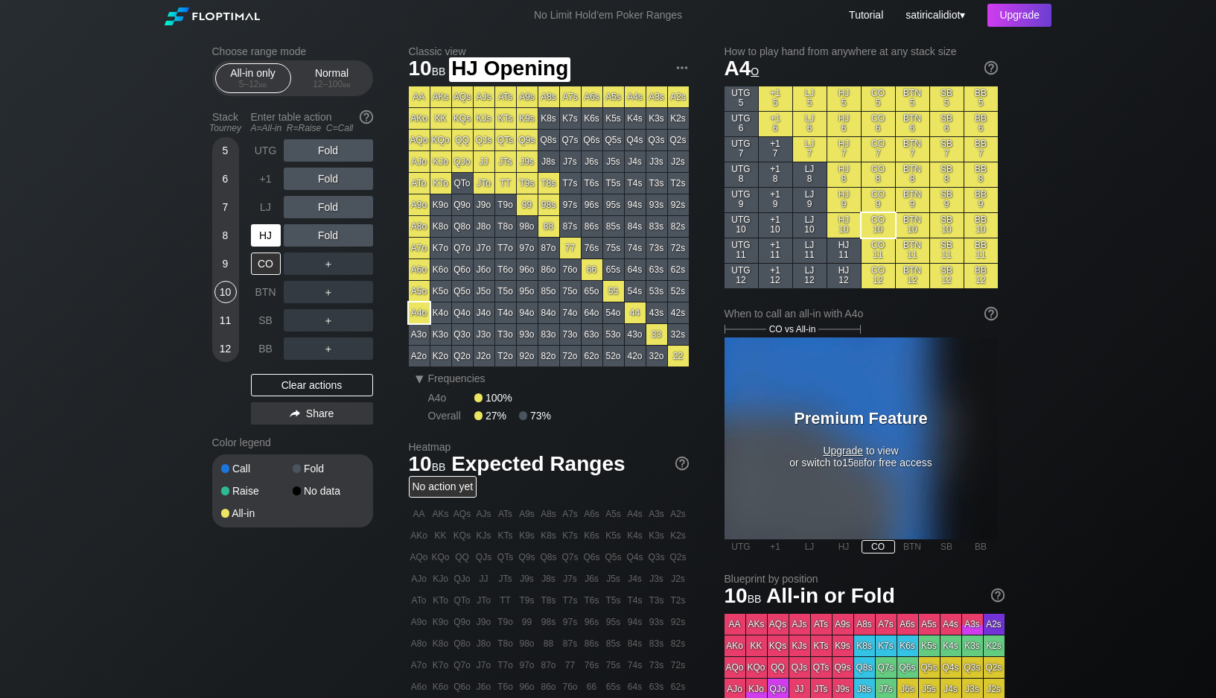
click at [275, 235] on div "HJ" at bounding box center [266, 235] width 30 height 22
